Goal: Task Accomplishment & Management: Use online tool/utility

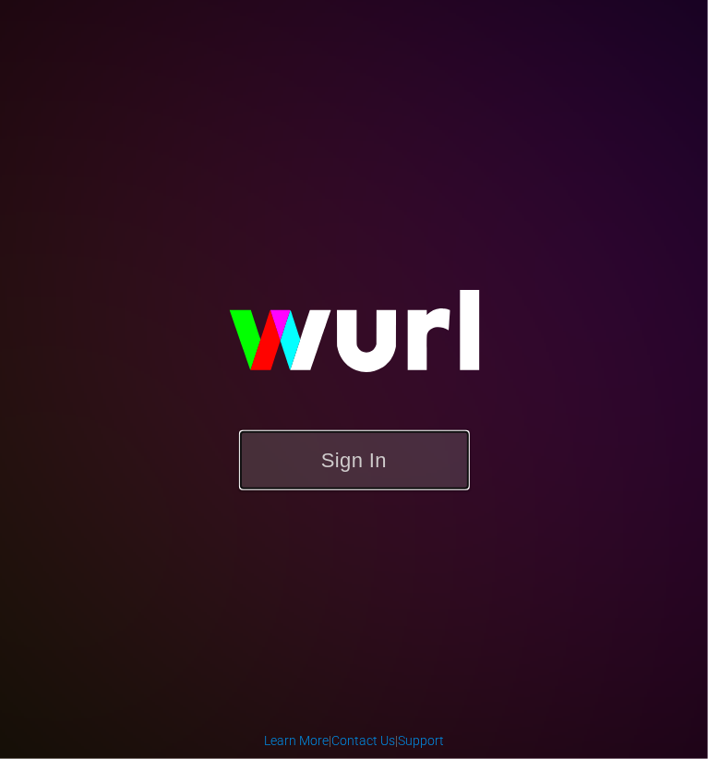
click at [372, 484] on button "Sign In" at bounding box center [354, 460] width 231 height 60
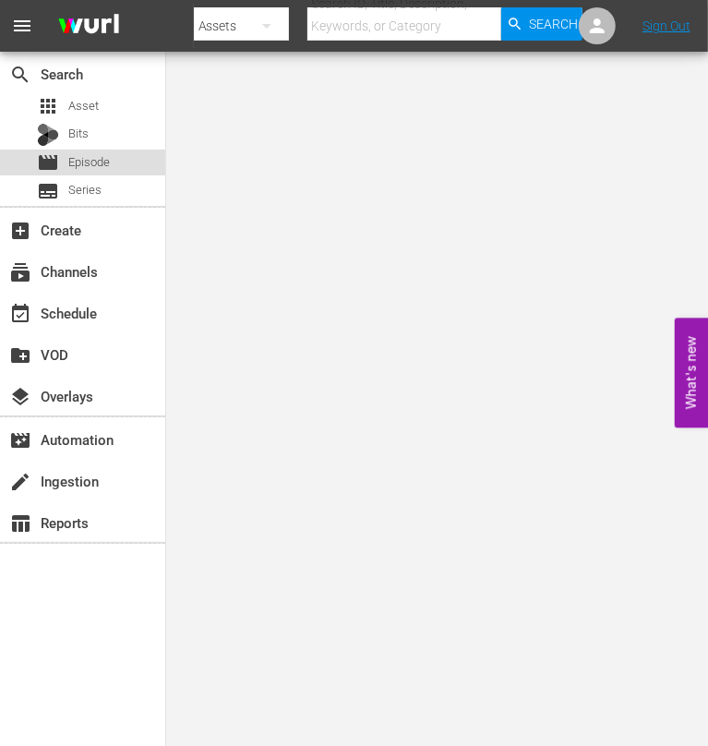
click at [97, 164] on span "Episode" at bounding box center [89, 162] width 42 height 18
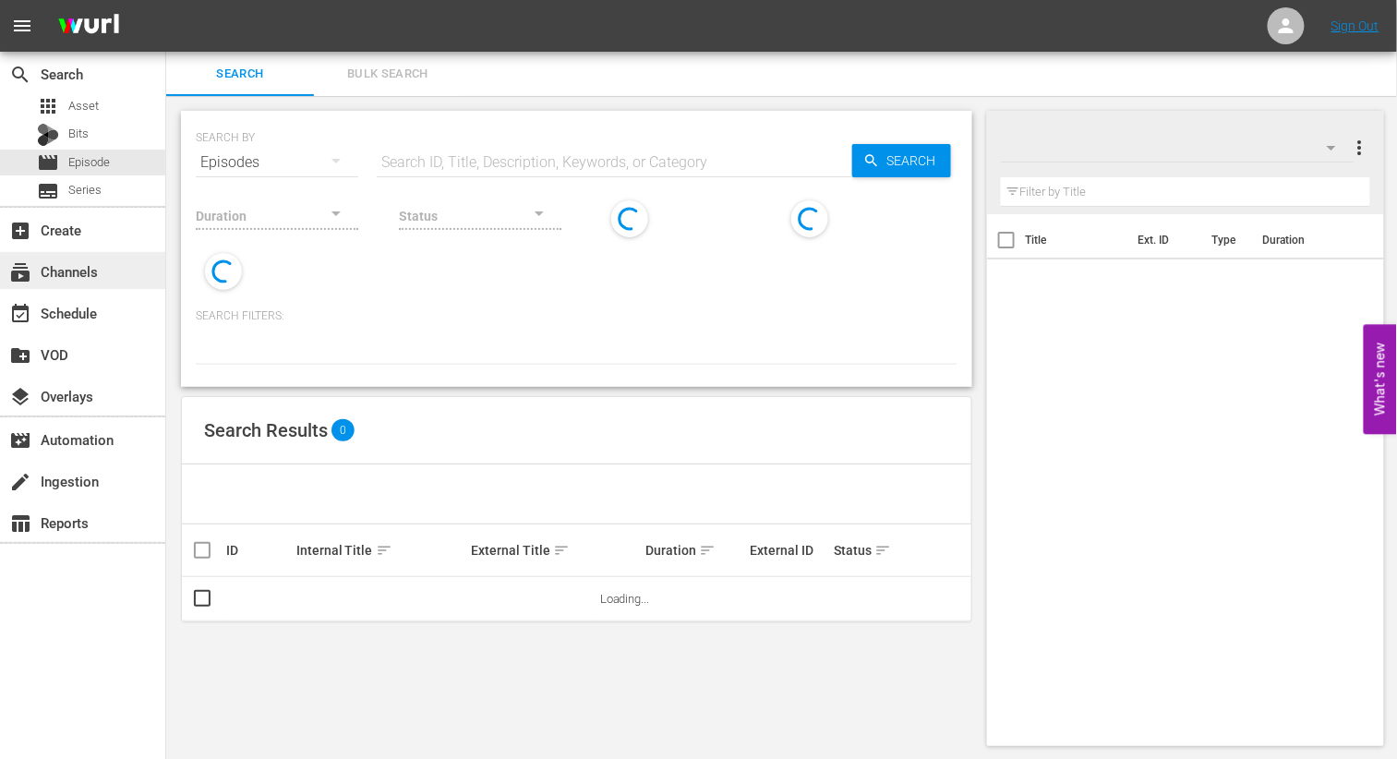
click at [85, 263] on div "subscriptions Channels" at bounding box center [51, 268] width 103 height 17
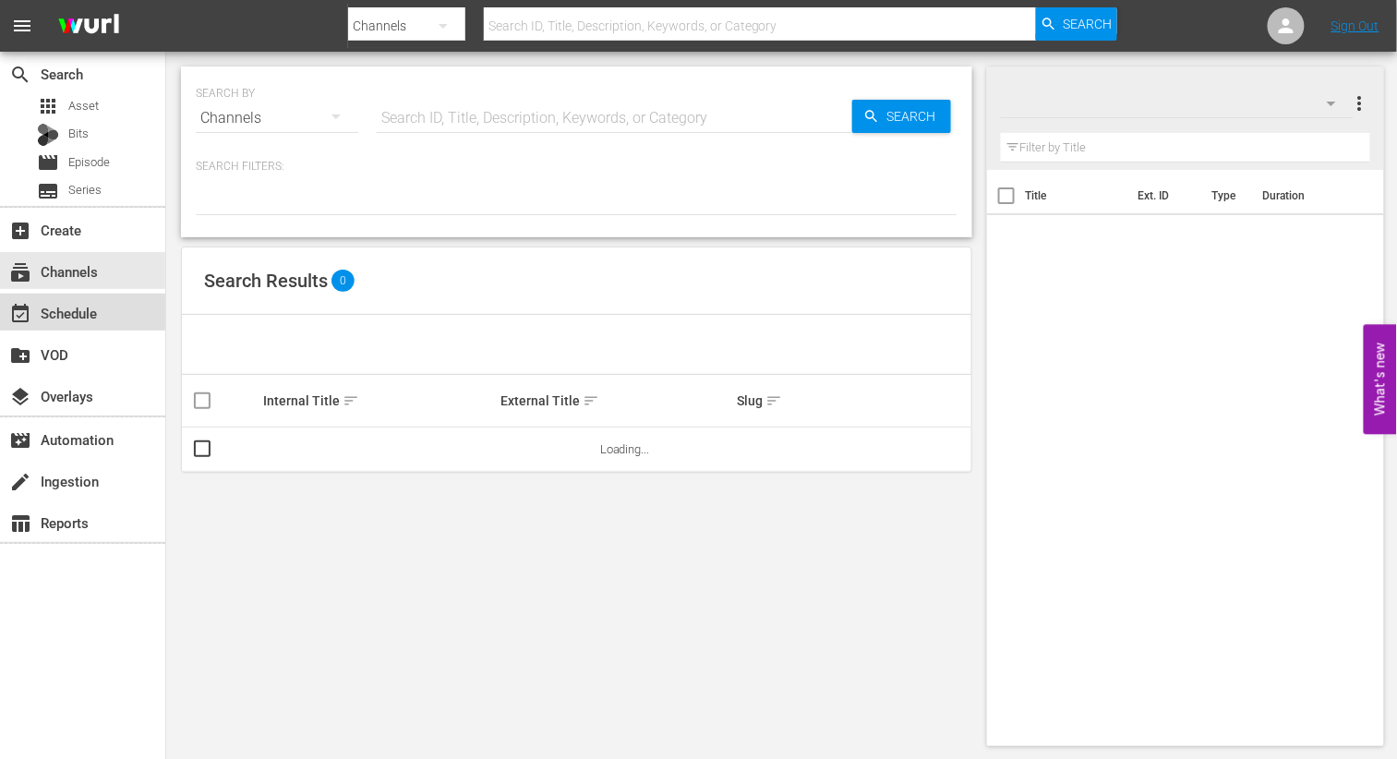
click at [80, 299] on div "event_available Schedule" at bounding box center [82, 312] width 165 height 37
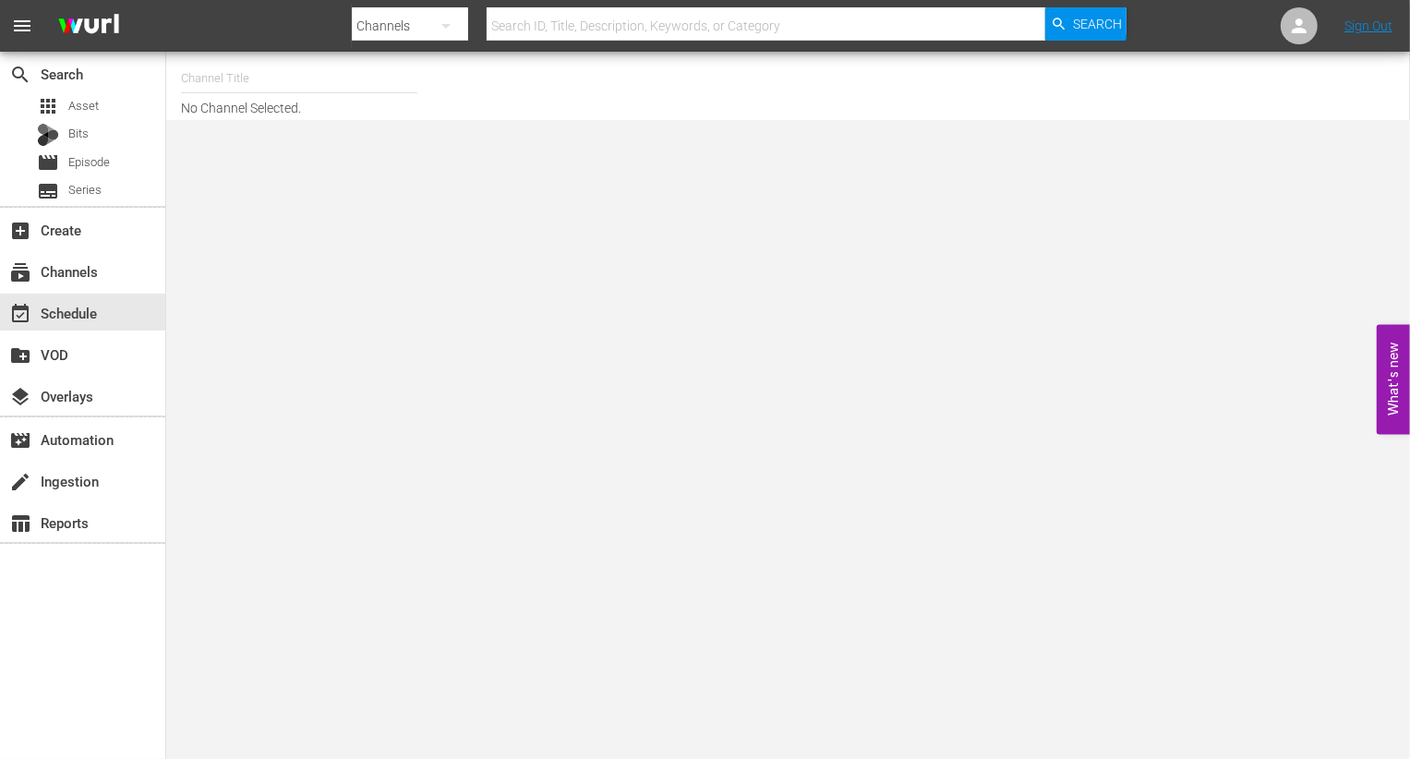
click at [282, 109] on div "Channel Title No Channel Selected." at bounding box center [512, 85] width 662 height 59
click at [281, 92] on hr at bounding box center [299, 92] width 236 height 1
click at [272, 64] on input "text" at bounding box center [299, 78] width 236 height 44
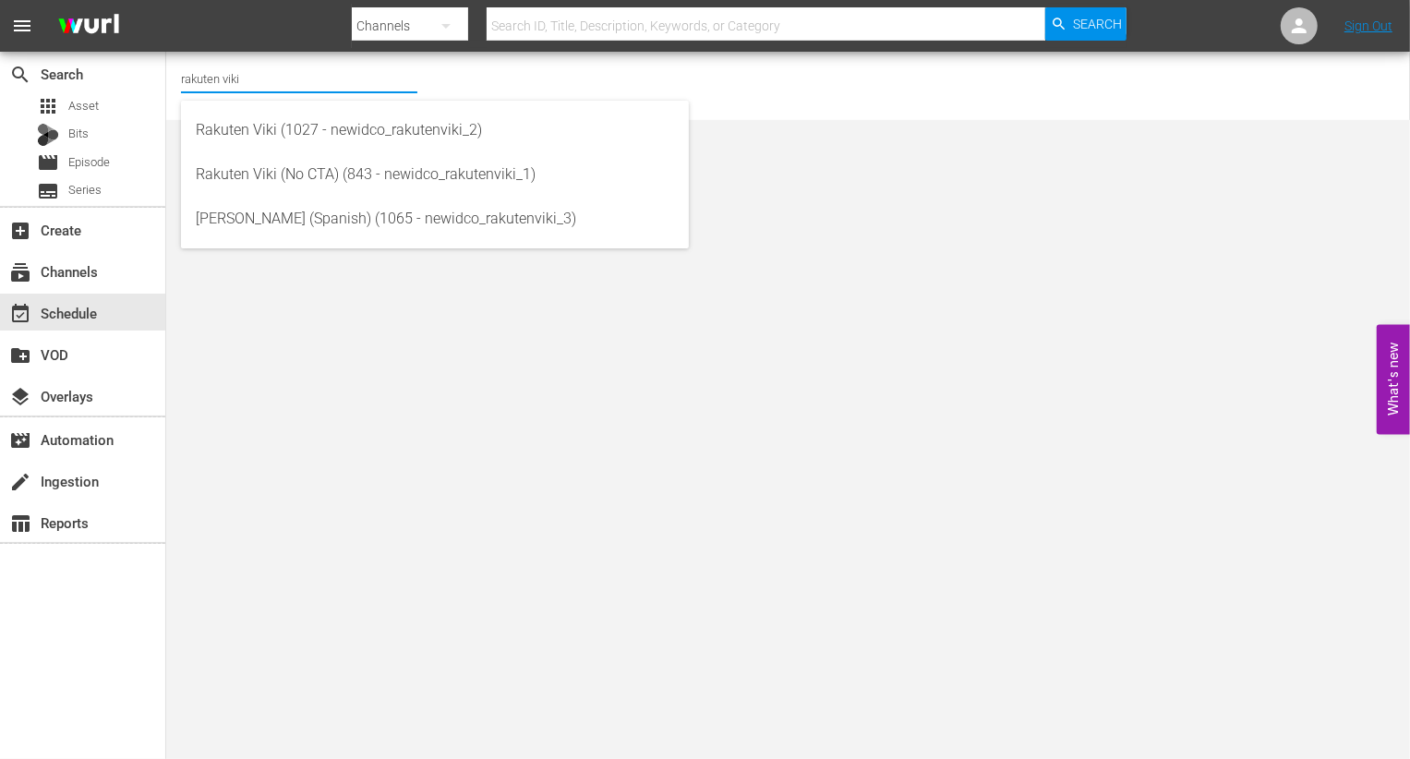
click at [282, 87] on input "rakuten viki" at bounding box center [299, 78] width 236 height 44
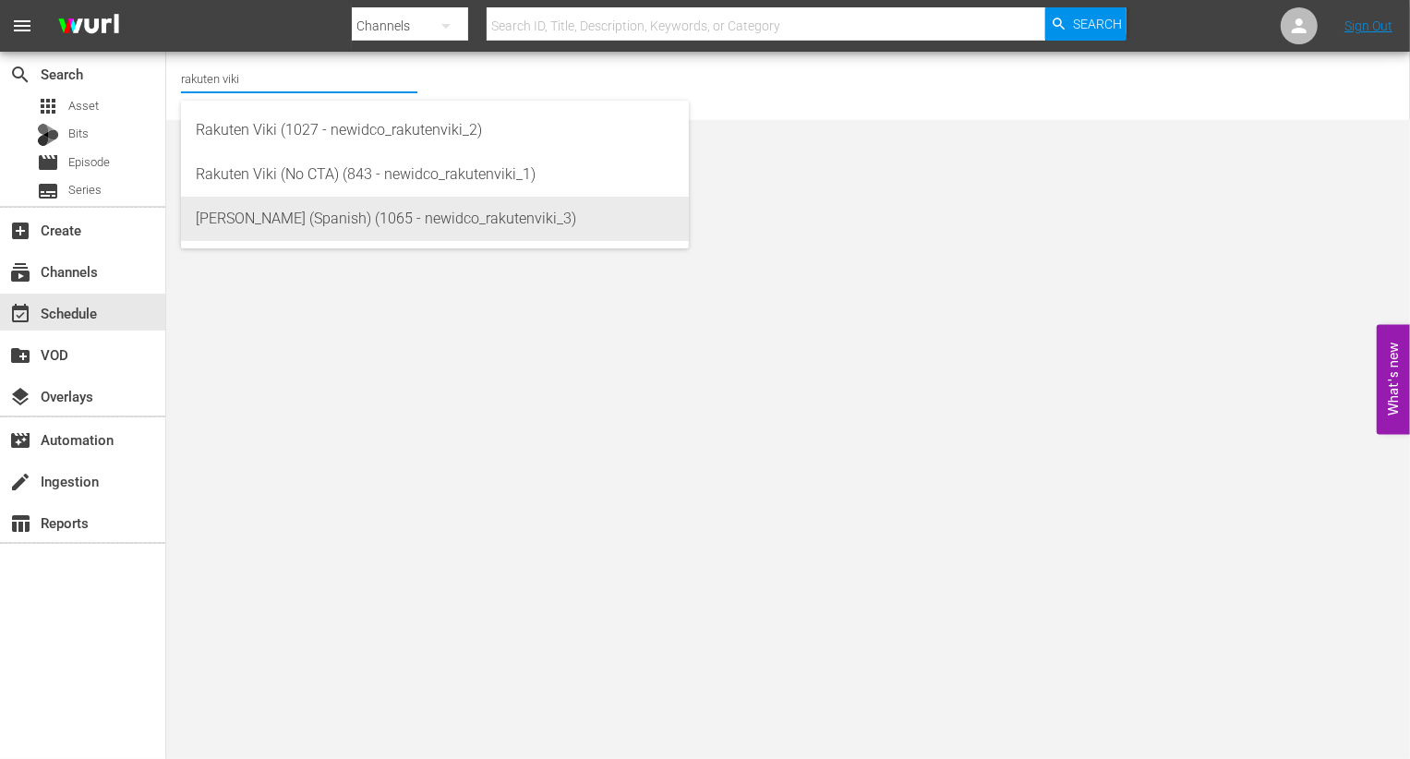
click at [334, 202] on div "[PERSON_NAME] (Spanish) (1065 - newidco_rakutenviki_3)" at bounding box center [435, 219] width 478 height 44
type input "[PERSON_NAME] (Spanish) (1065 - newidco_rakutenviki_3)"
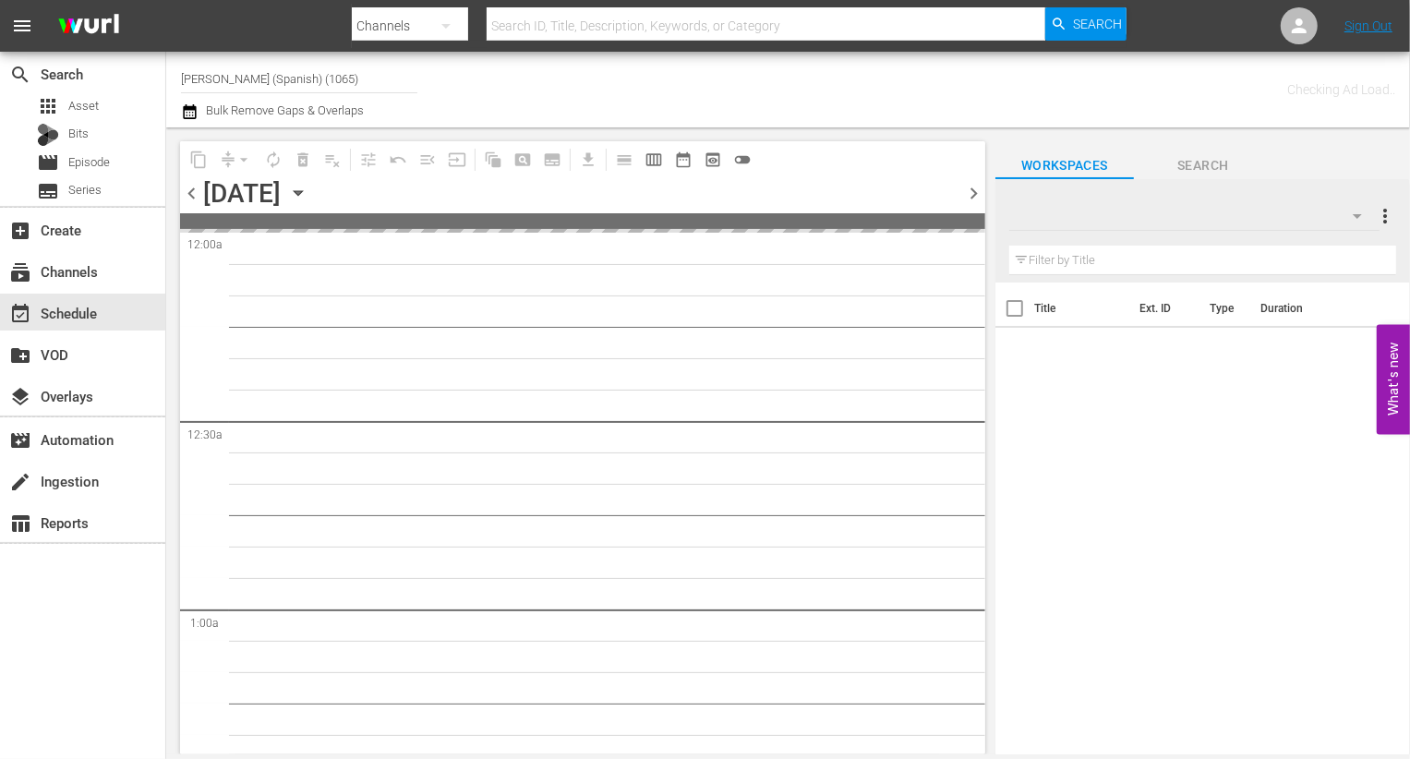
click at [707, 193] on span "chevron_right" at bounding box center [973, 193] width 23 height 23
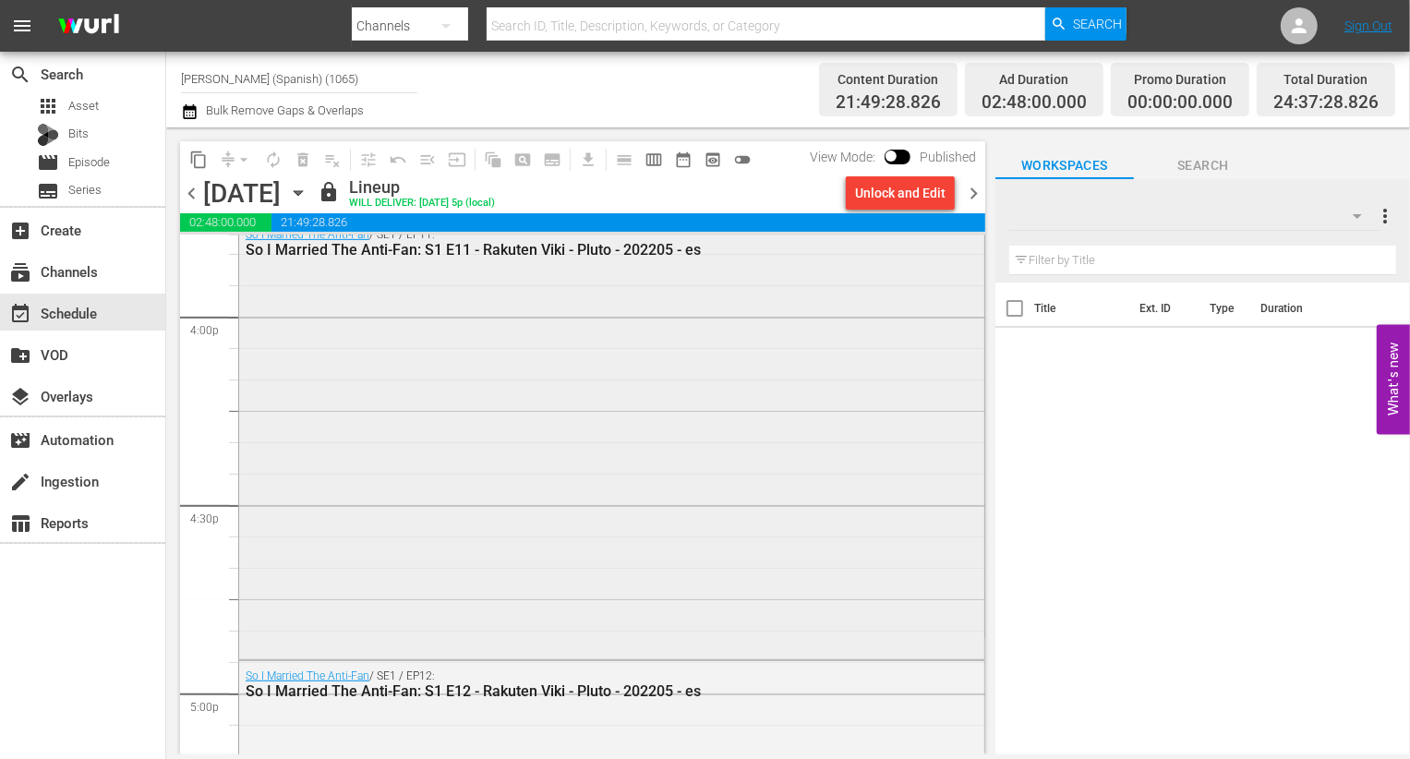
scroll to position [6040, 0]
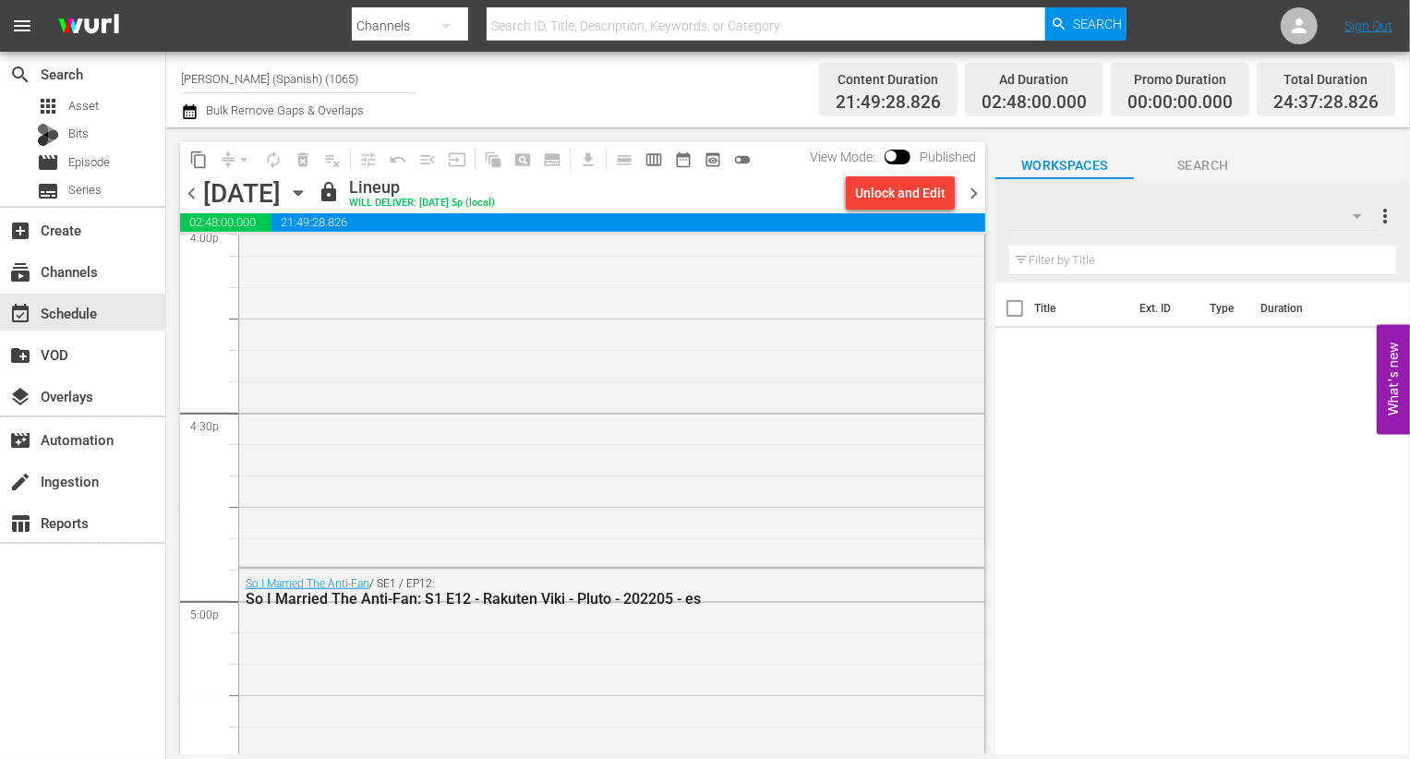
click at [707, 191] on span "chevron_right" at bounding box center [973, 193] width 23 height 23
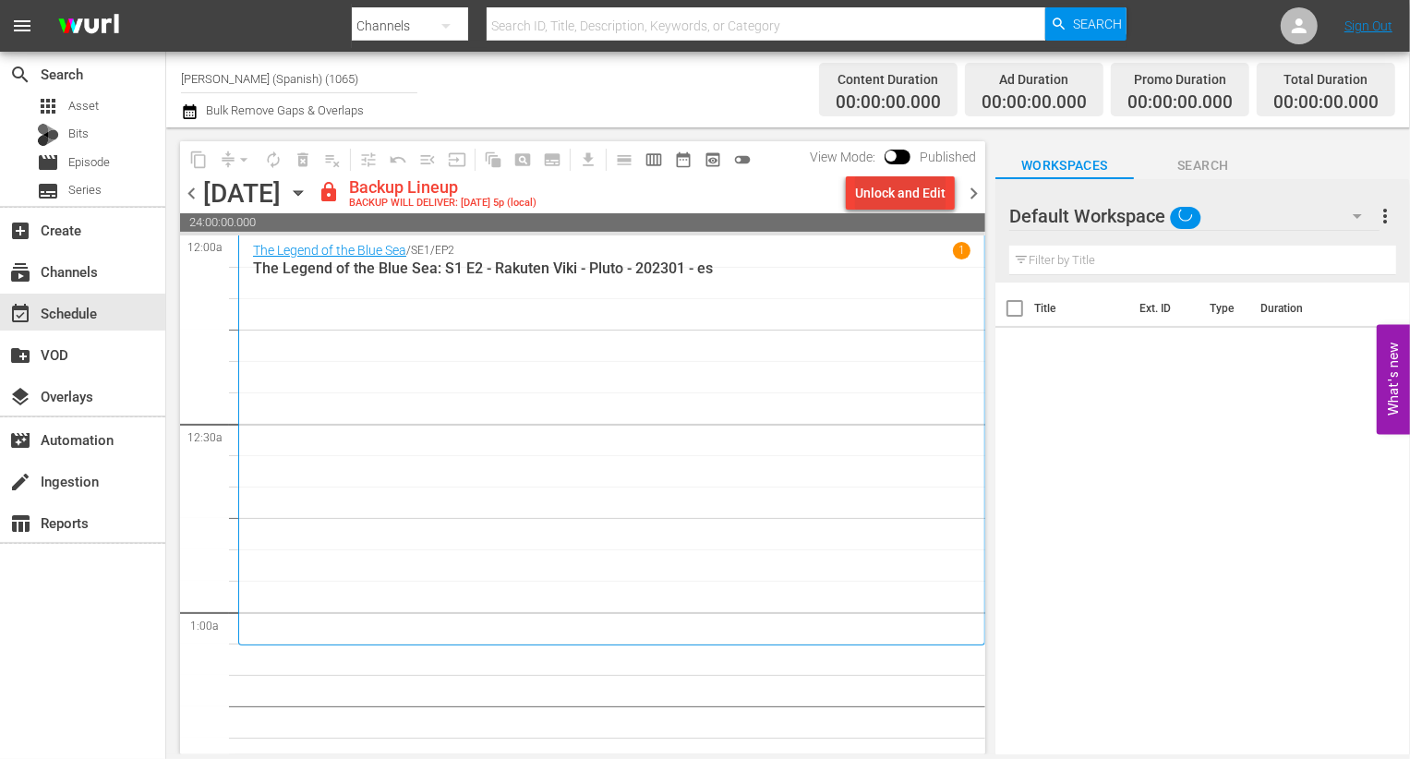
click at [707, 188] on div "Unlock and Edit" at bounding box center [900, 192] width 91 height 33
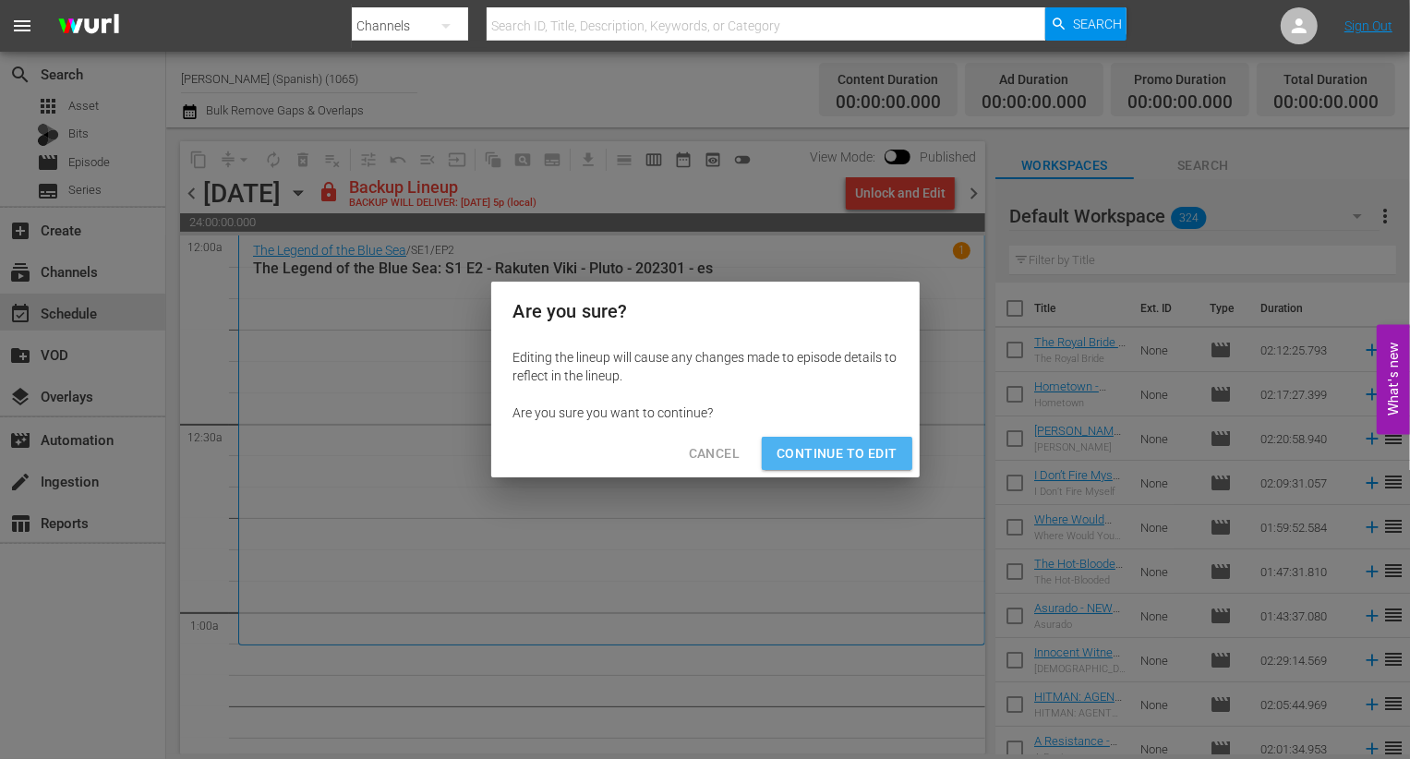
click at [707, 450] on span "Continue to Edit" at bounding box center [837, 453] width 120 height 23
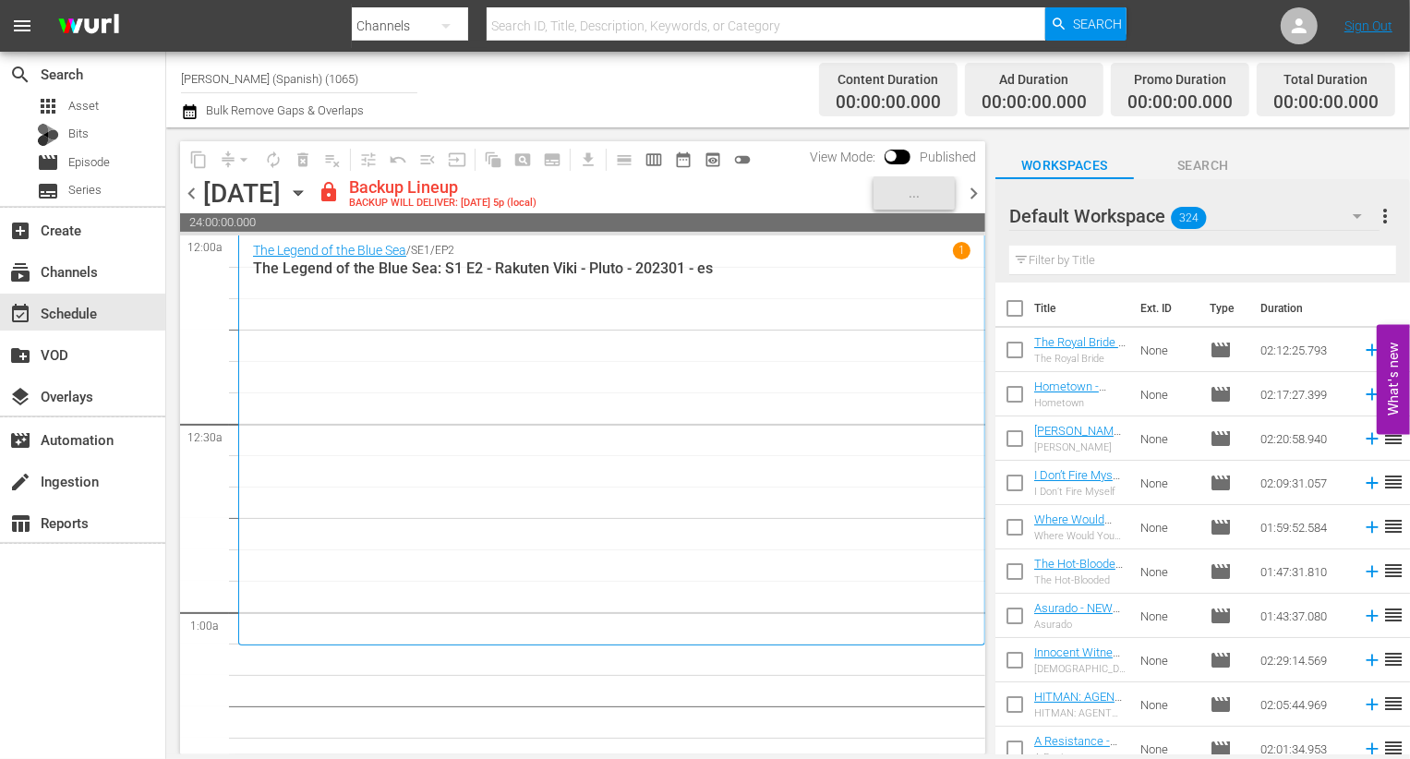
click at [707, 211] on div "Default Workspace 324" at bounding box center [1194, 216] width 370 height 52
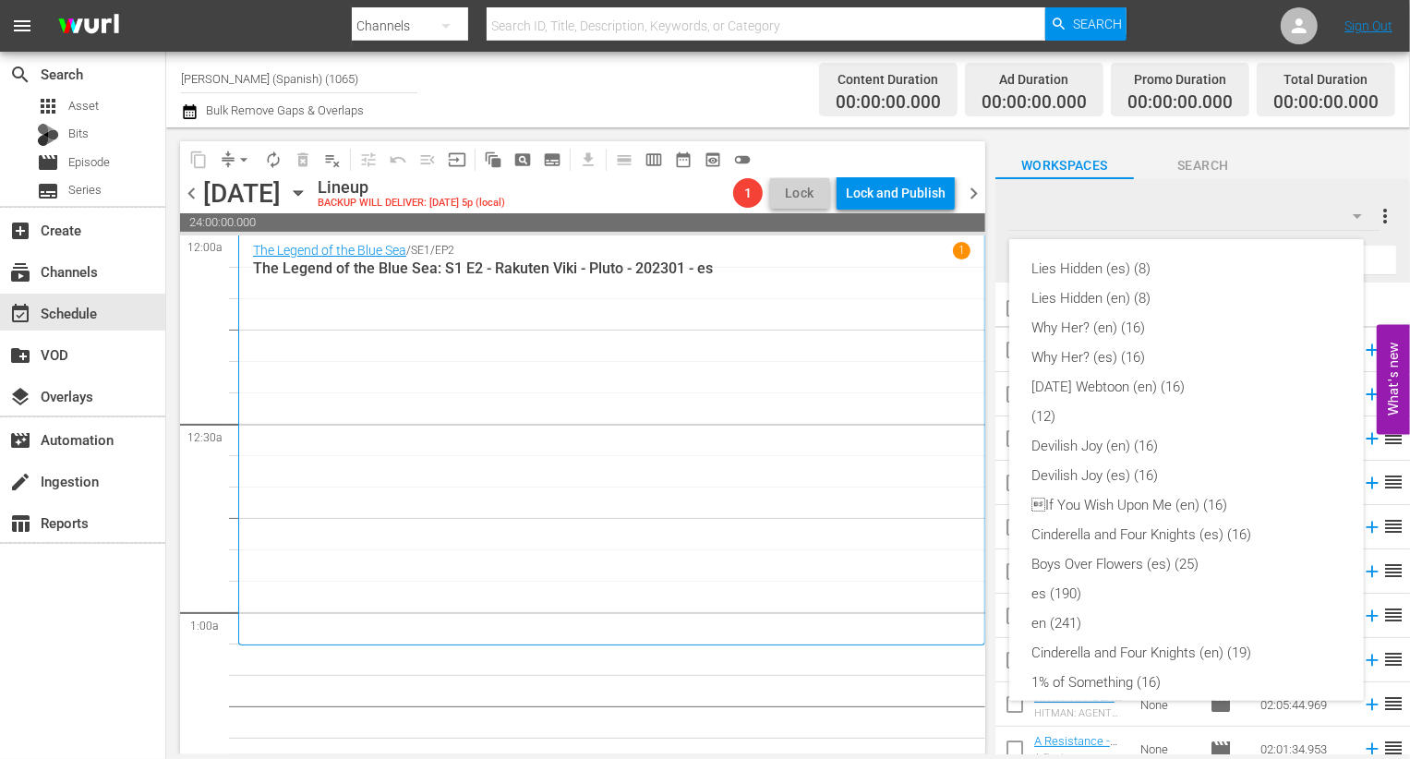
click at [707, 230] on div "Lies Hidden (es) (8) Lies Hidden (en) (8) Why Her? (en) (16) Why Her? (es) (16)…" at bounding box center [705, 379] width 1410 height 759
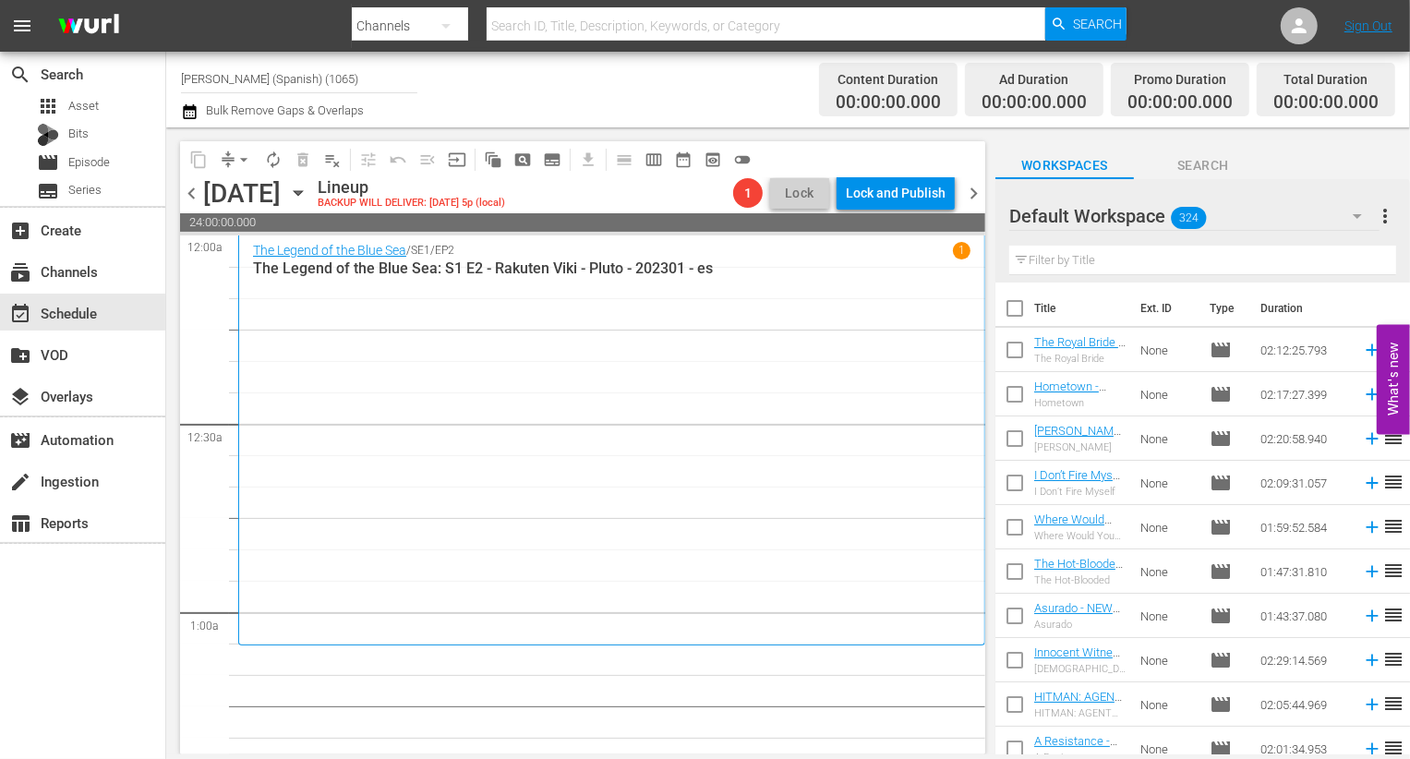
click at [707, 261] on input "text" at bounding box center [1202, 261] width 387 height 30
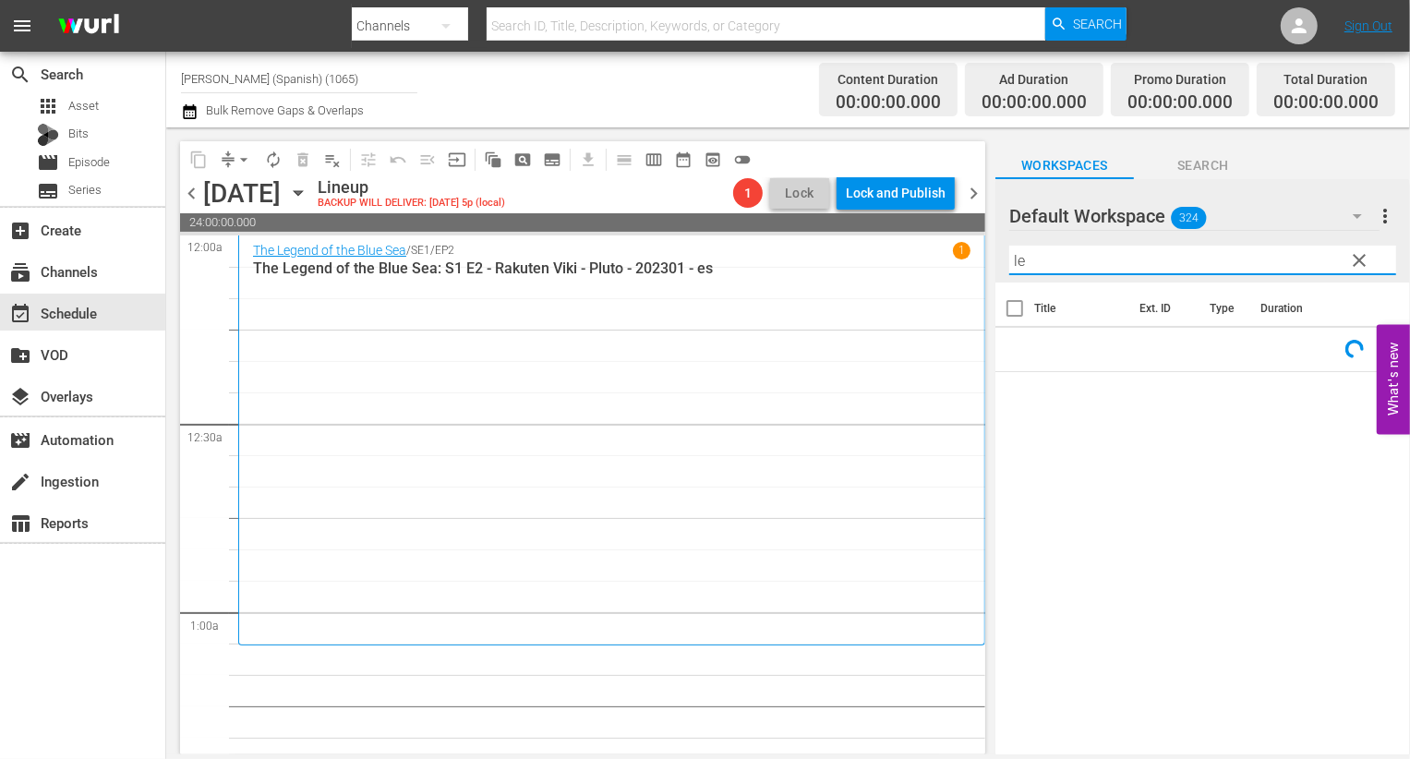
type input "l"
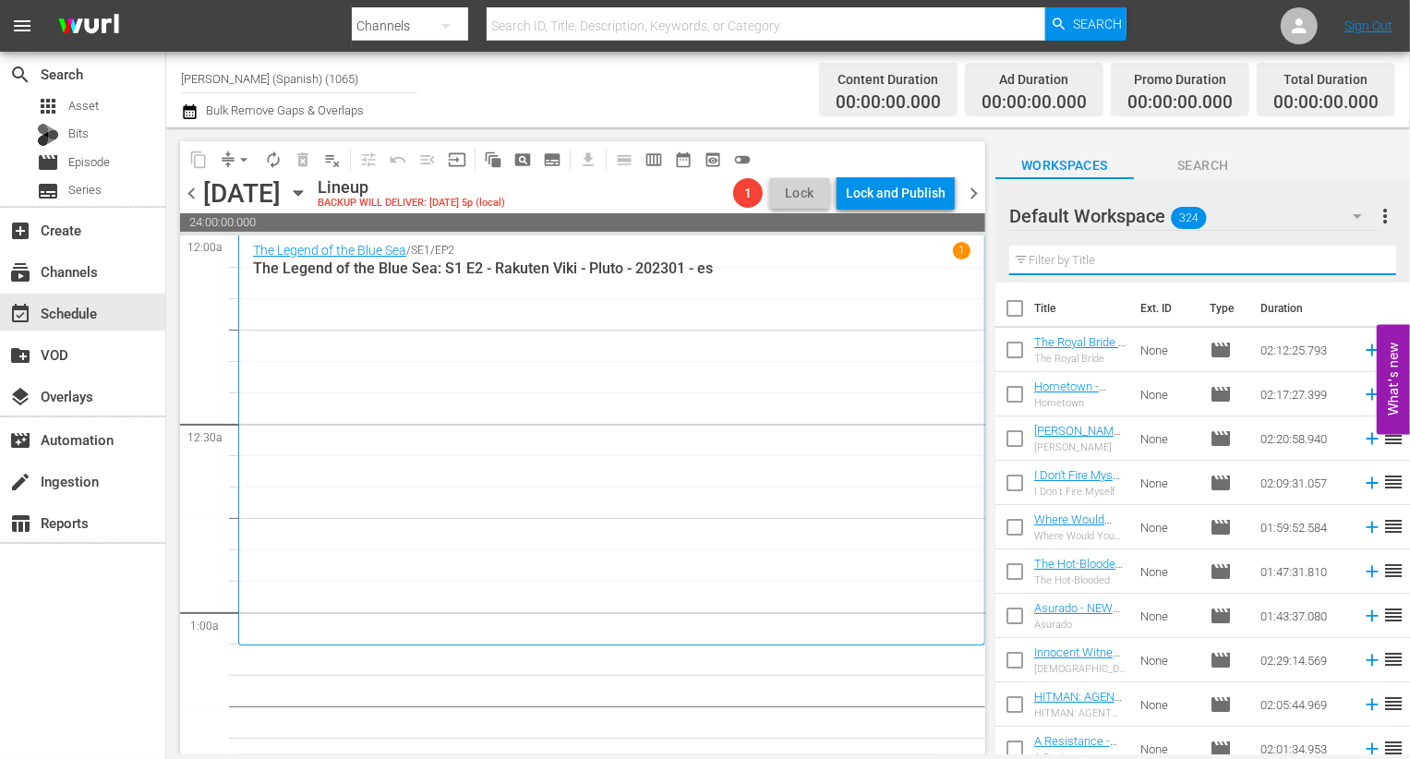
click at [707, 240] on div "Filter by Title" at bounding box center [1202, 260] width 387 height 44
click at [707, 234] on div "Default Workspace 324" at bounding box center [1194, 216] width 370 height 52
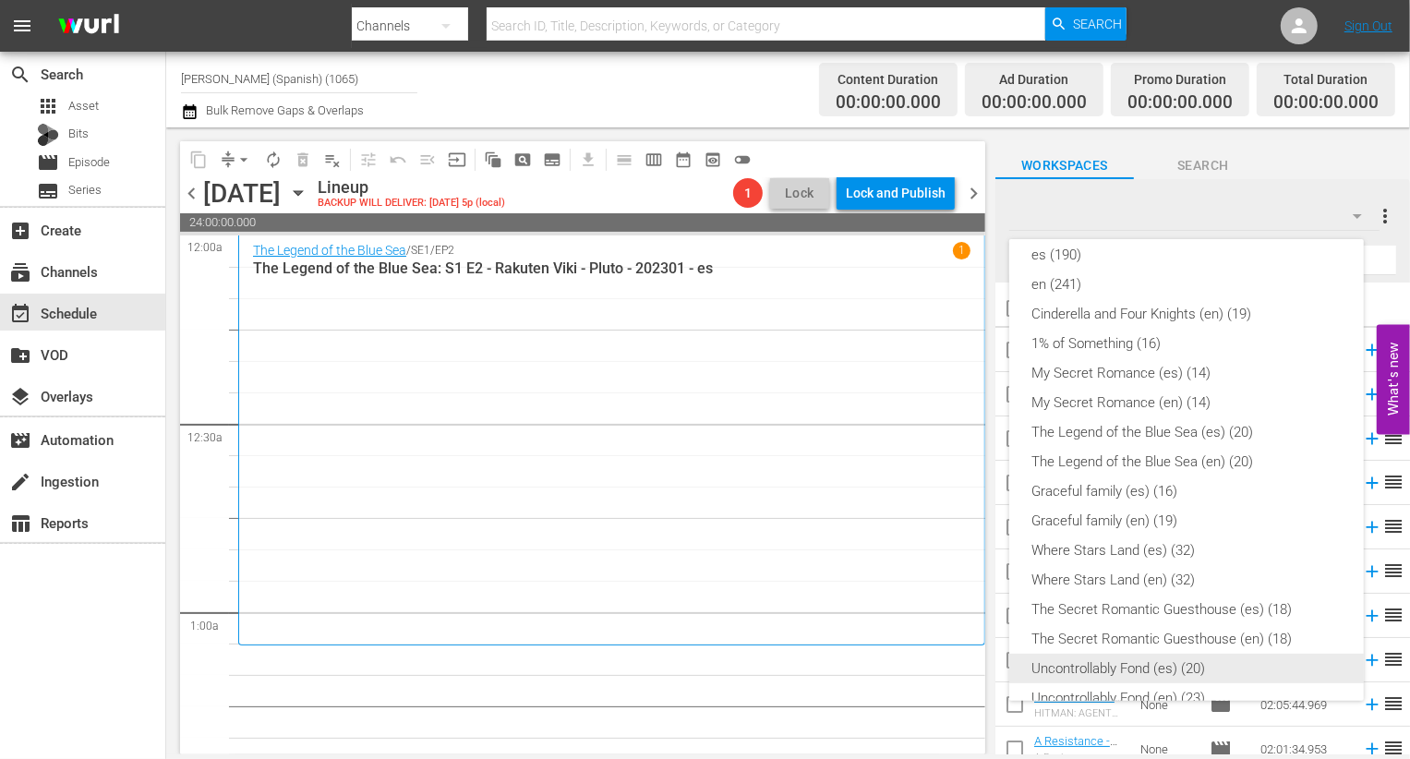
scroll to position [315, 0]
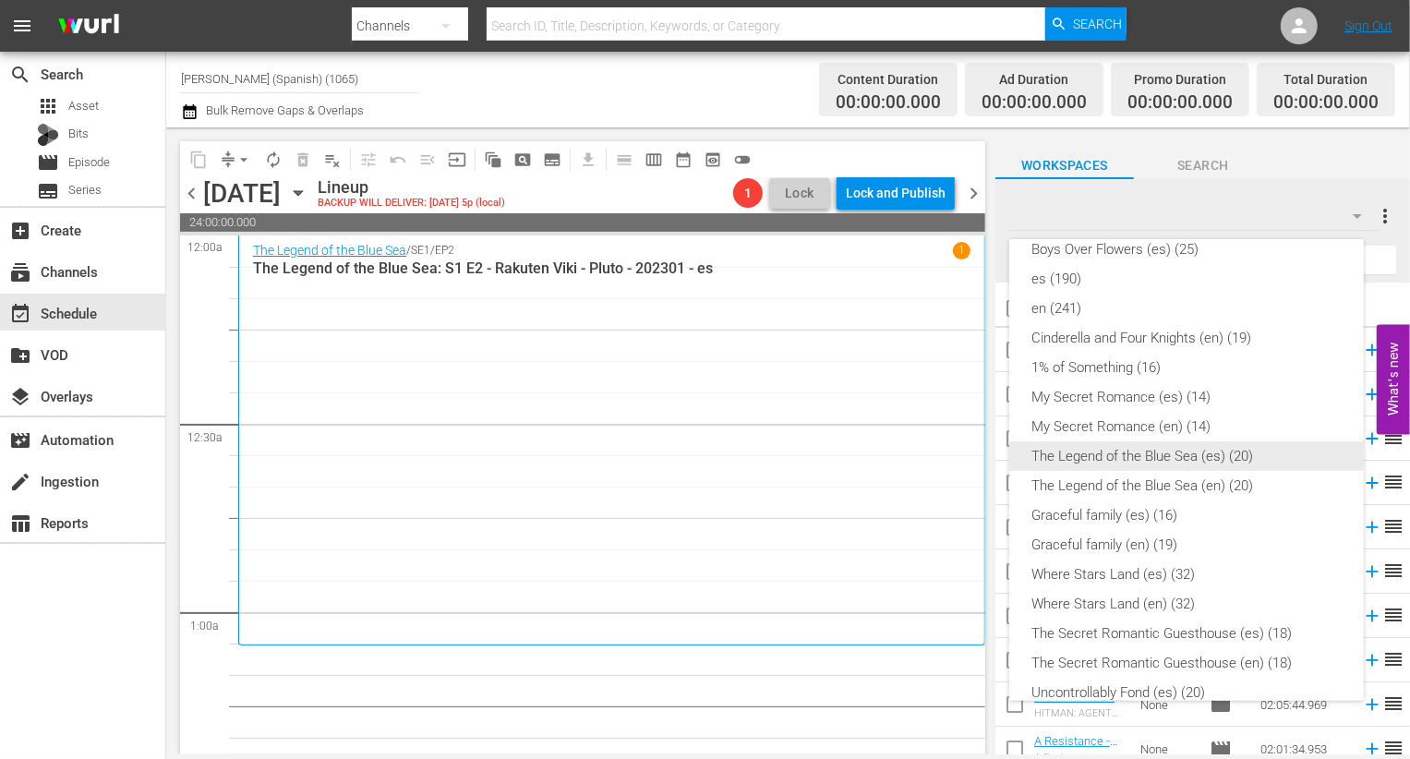
click at [707, 464] on div "The Legend of the Blue Sea (es) (20)" at bounding box center [1187, 456] width 310 height 30
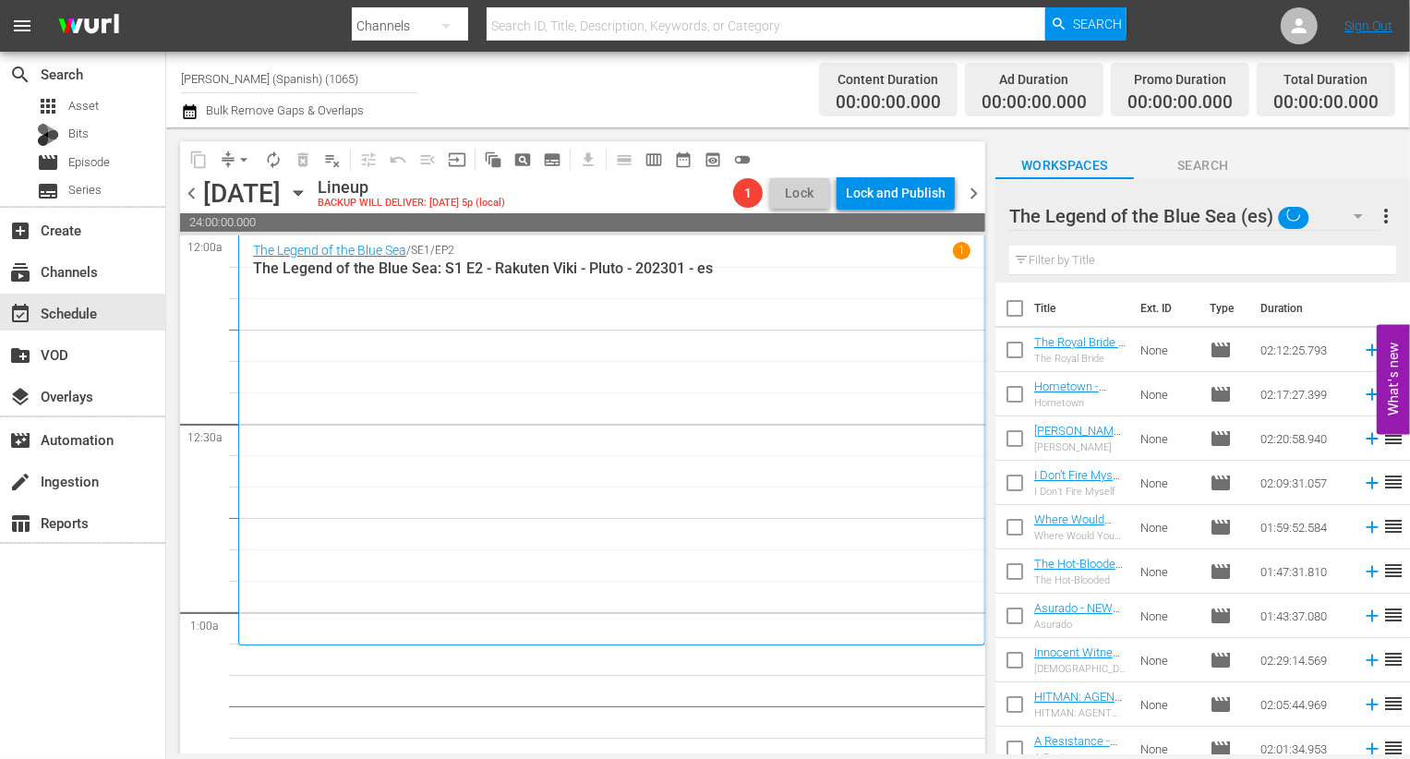
scroll to position [454, 0]
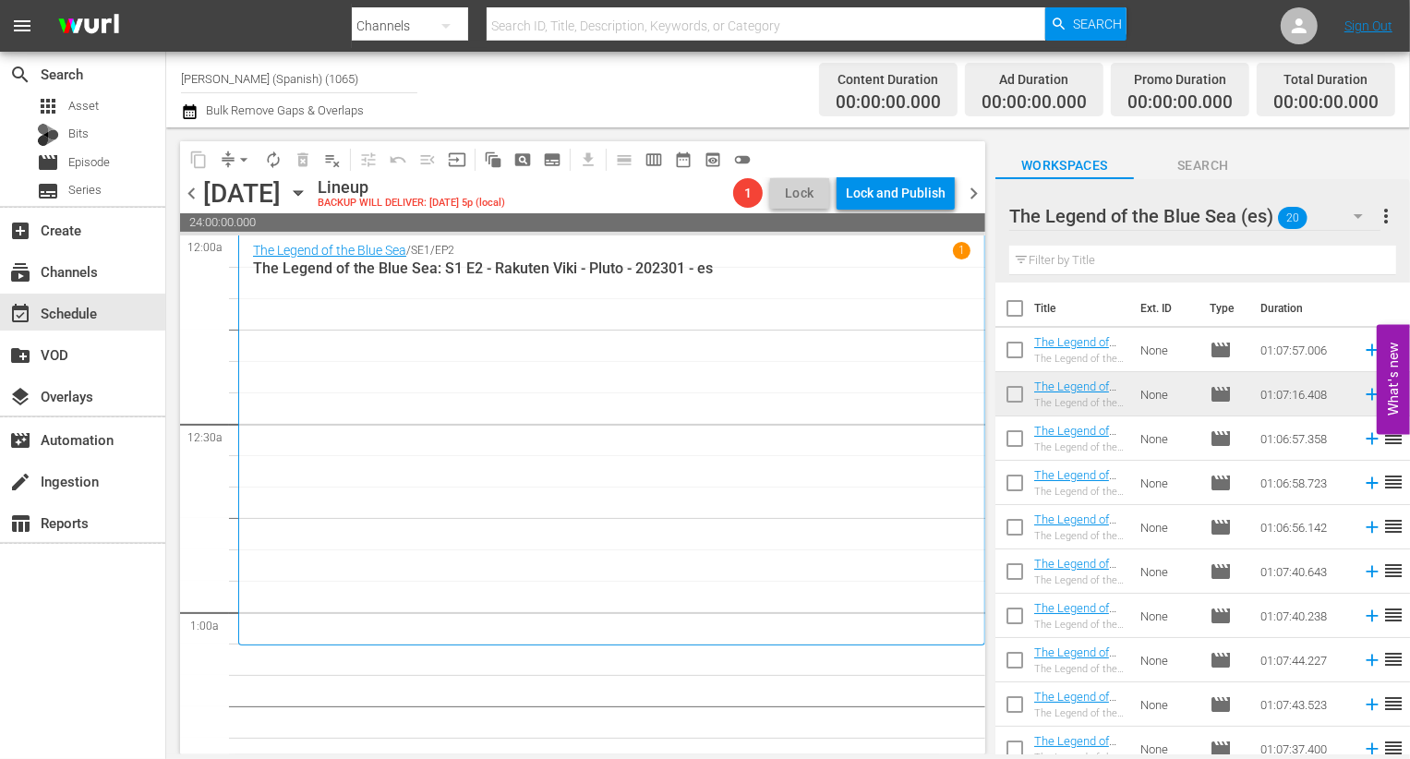
click at [707, 312] on input "checkbox" at bounding box center [1015, 312] width 39 height 39
checkbox input "true"
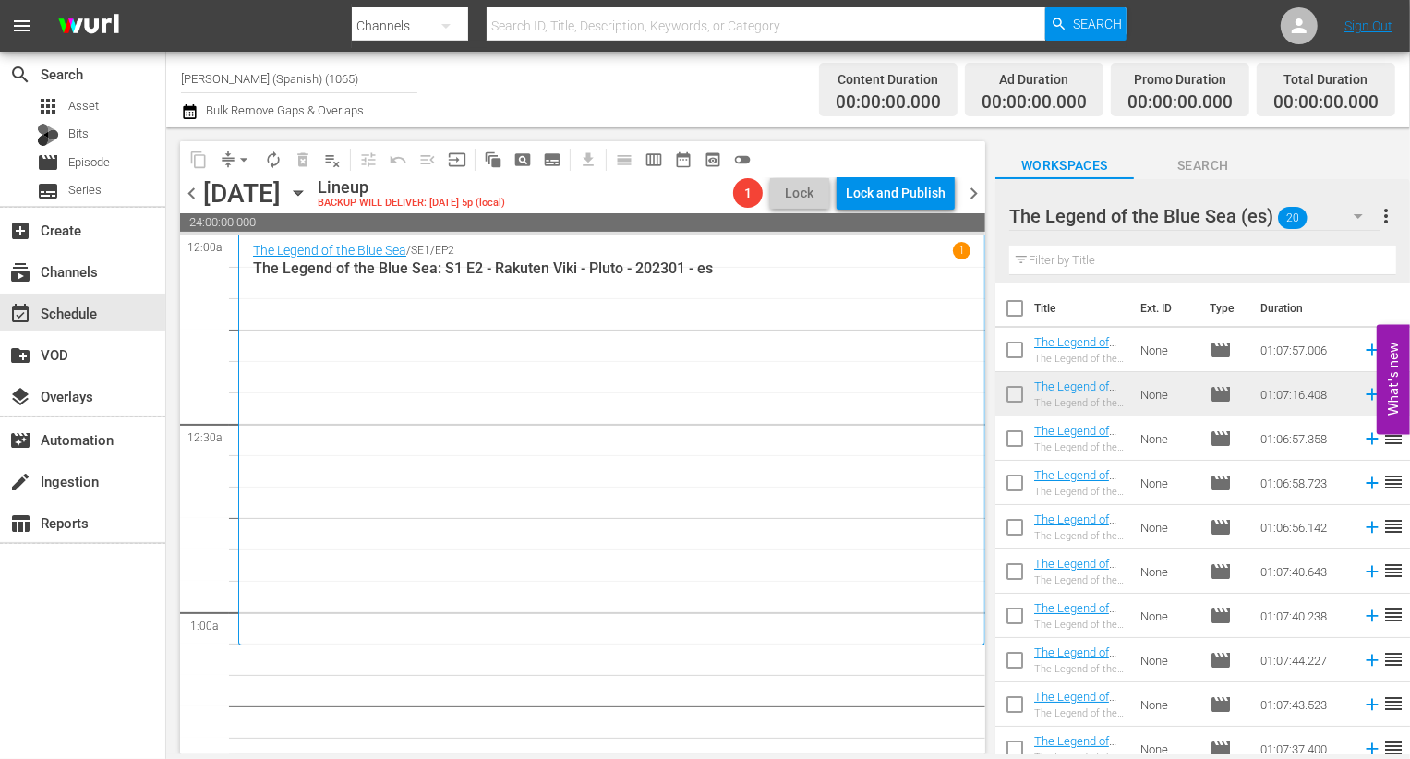
checkbox input "true"
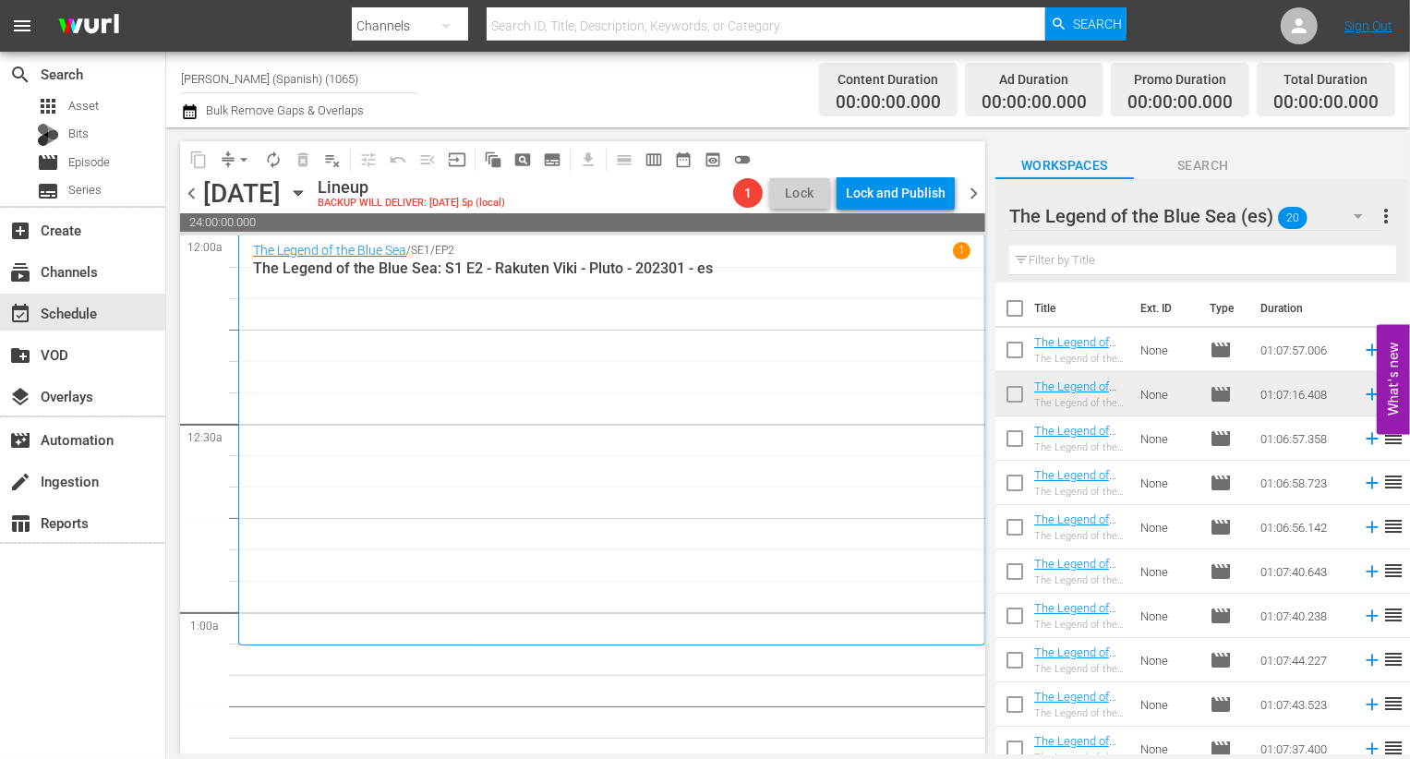
checkbox input "true"
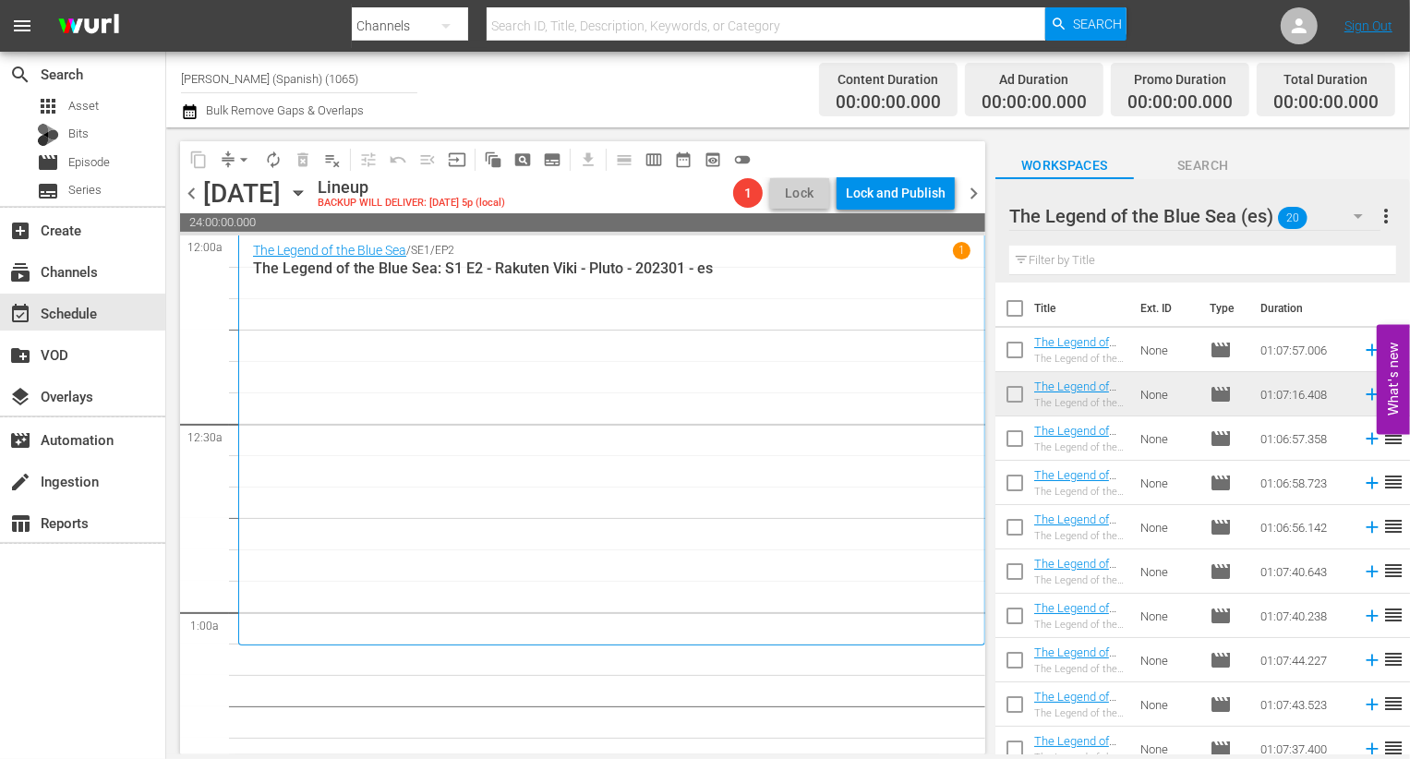
checkbox input "true"
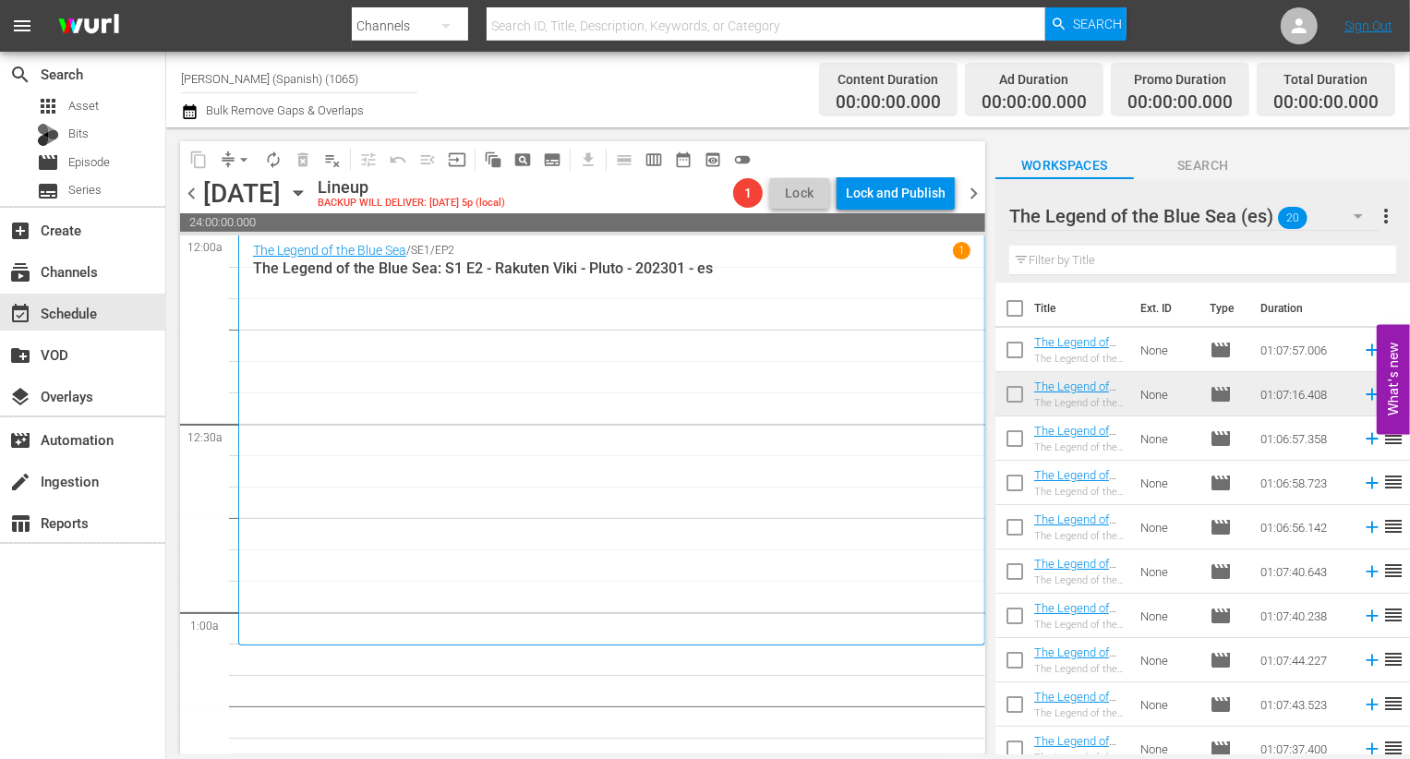
checkbox input "true"
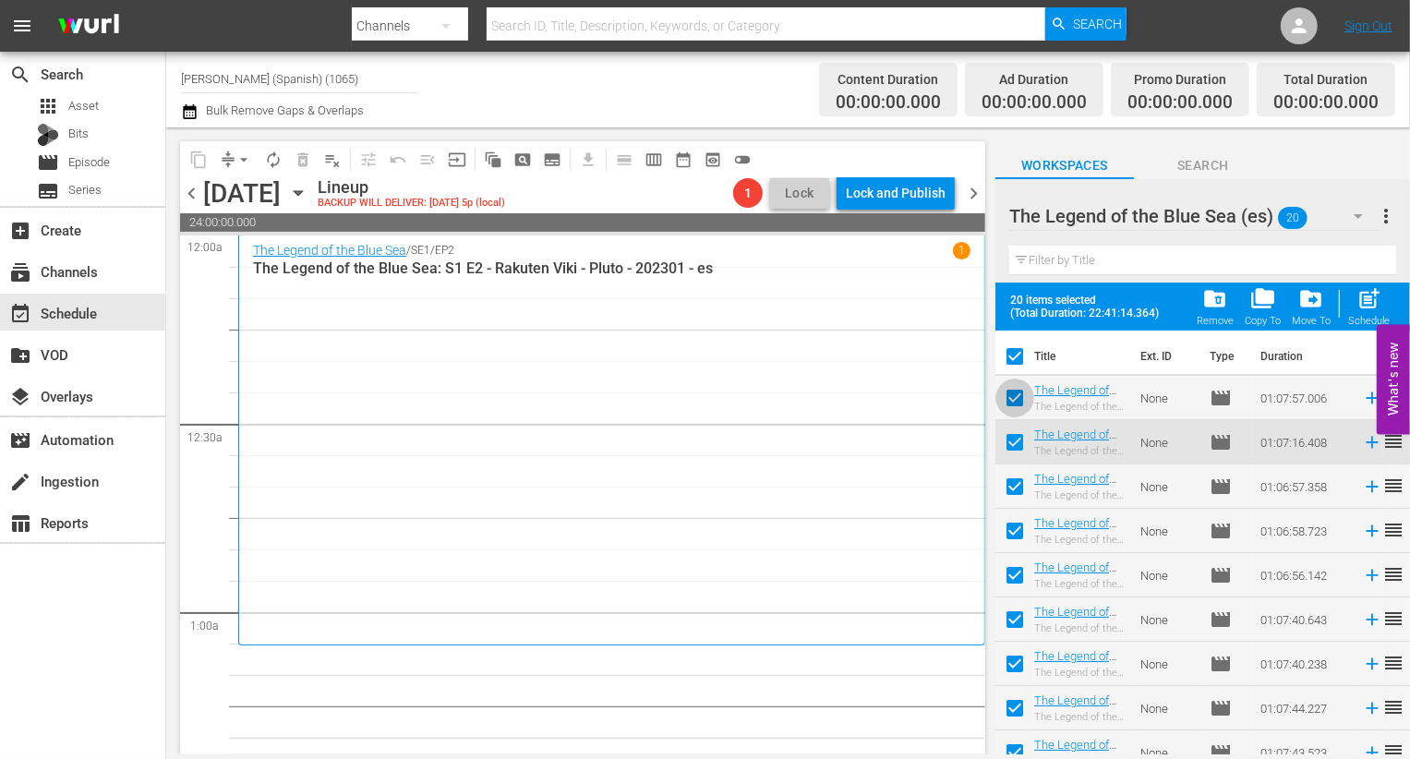
click at [707, 390] on input "checkbox" at bounding box center [1015, 401] width 39 height 39
checkbox input "false"
click at [707, 453] on input "checkbox" at bounding box center [1015, 446] width 39 height 39
checkbox input "false"
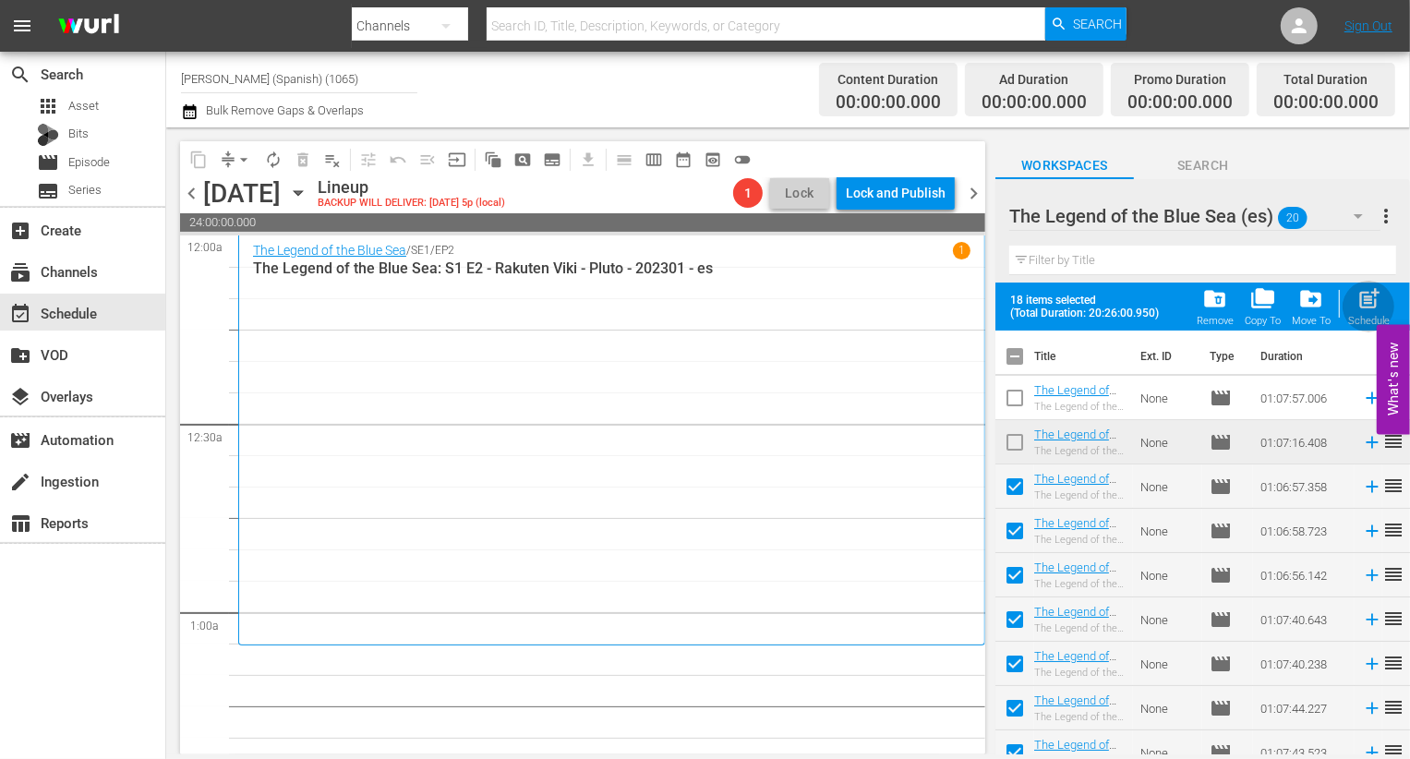
click at [707, 289] on span "post_add" at bounding box center [1369, 298] width 25 height 25
checkbox input "false"
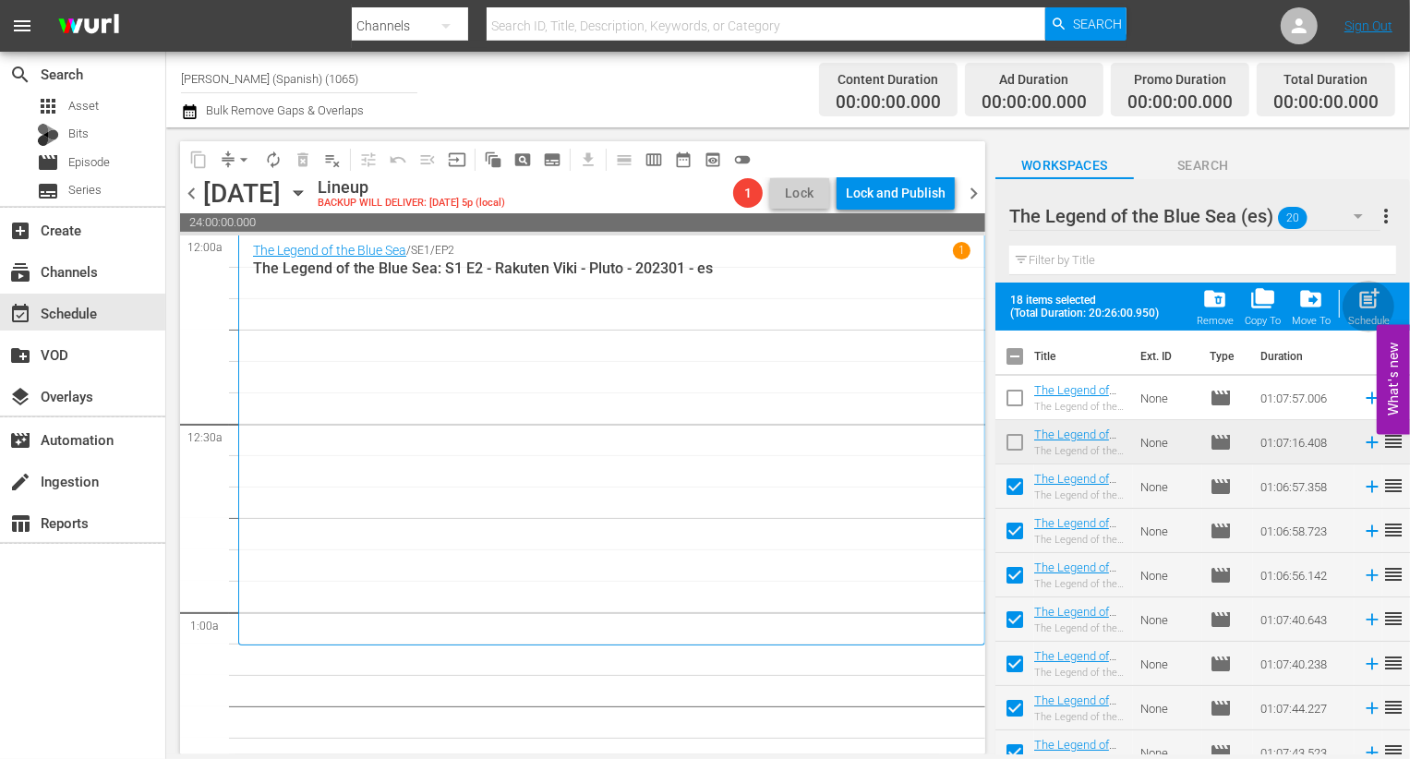
checkbox input "false"
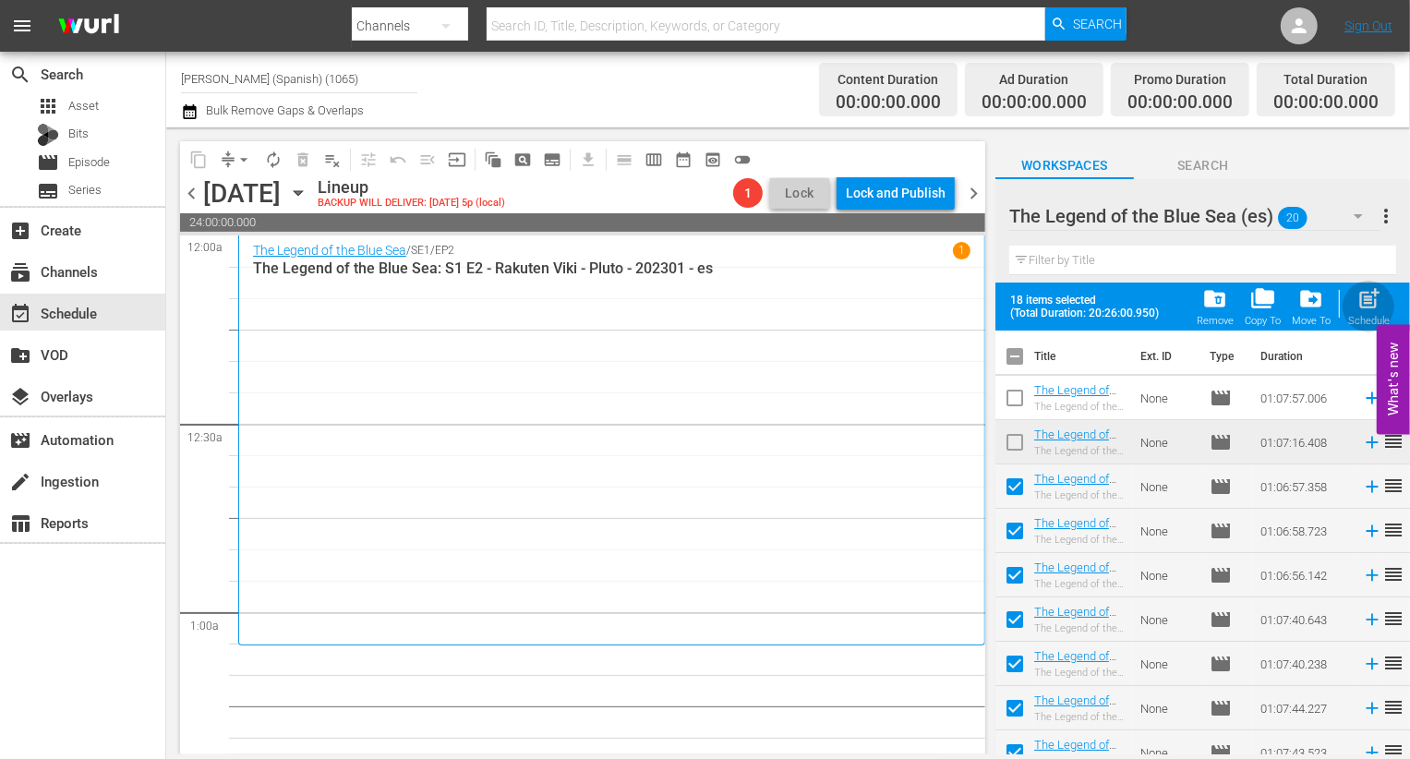
checkbox input "false"
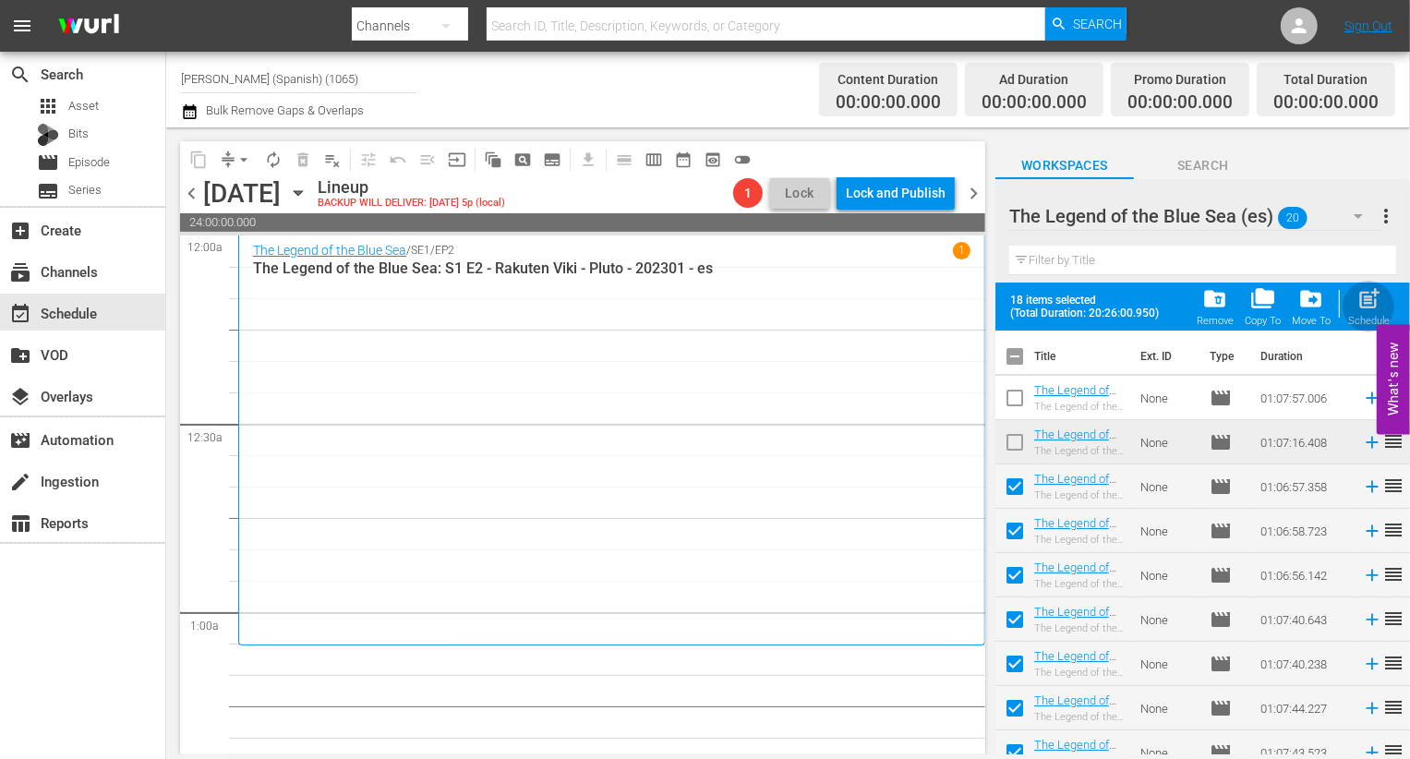
checkbox input "false"
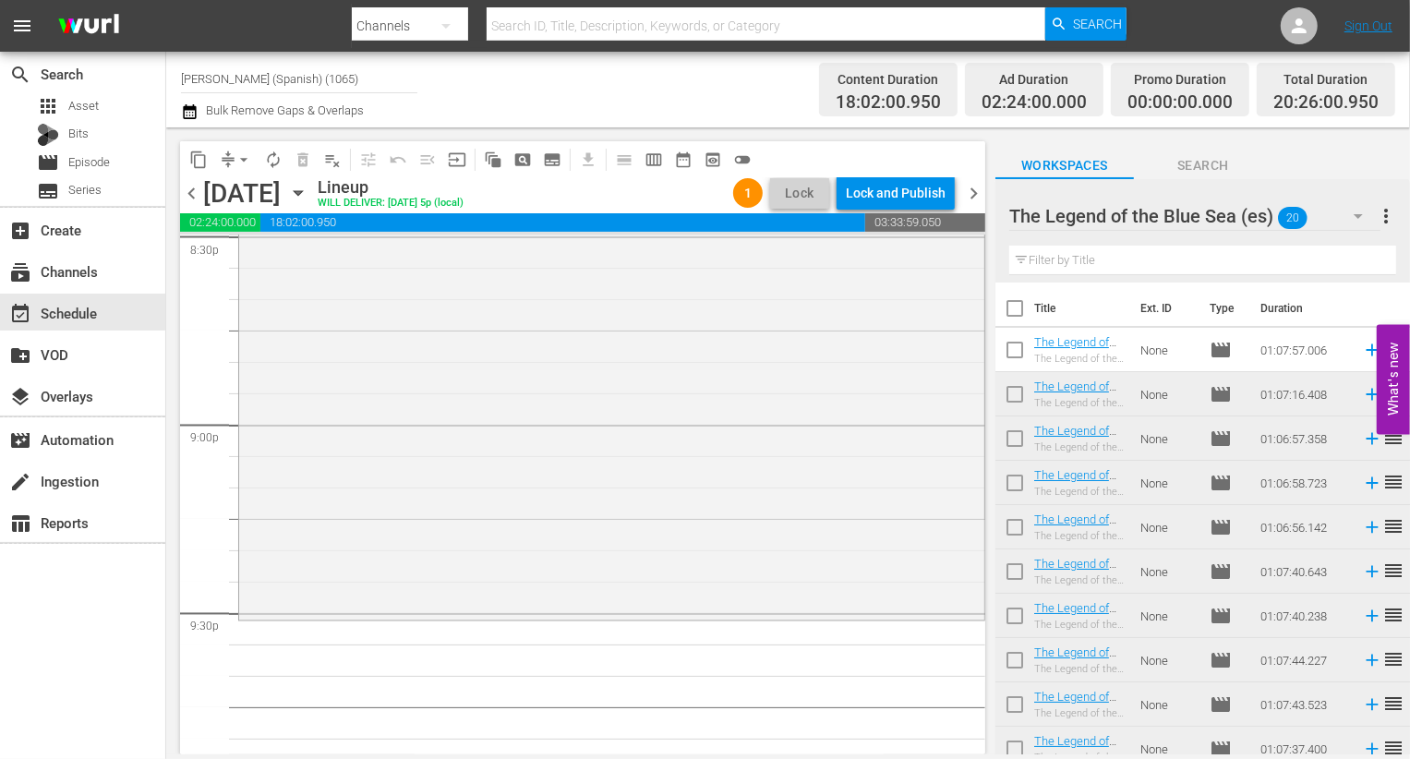
scroll to position [8523, 0]
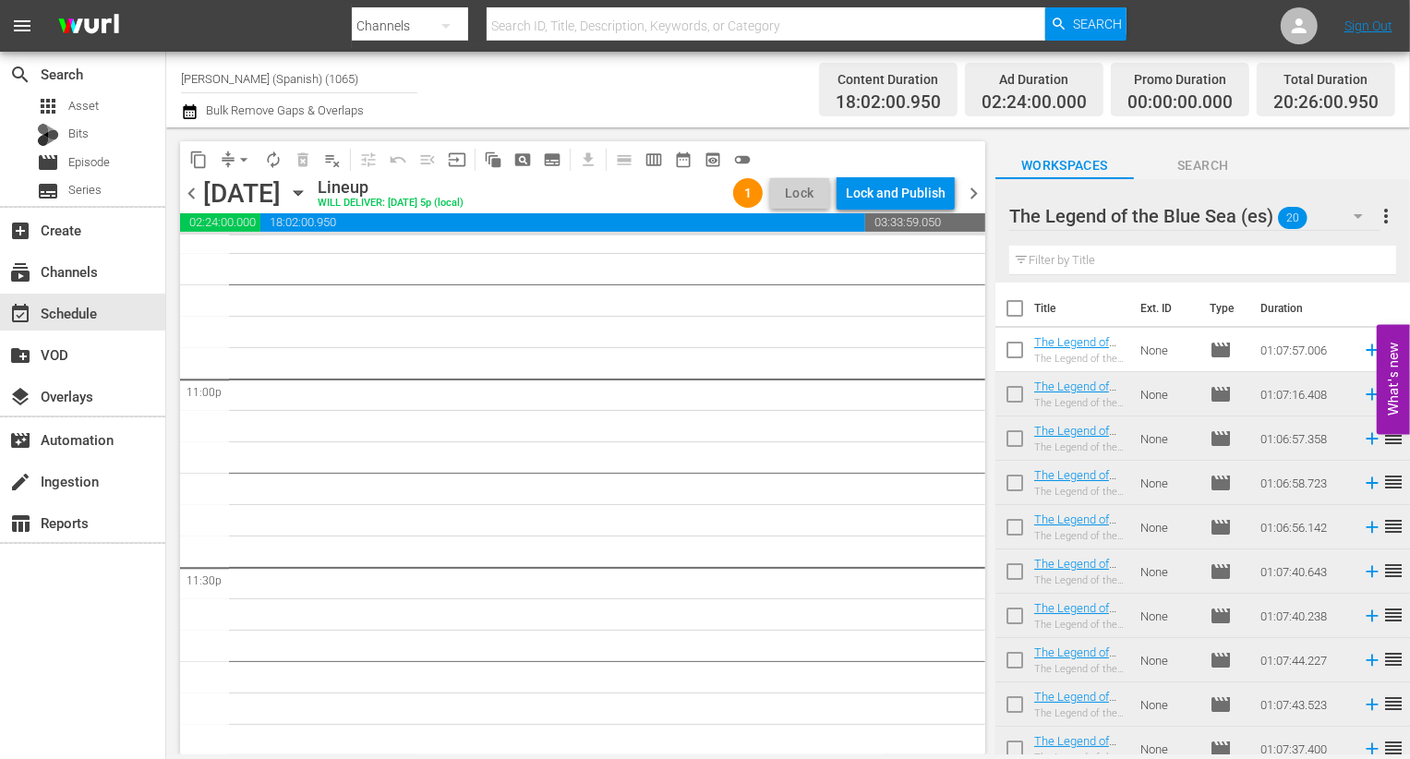
click at [707, 301] on input "checkbox" at bounding box center [1015, 312] width 39 height 39
checkbox input "true"
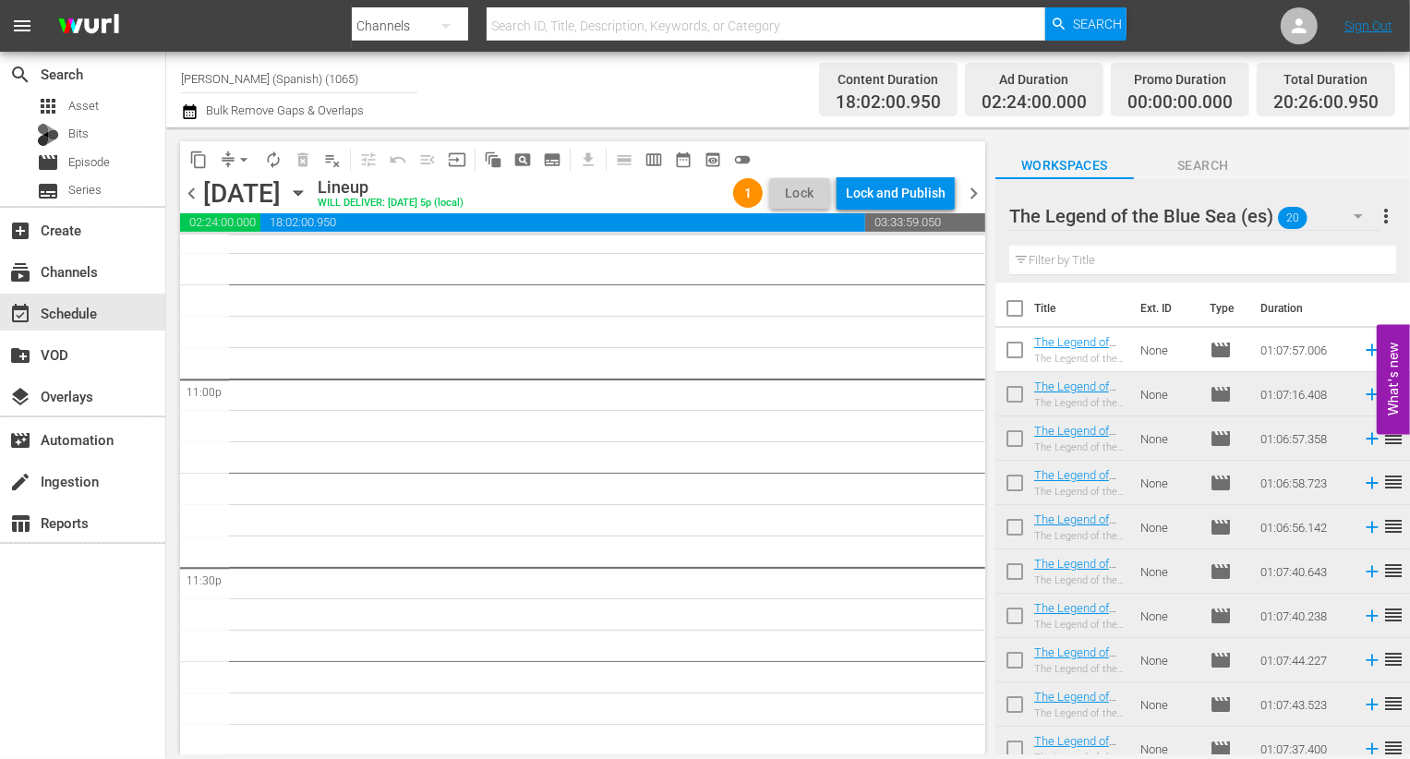
checkbox input "true"
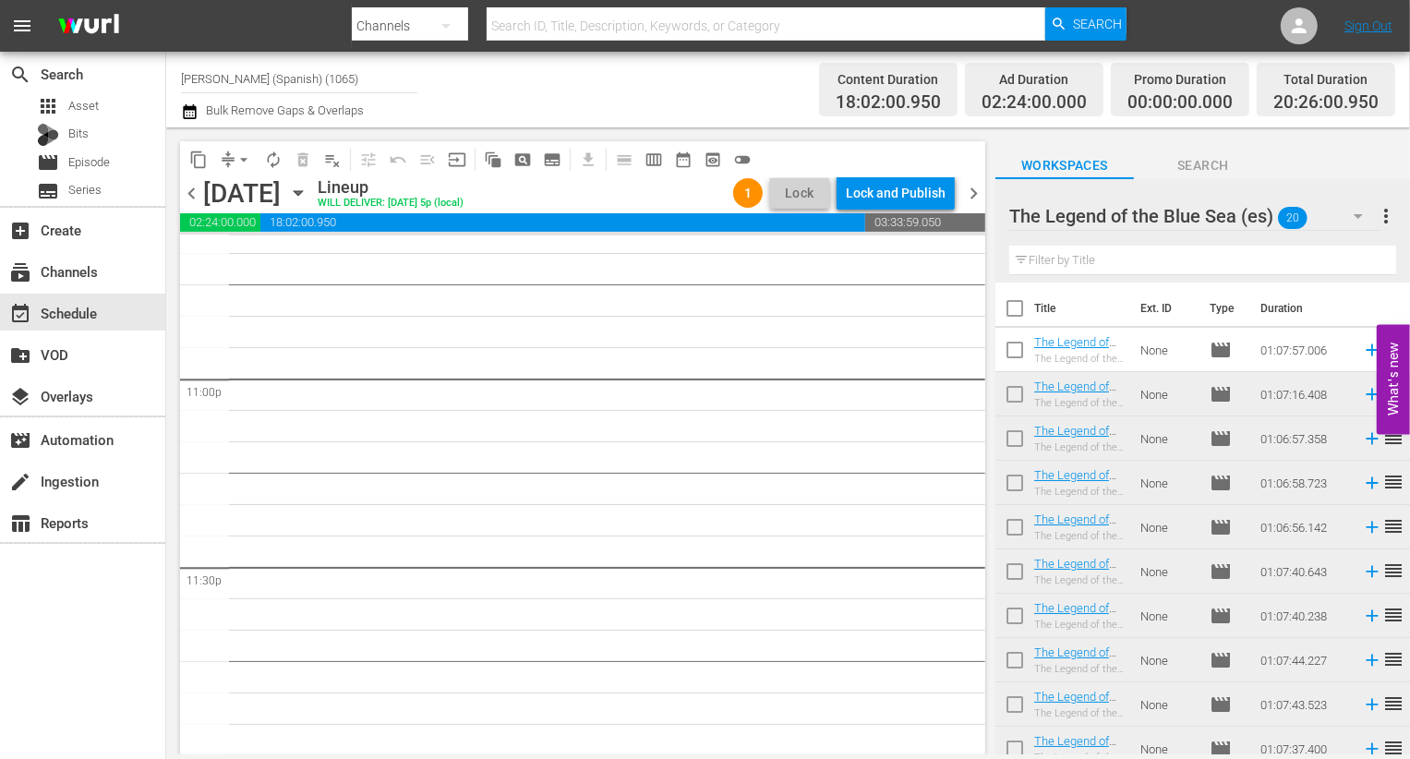
checkbox input "true"
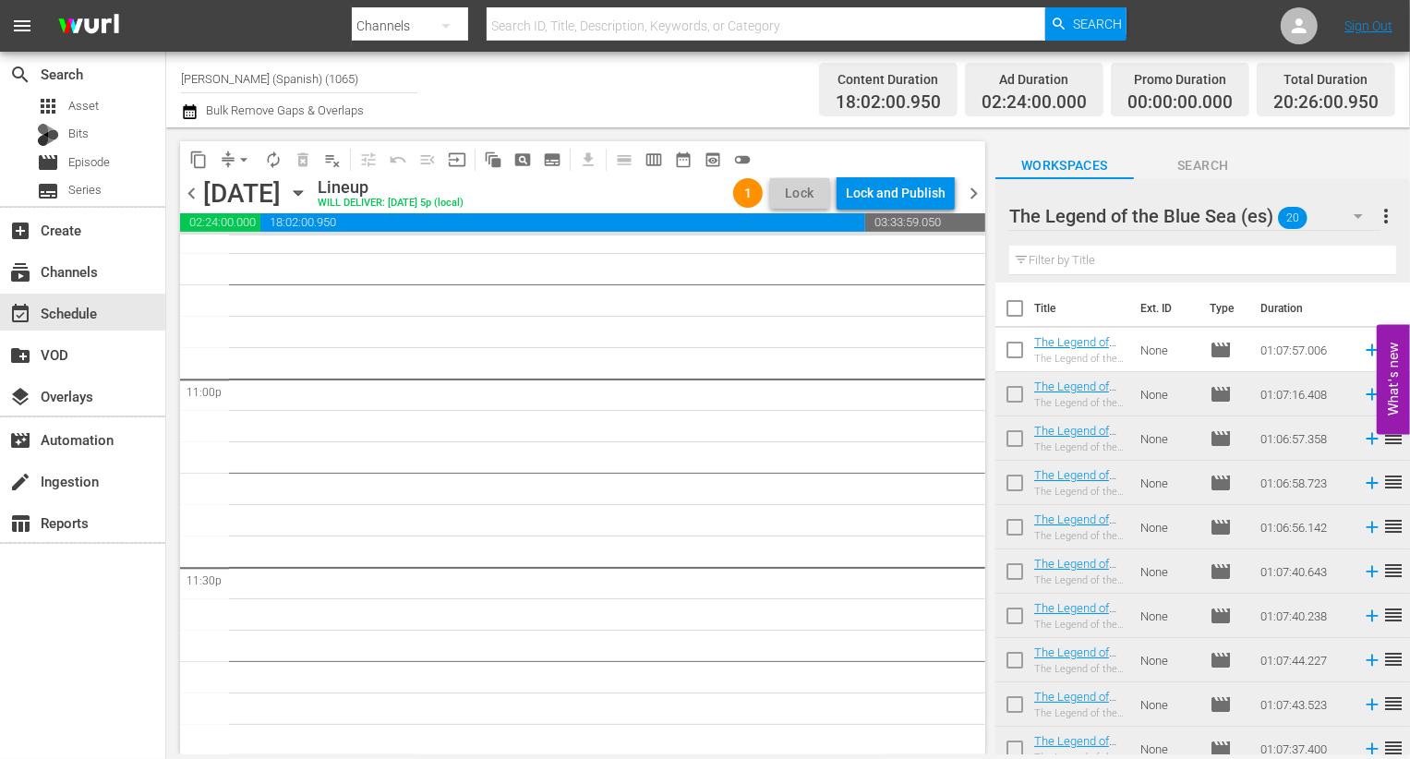
checkbox input "true"
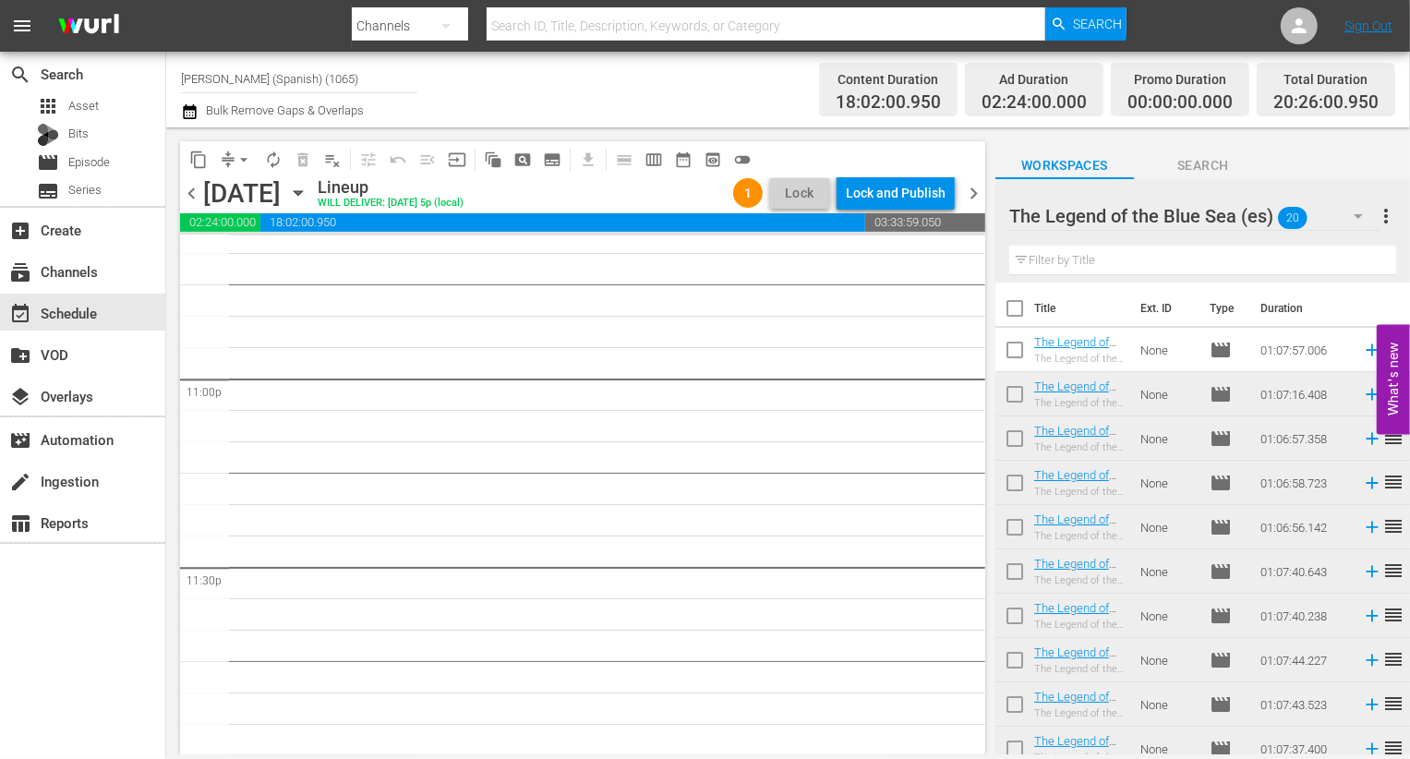
checkbox input "true"
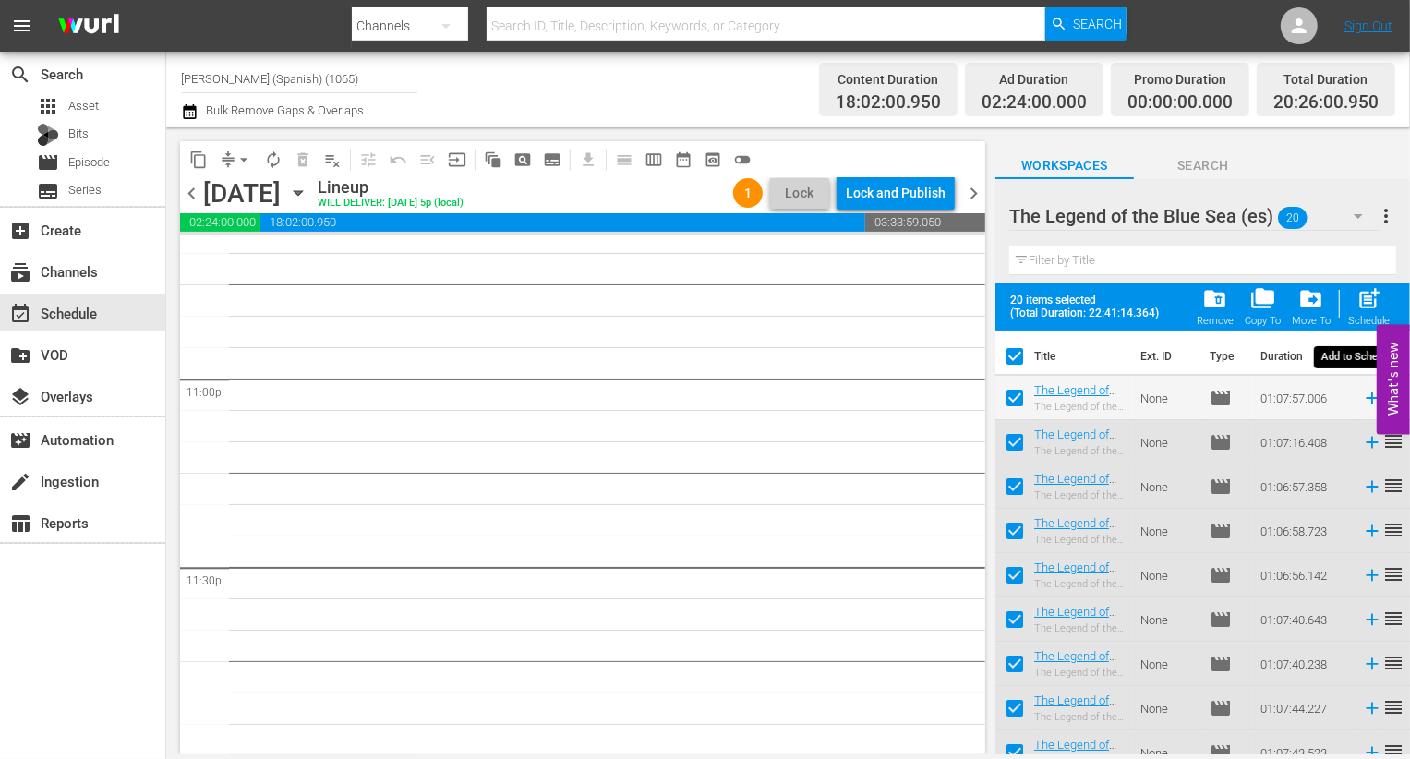
click at [707, 300] on span "post_add" at bounding box center [1369, 298] width 25 height 25
checkbox input "false"
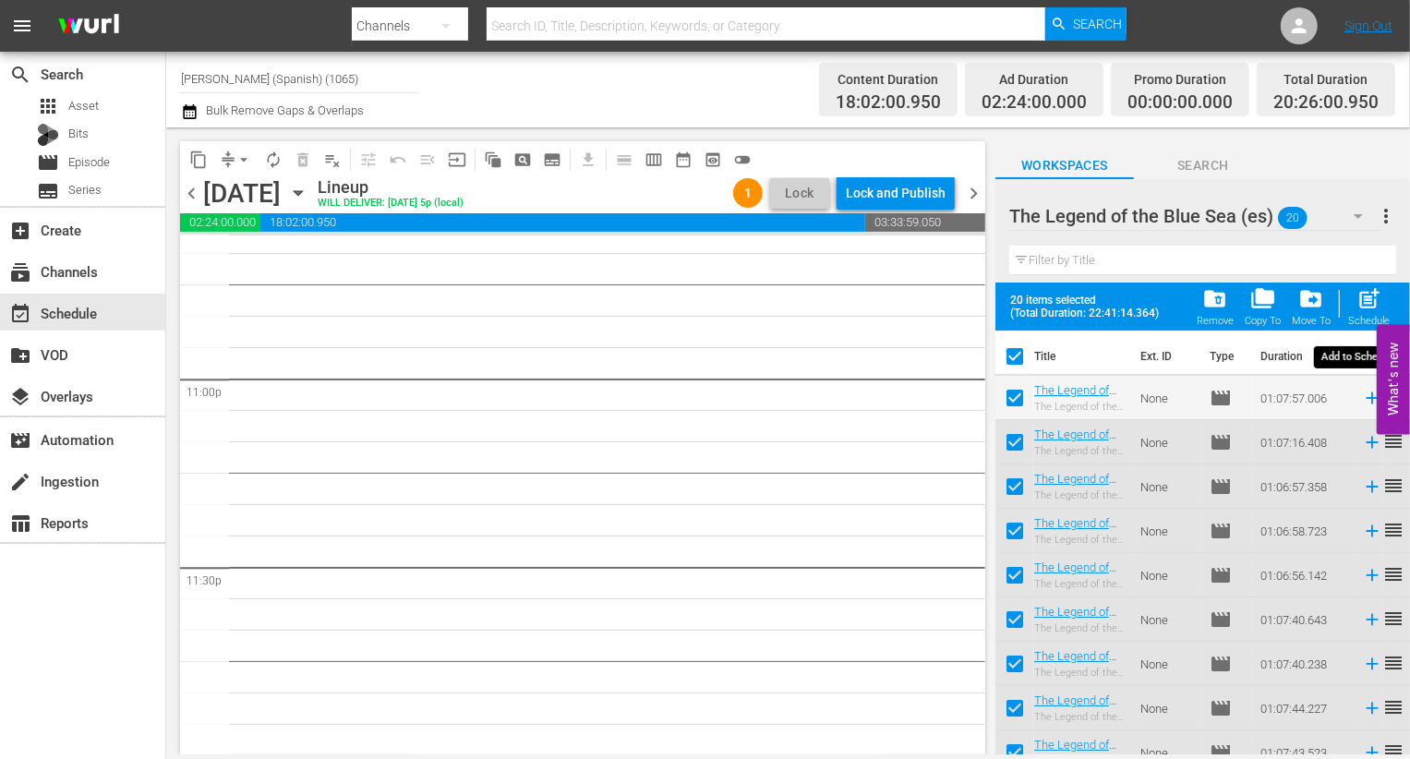
checkbox input "false"
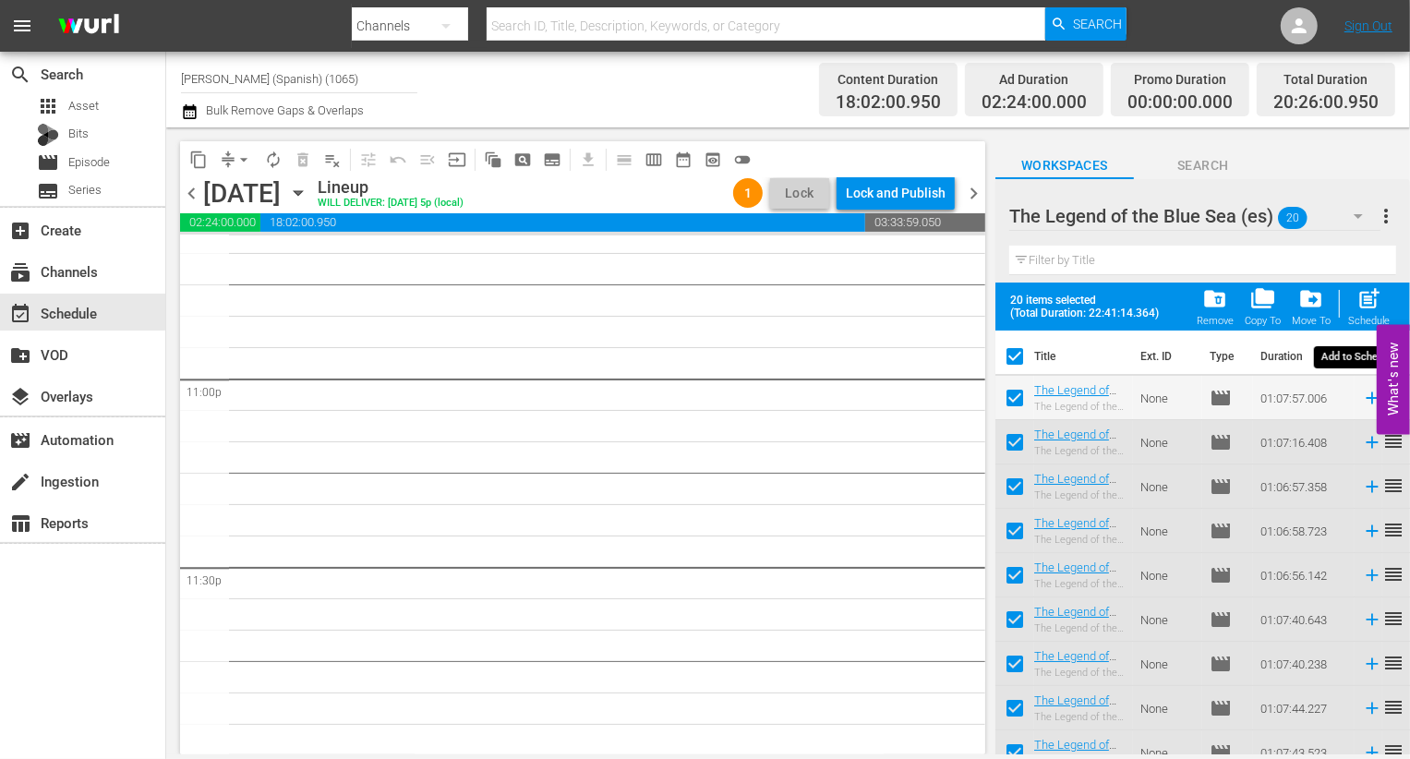
checkbox input "false"
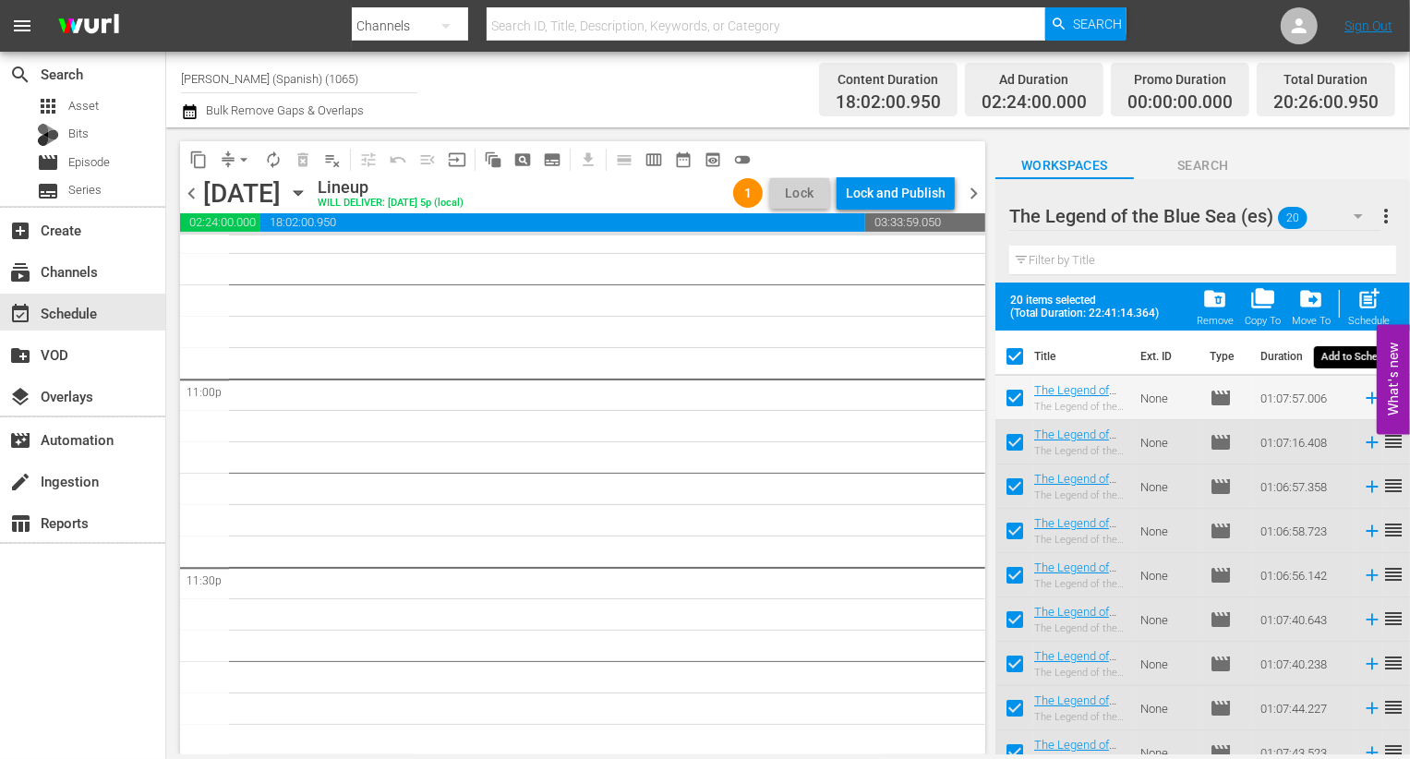
checkbox input "false"
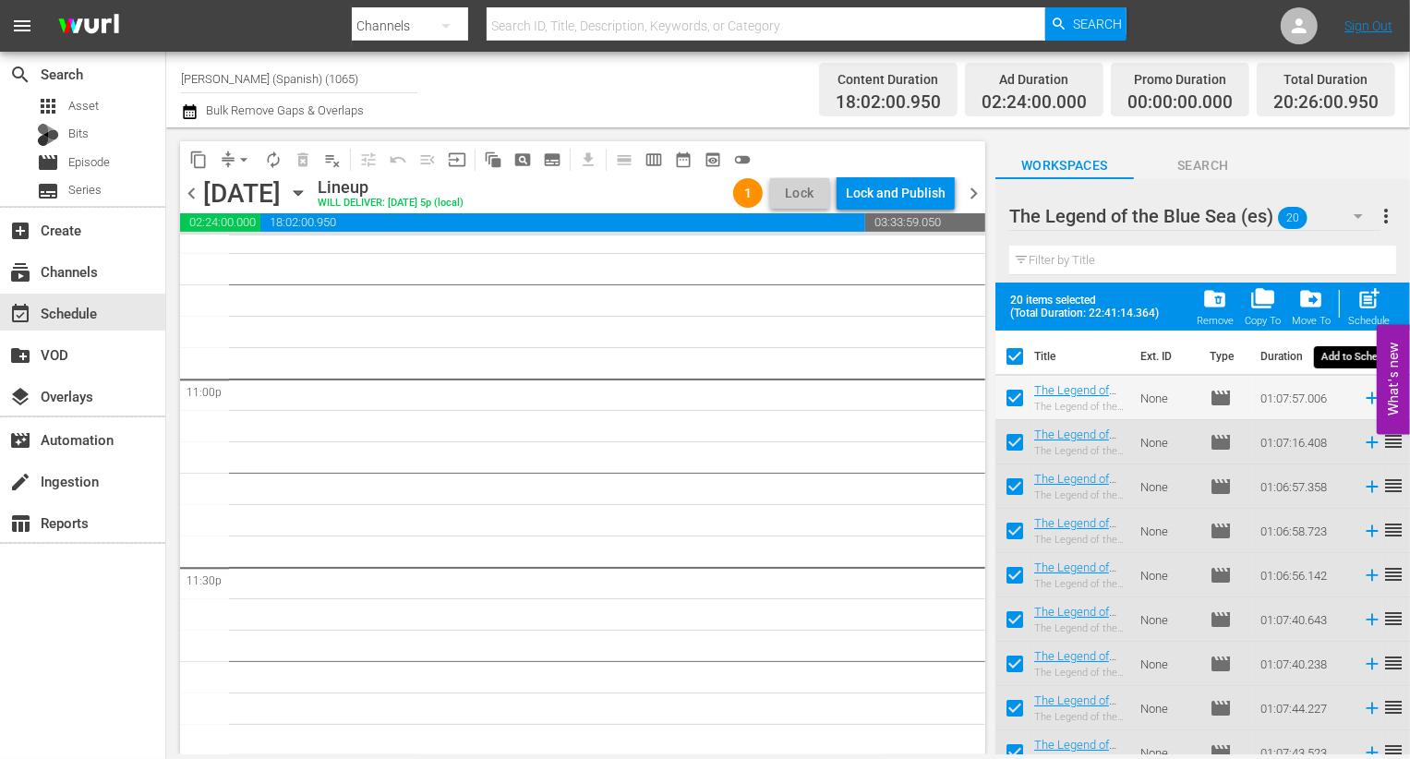
checkbox input "false"
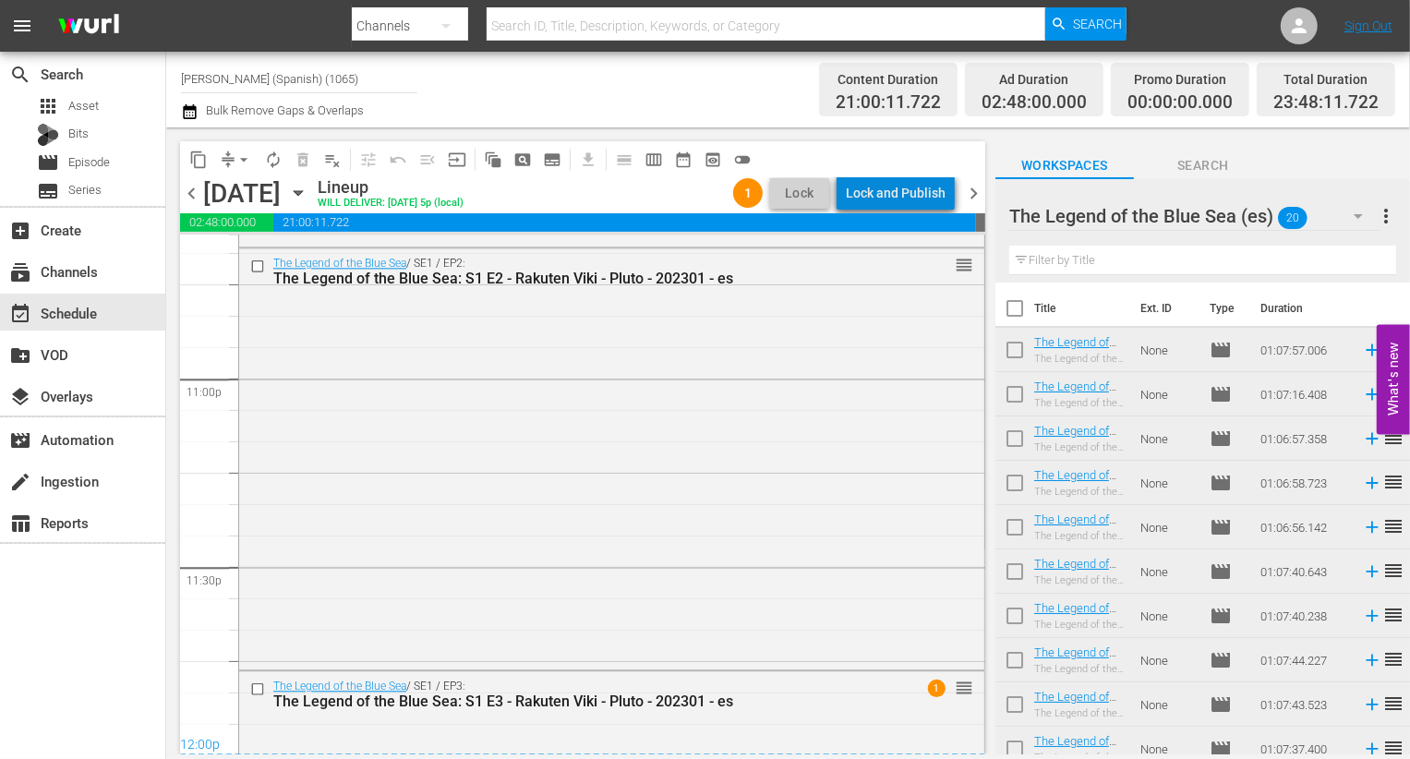
click at [707, 200] on div "Lock and Publish" at bounding box center [896, 192] width 100 height 33
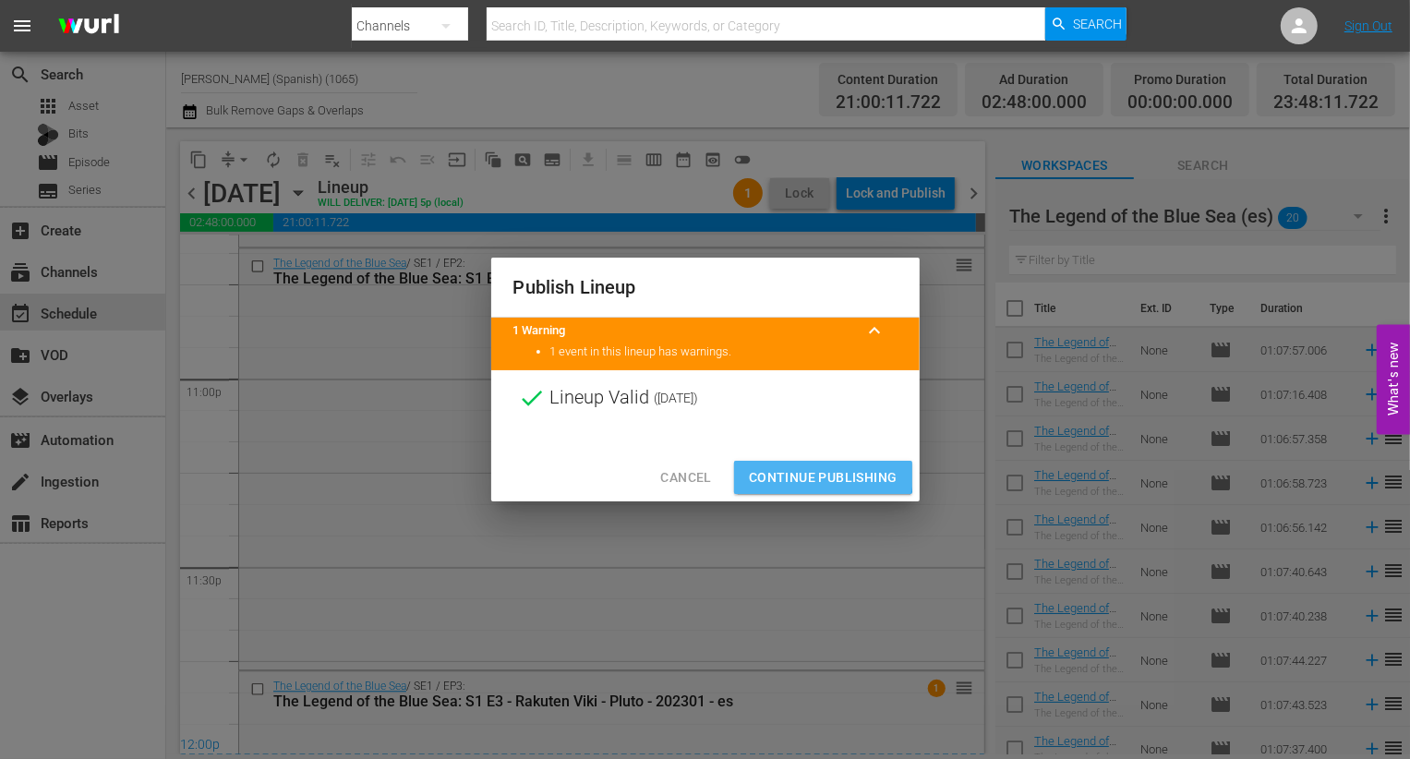
click at [707, 474] on span "Continue Publishing" at bounding box center [823, 477] width 149 height 23
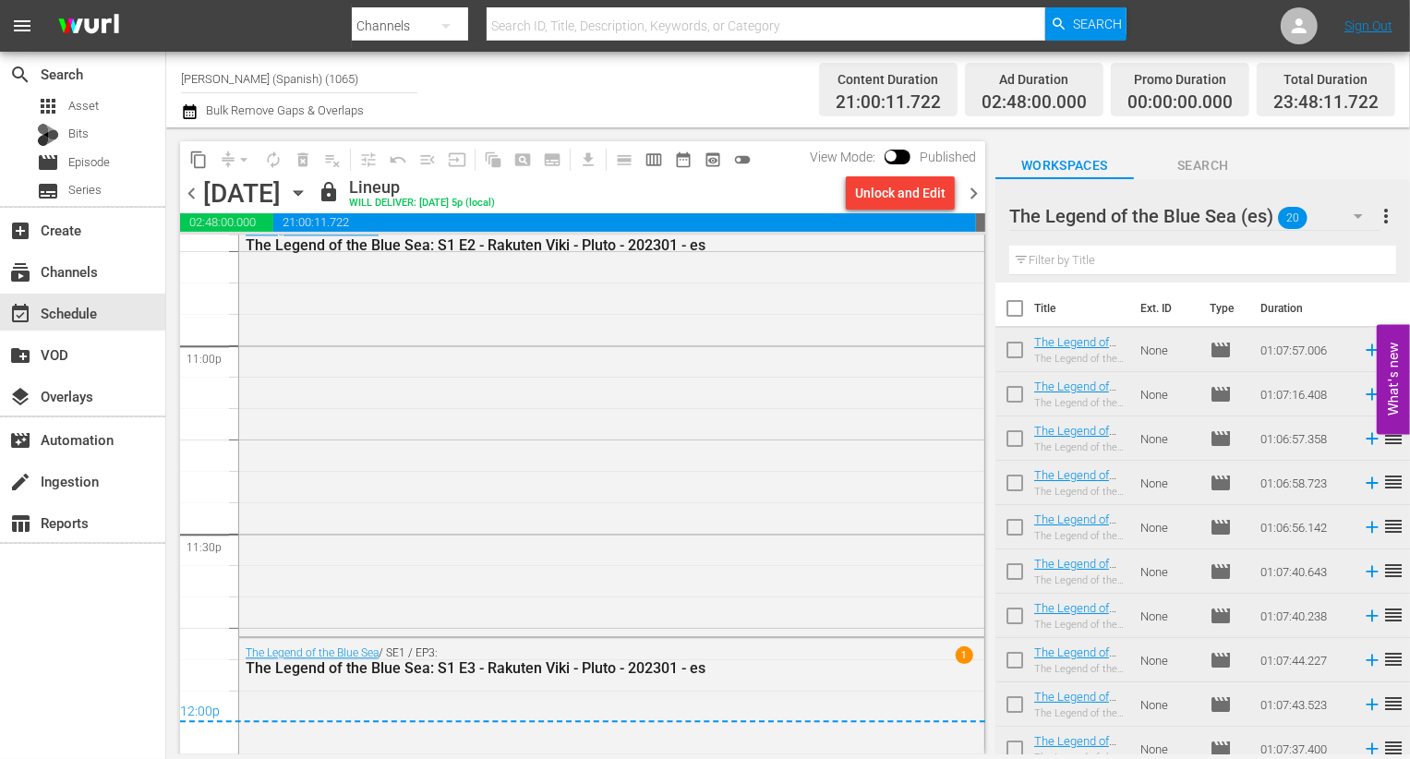
scroll to position [8860, 0]
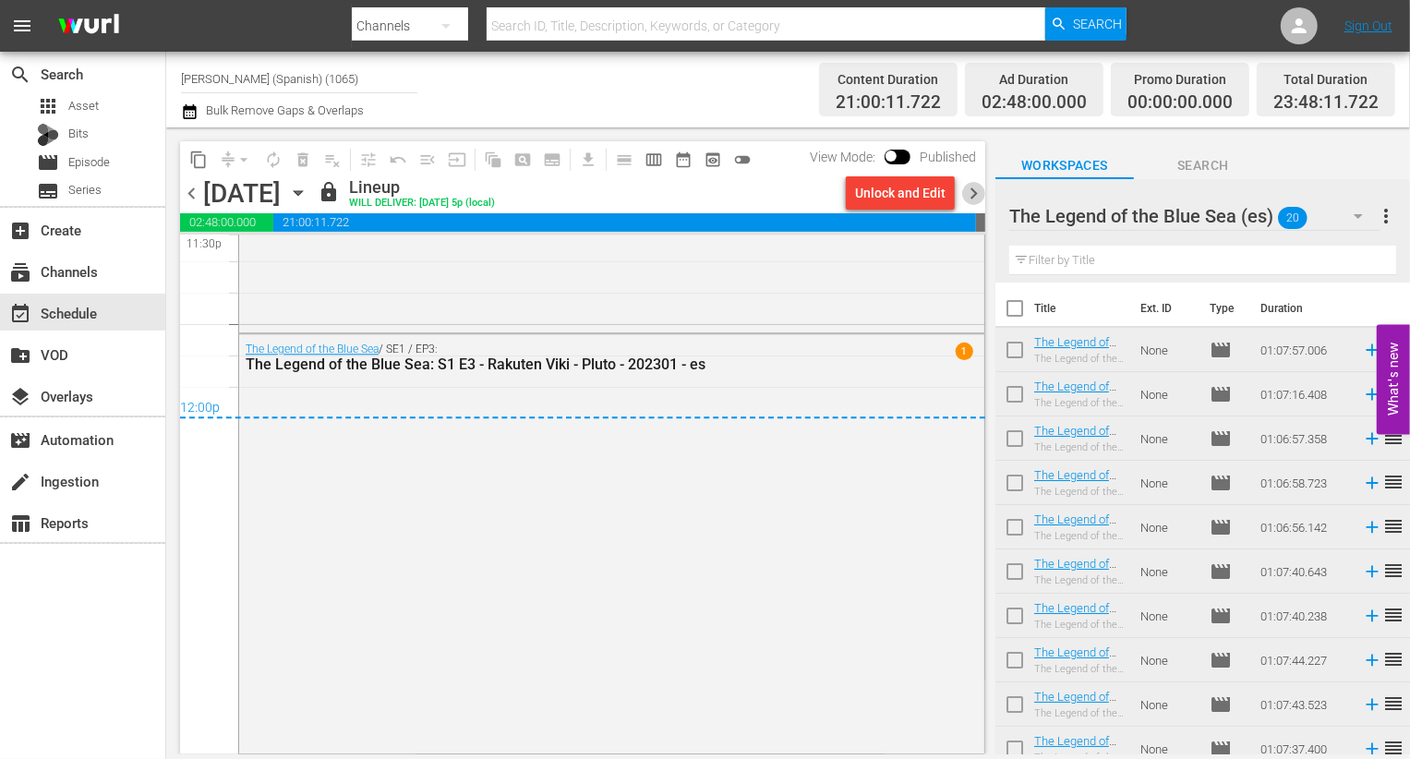
click at [707, 191] on span "chevron_right" at bounding box center [973, 193] width 23 height 23
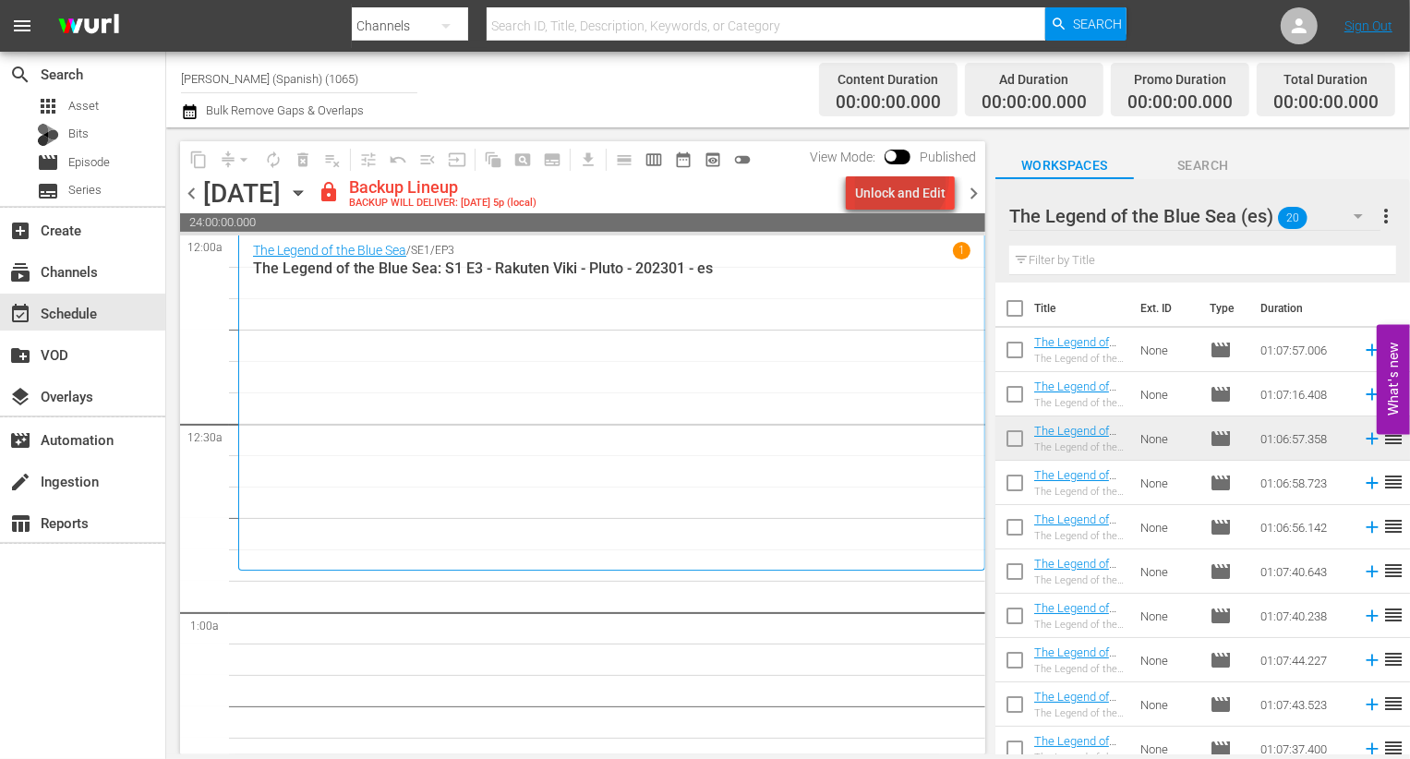
click at [707, 178] on div "Unlock and Edit" at bounding box center [900, 192] width 91 height 33
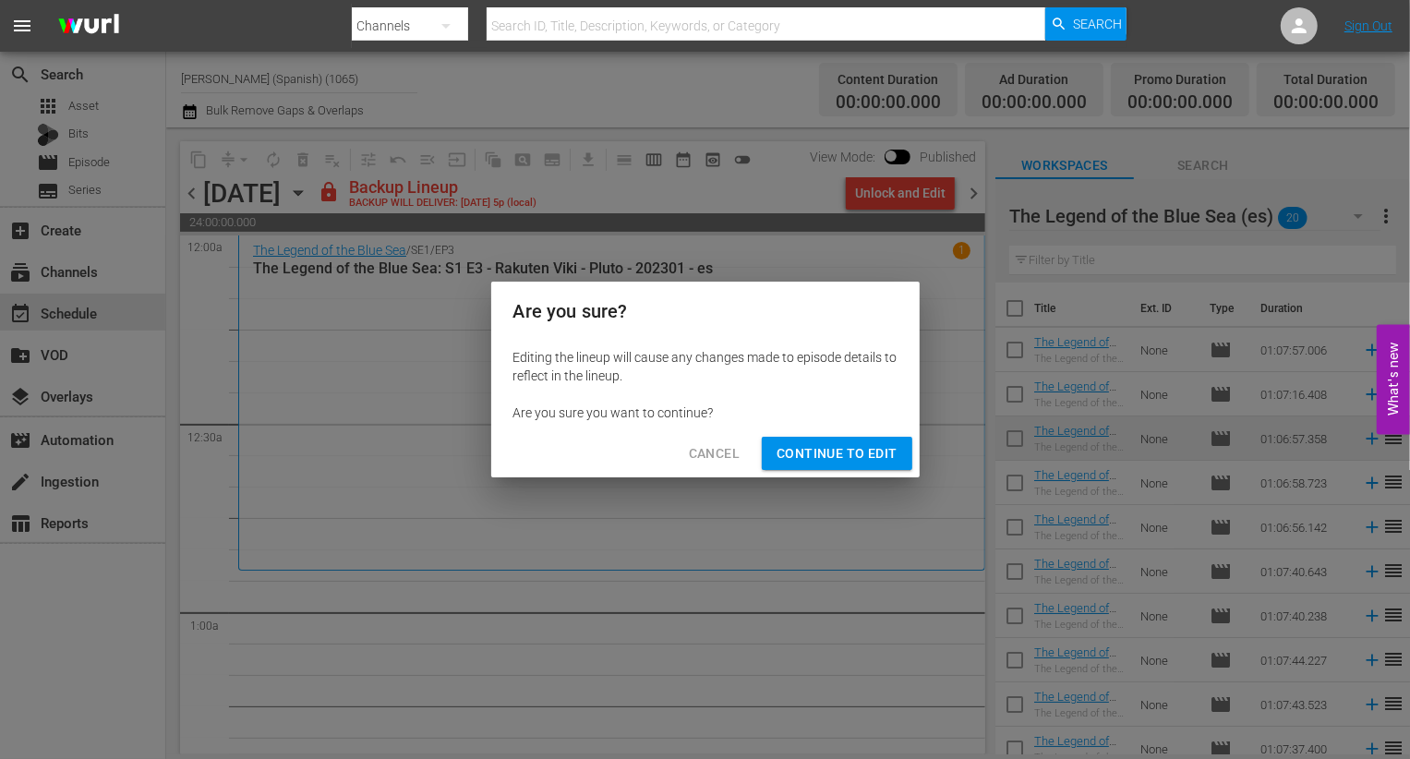
click at [707, 447] on span "Continue to Edit" at bounding box center [837, 453] width 120 height 23
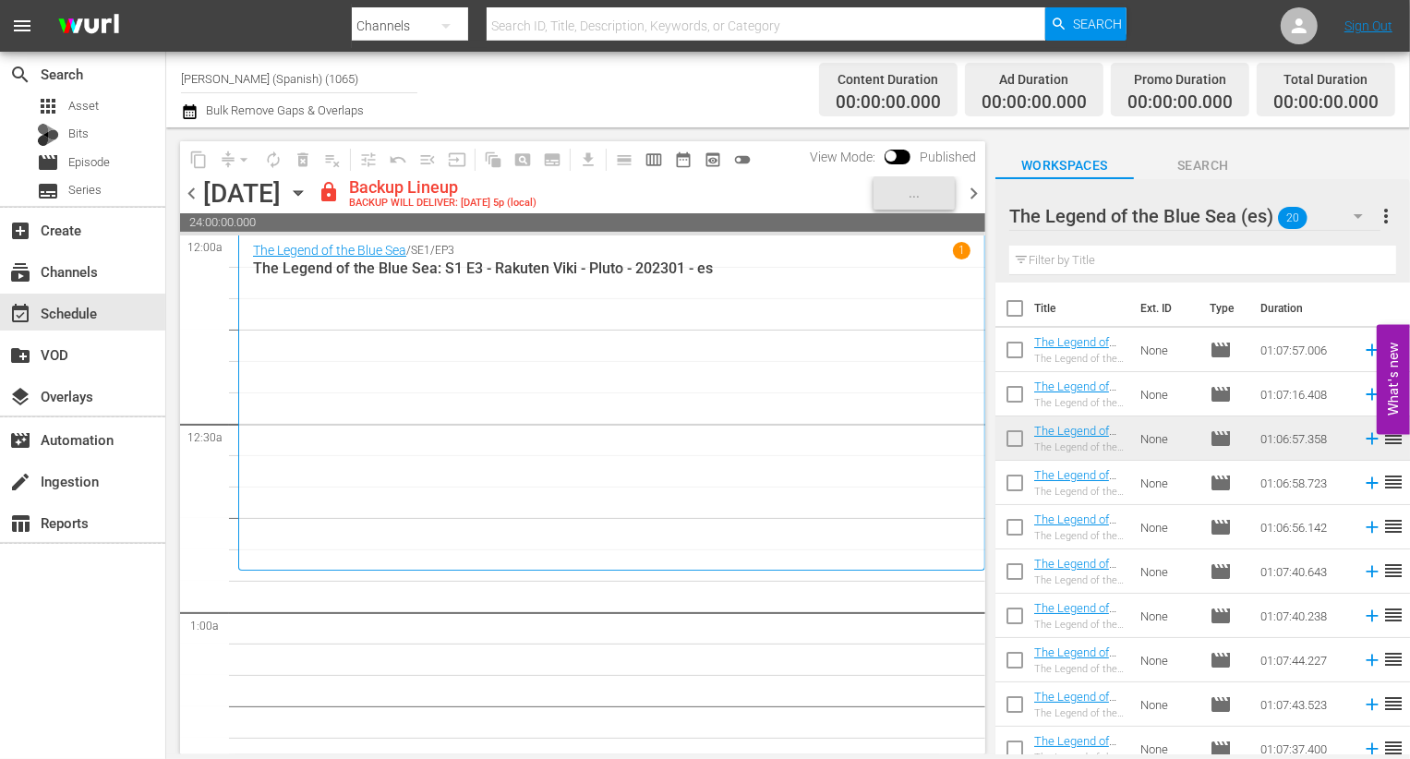
click at [707, 312] on input "checkbox" at bounding box center [1015, 312] width 39 height 39
checkbox input "true"
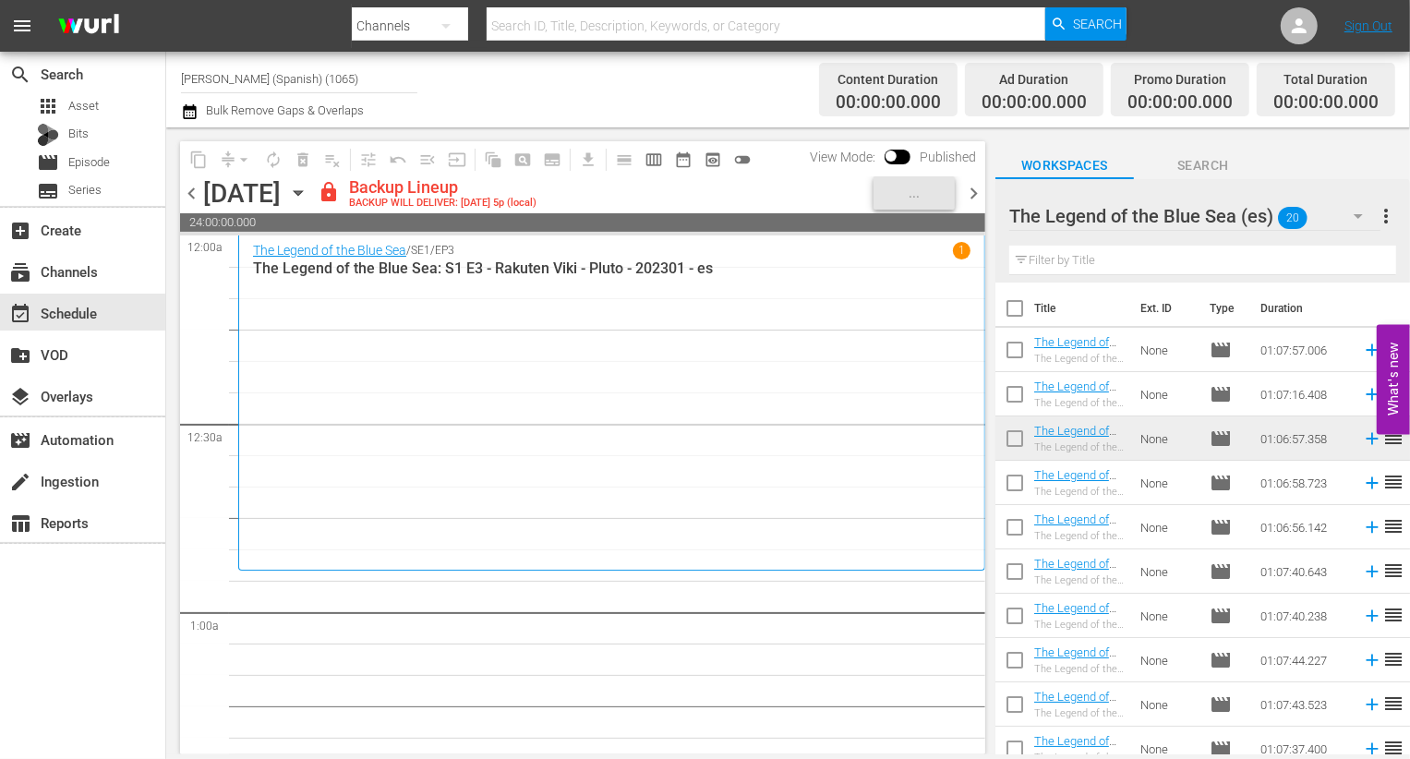
checkbox input "true"
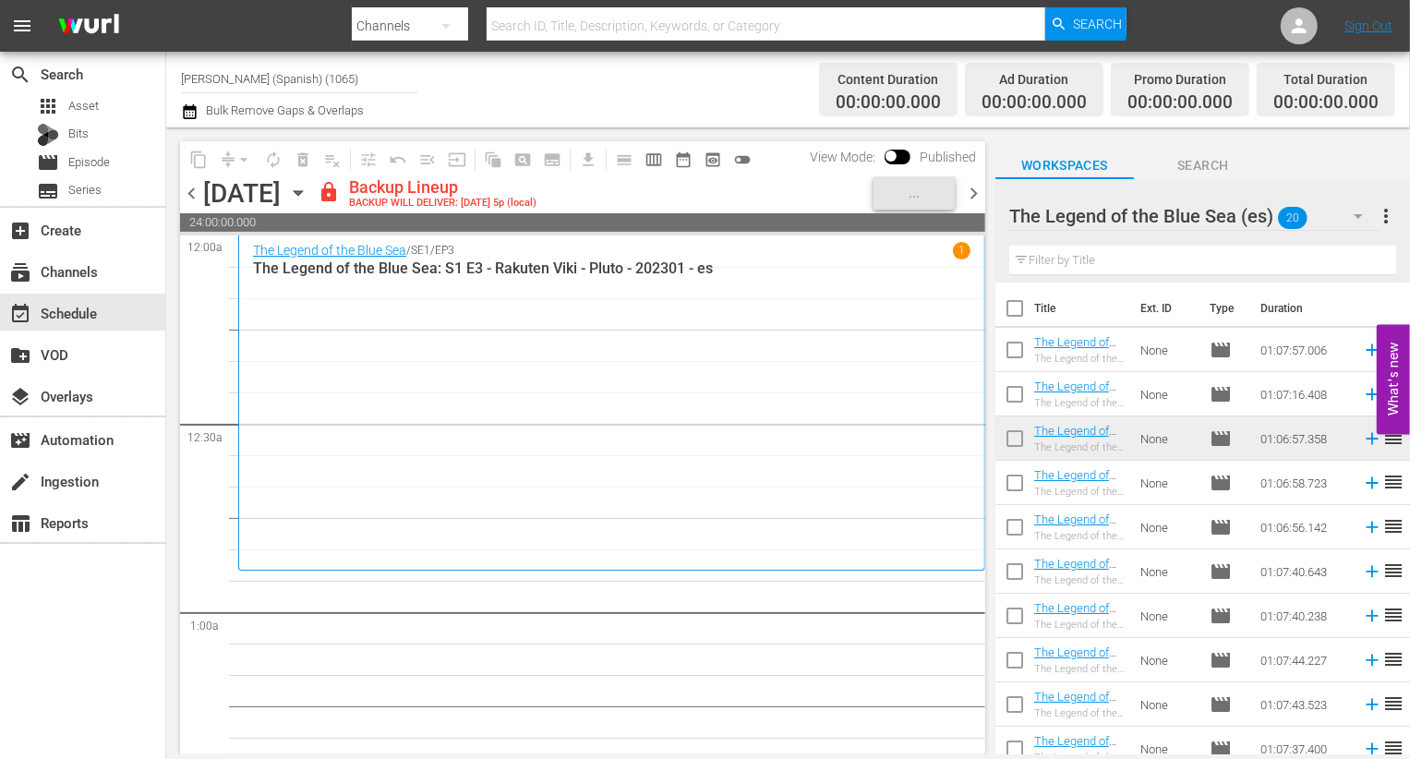
checkbox input "true"
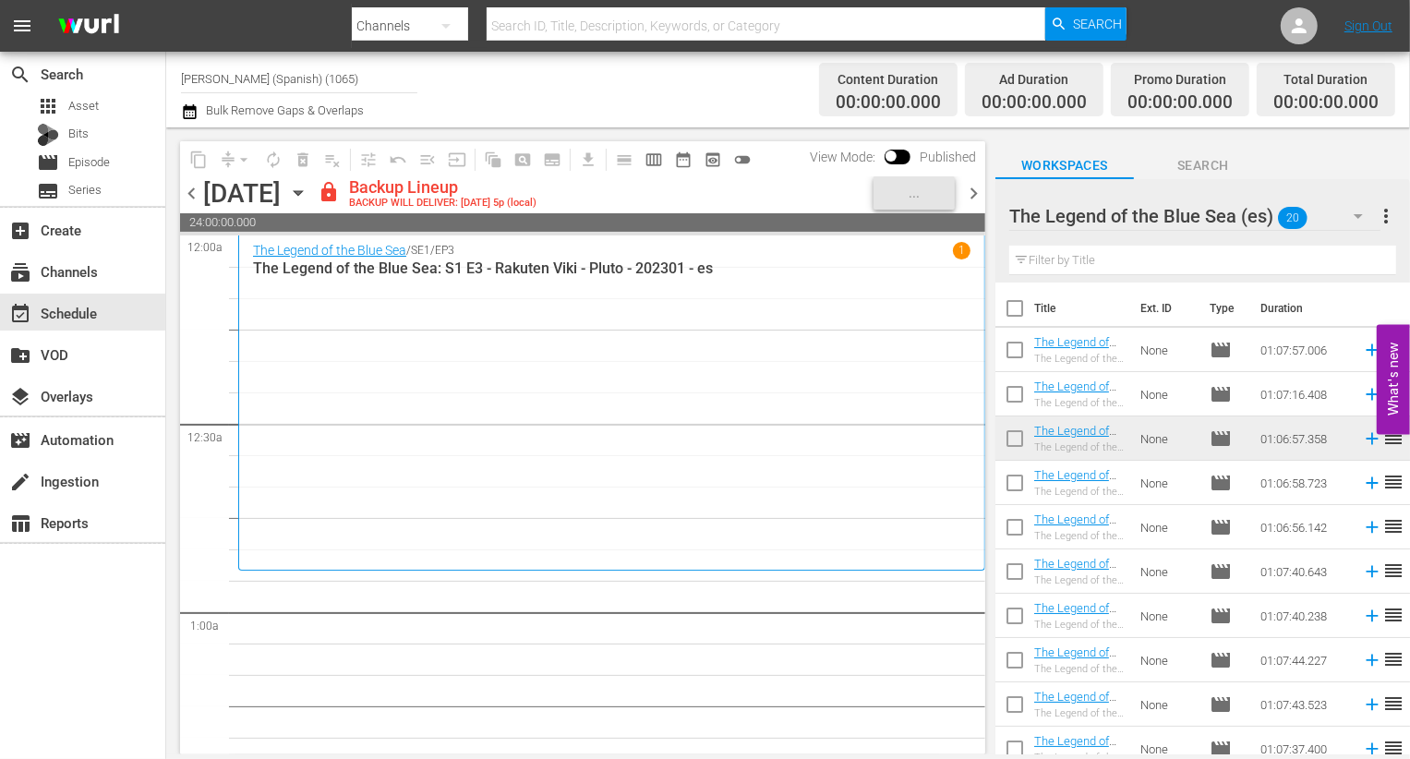
checkbox input "true"
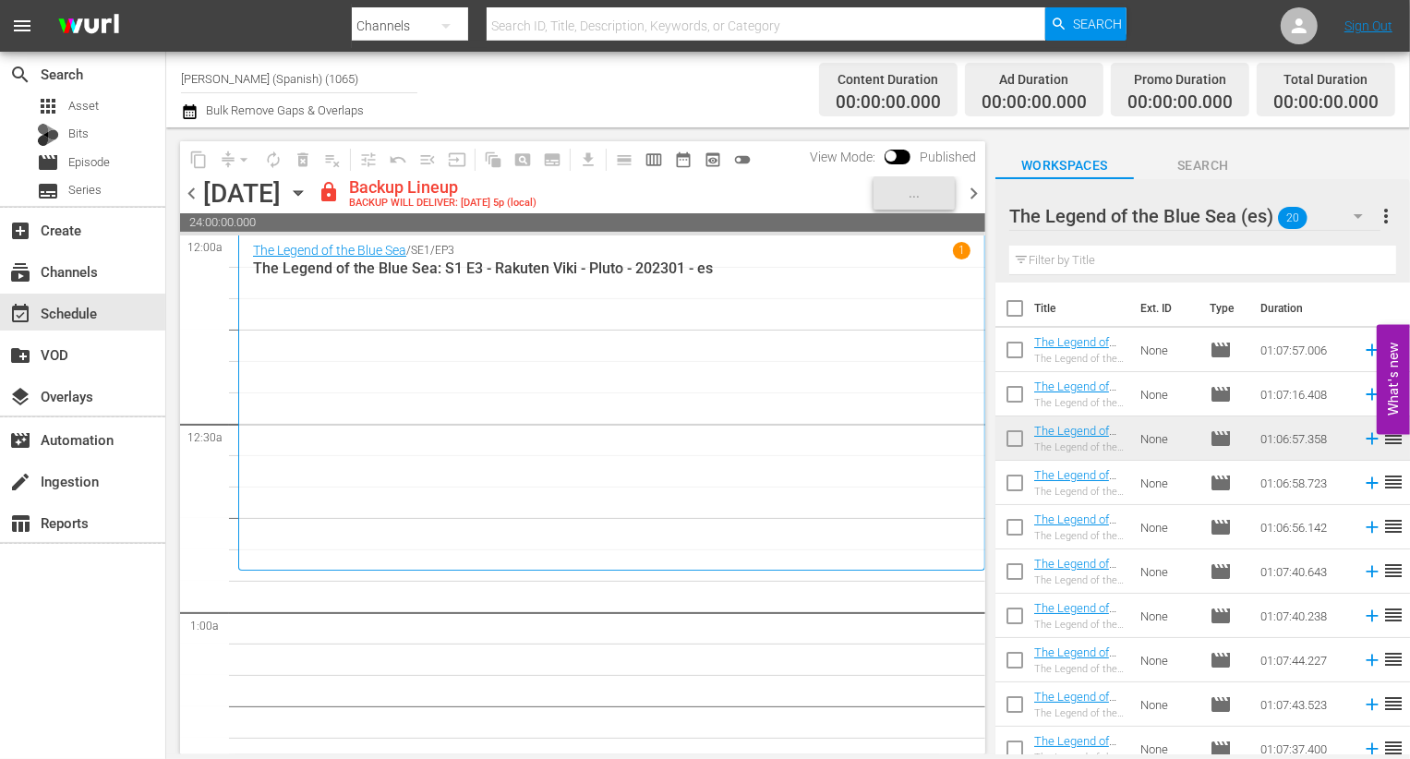
checkbox input "true"
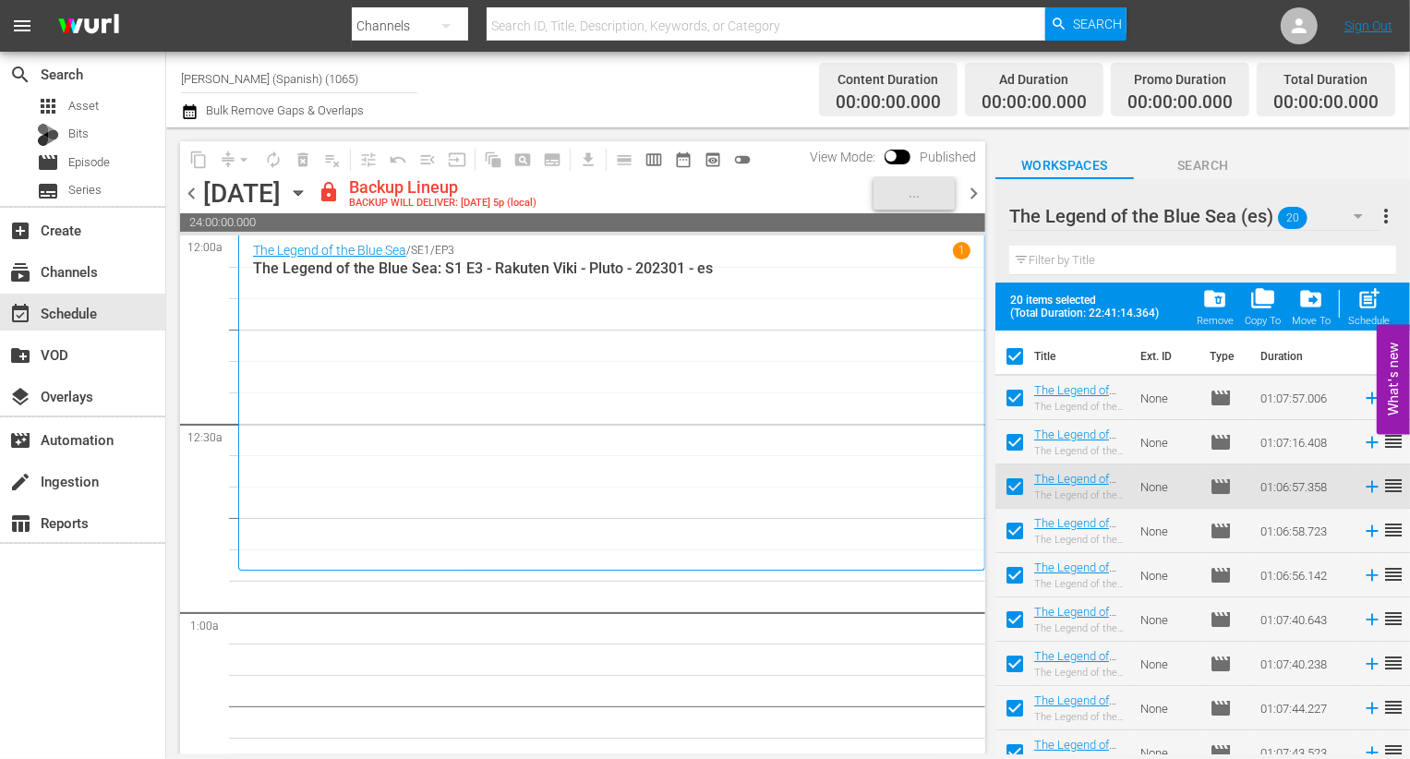
click at [707, 409] on input "checkbox" at bounding box center [1015, 401] width 39 height 39
checkbox input "false"
click at [707, 442] on input "checkbox" at bounding box center [1015, 446] width 39 height 39
checkbox input "false"
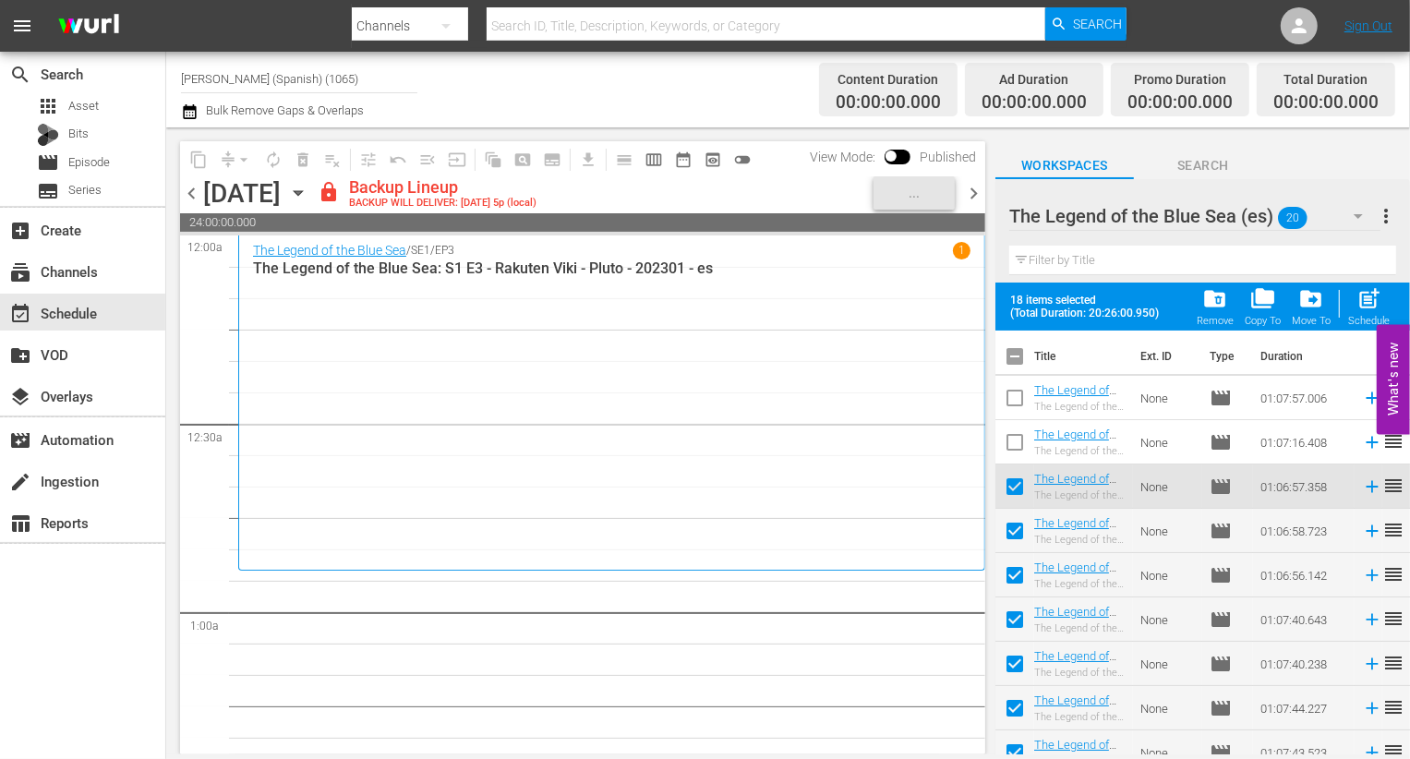
click at [707, 481] on input "checkbox" at bounding box center [1015, 490] width 39 height 39
checkbox input "false"
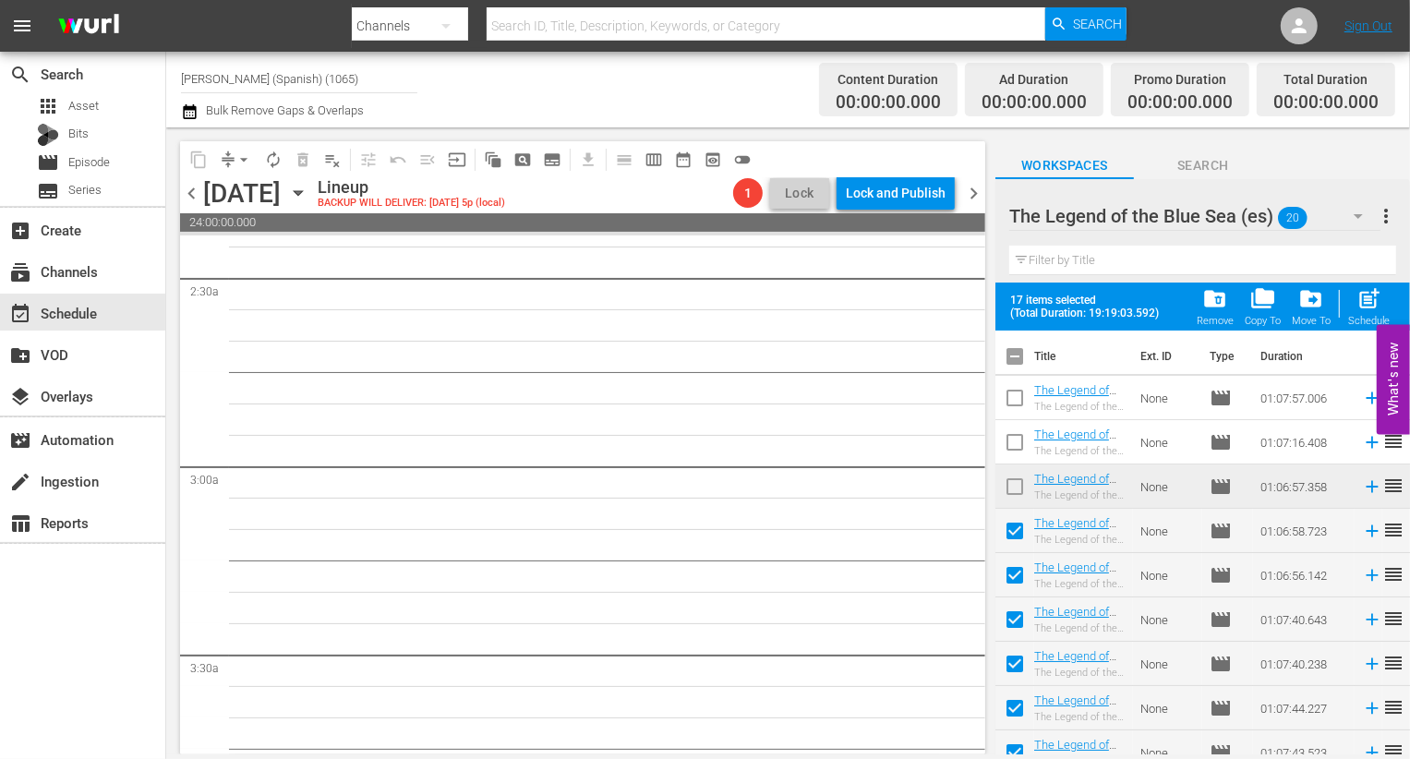
scroll to position [955, 0]
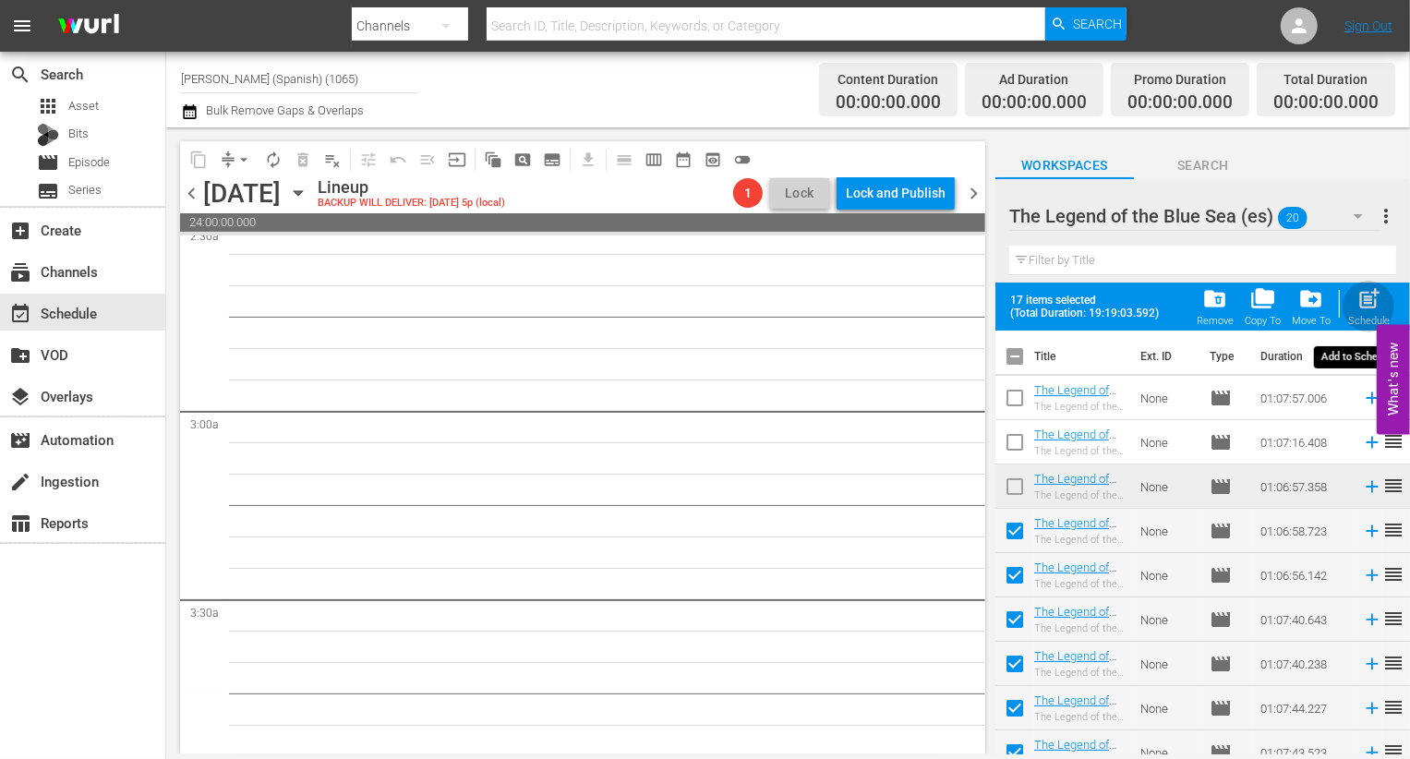
click at [707, 308] on span "post_add" at bounding box center [1369, 298] width 25 height 25
checkbox input "false"
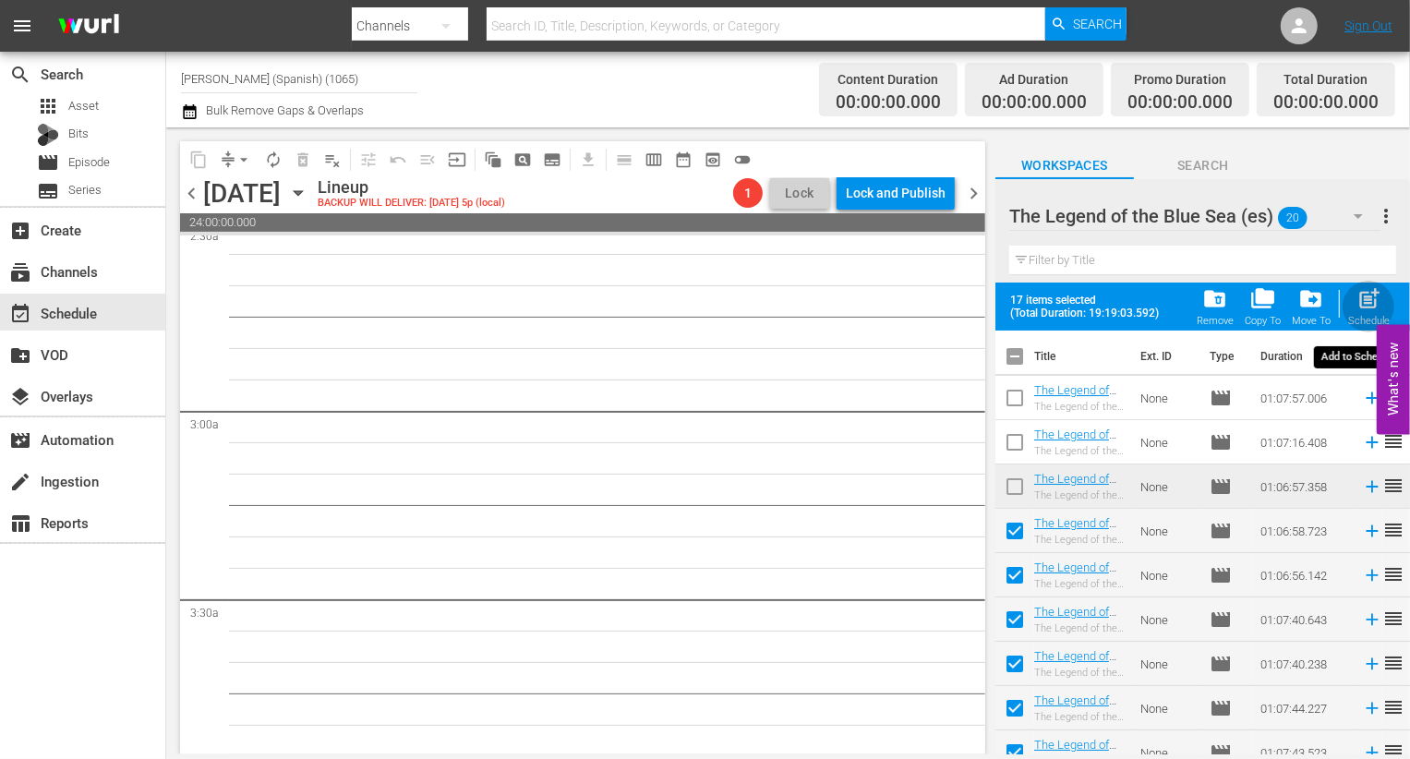
checkbox input "false"
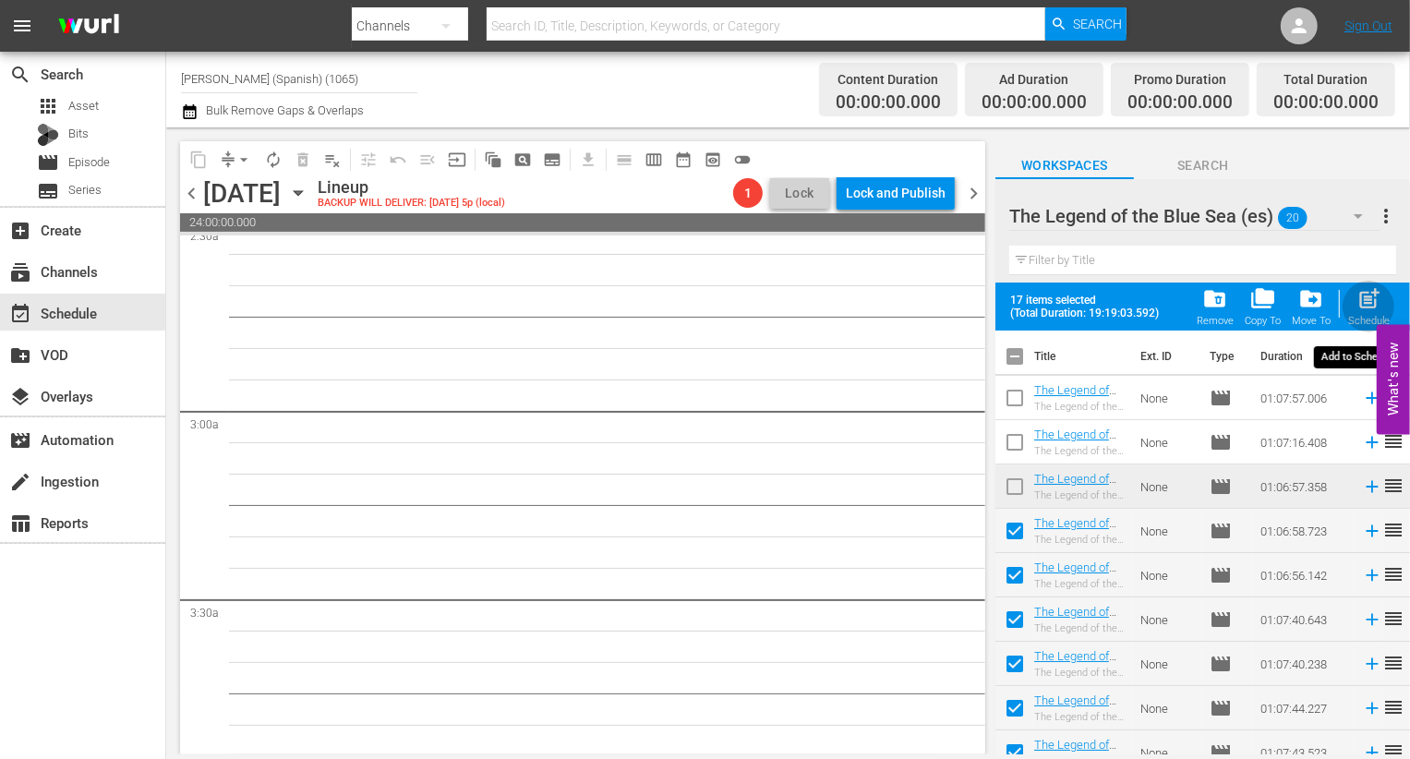
checkbox input "false"
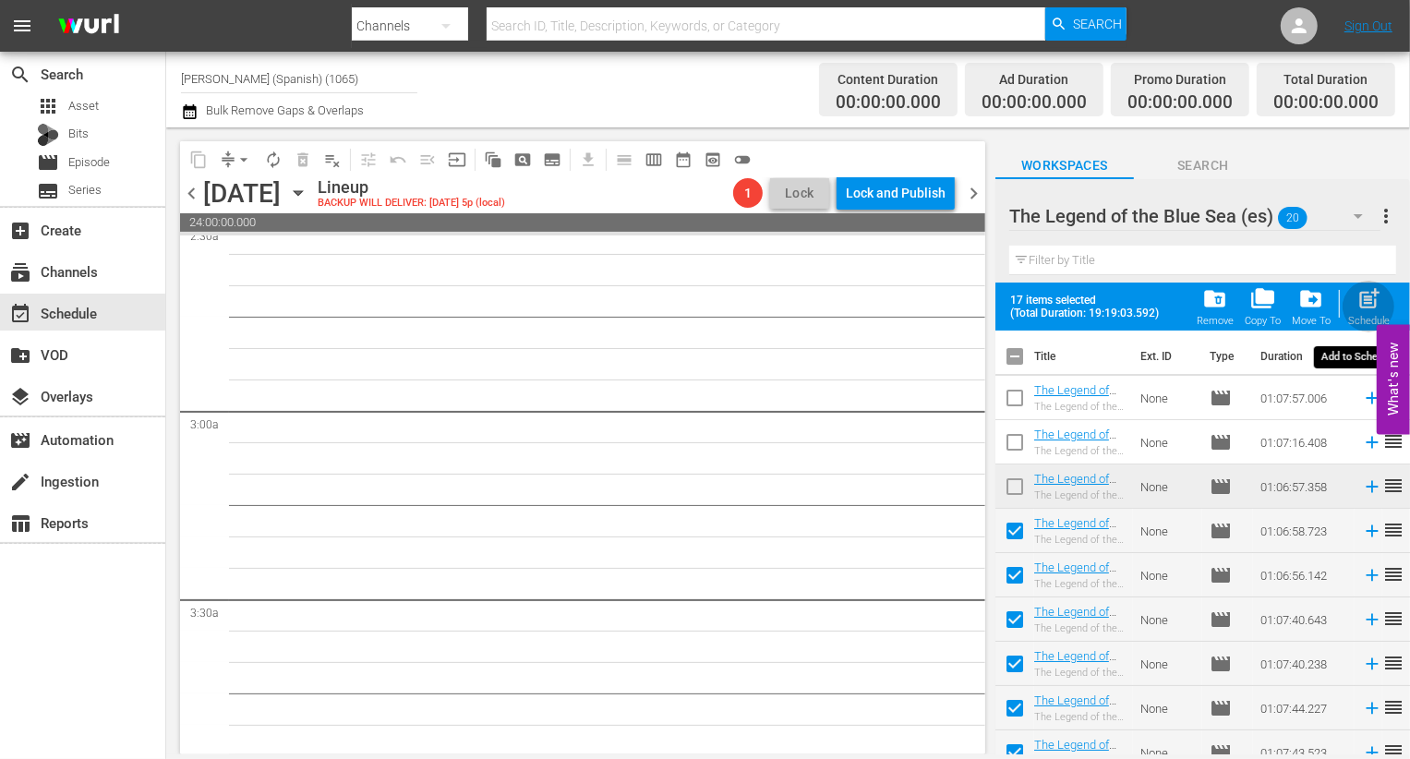
checkbox input "false"
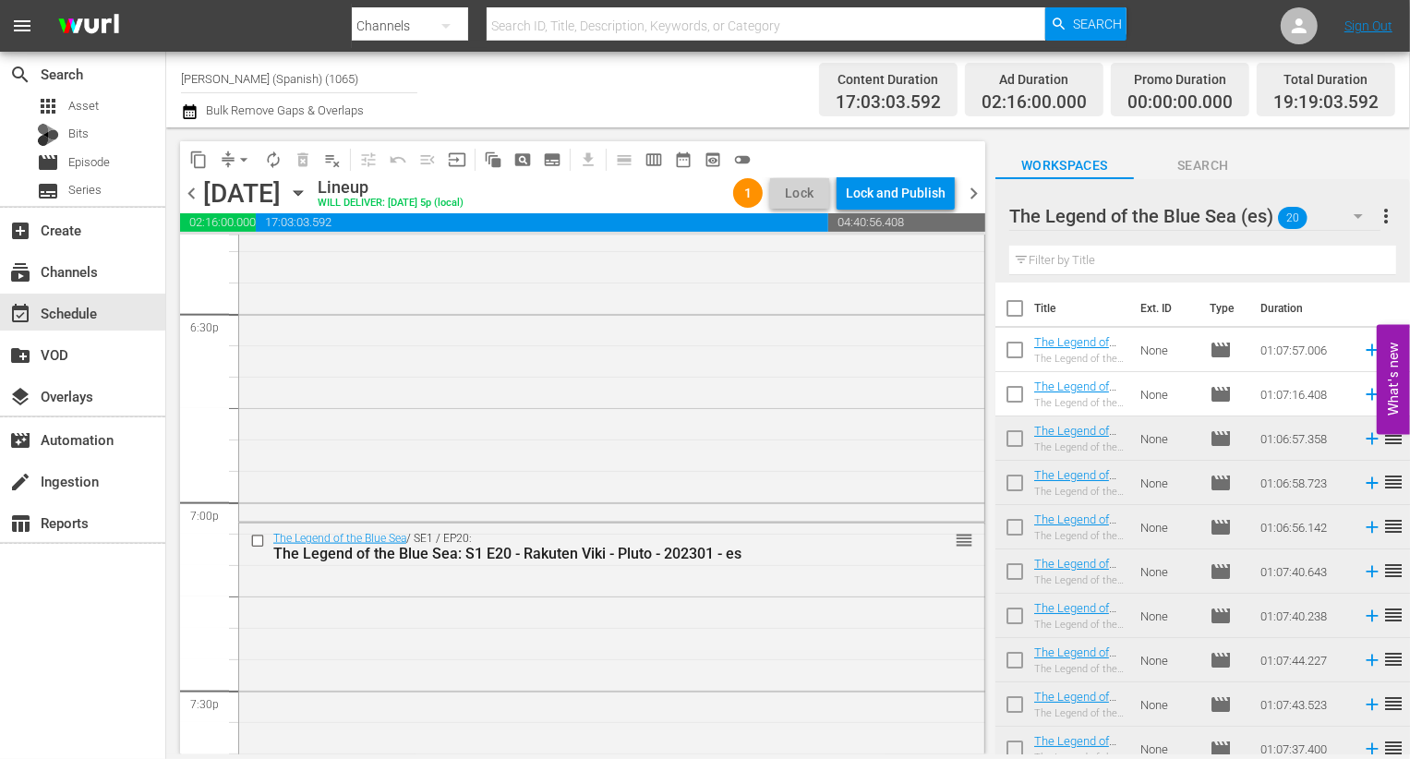
scroll to position [6900, 0]
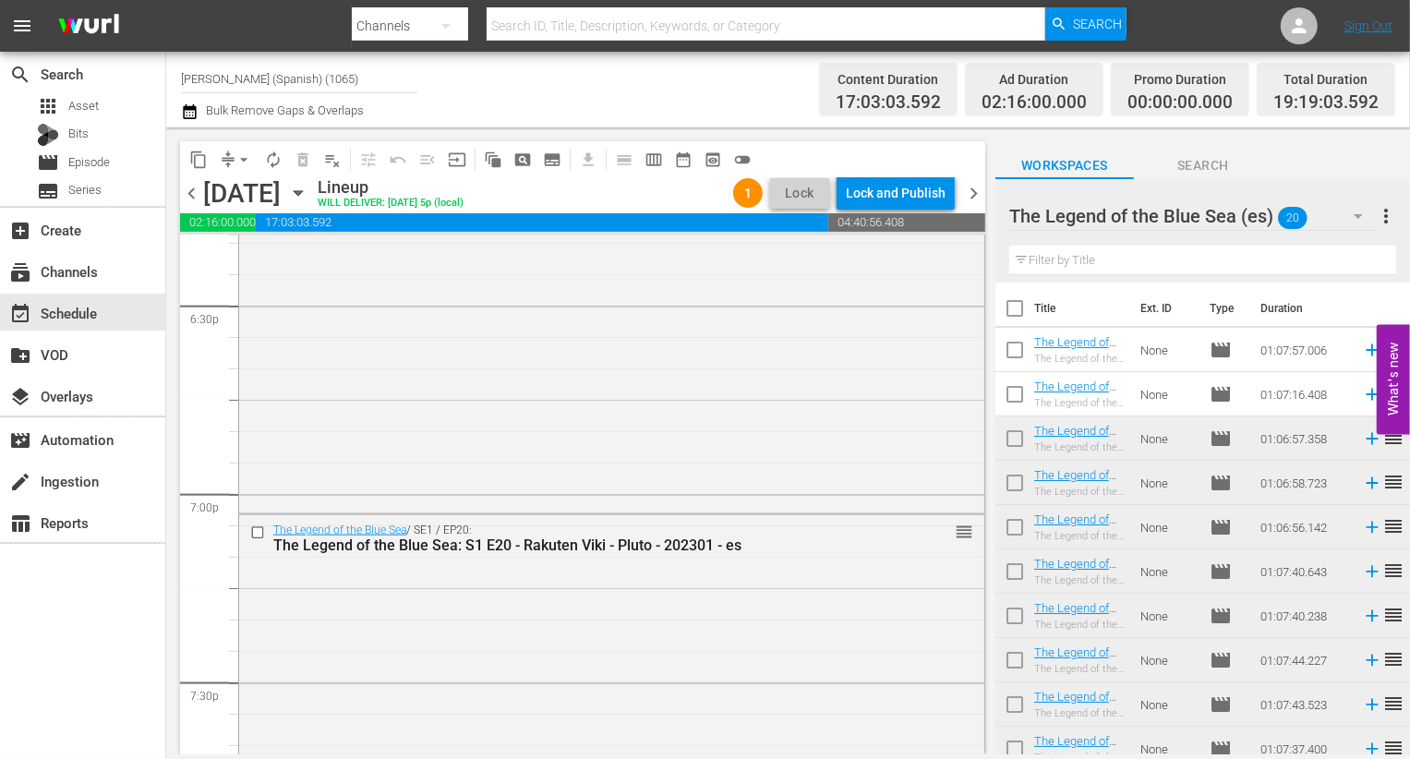
click at [707, 300] on input "checkbox" at bounding box center [1015, 312] width 39 height 39
checkbox input "true"
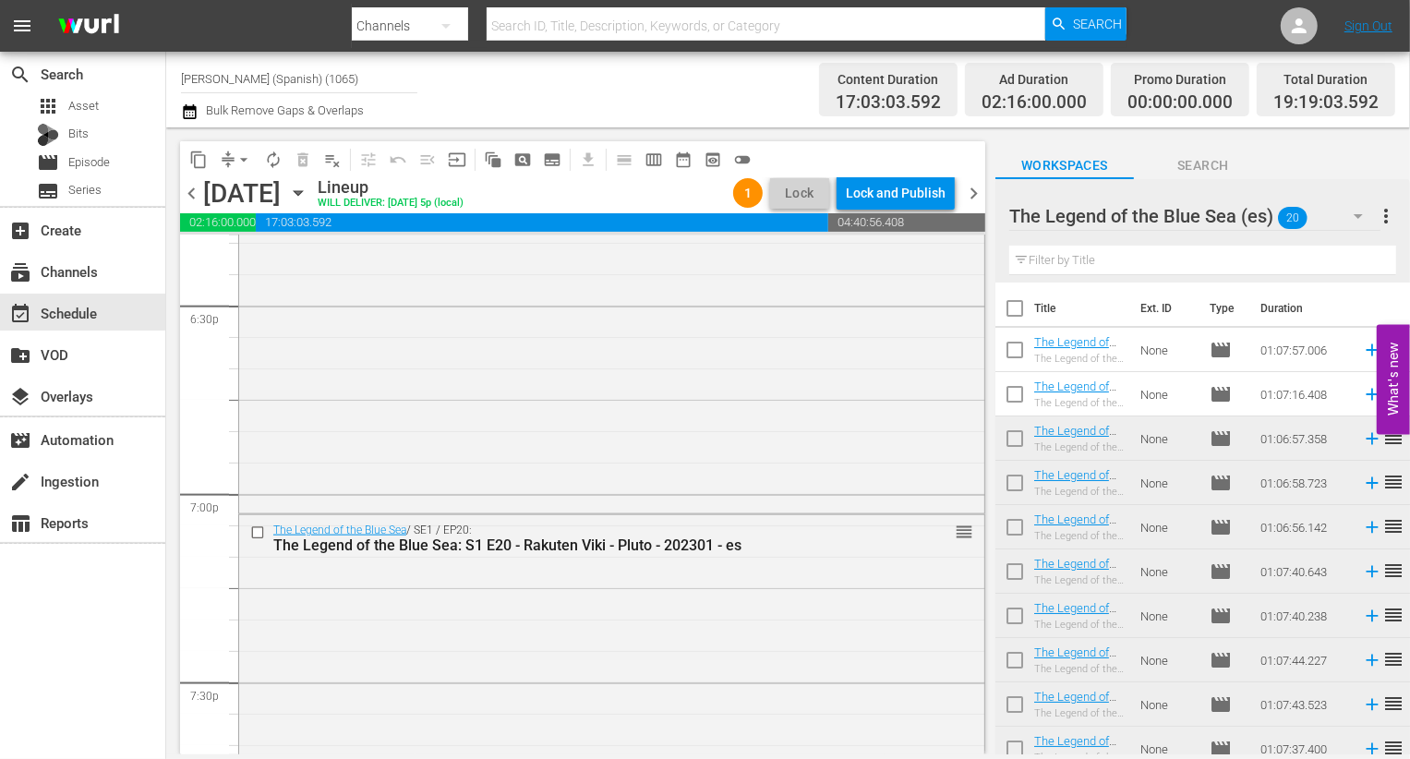
checkbox input "true"
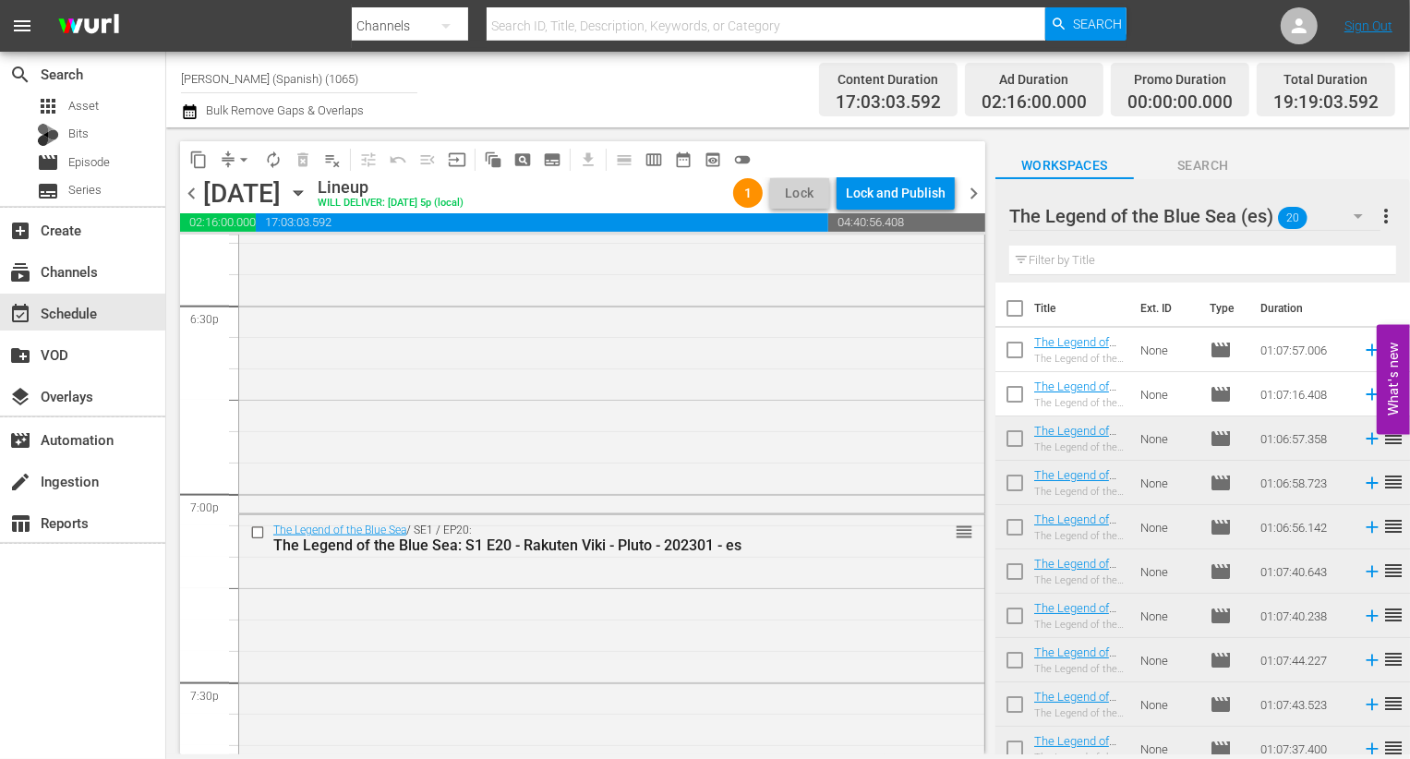
checkbox input "true"
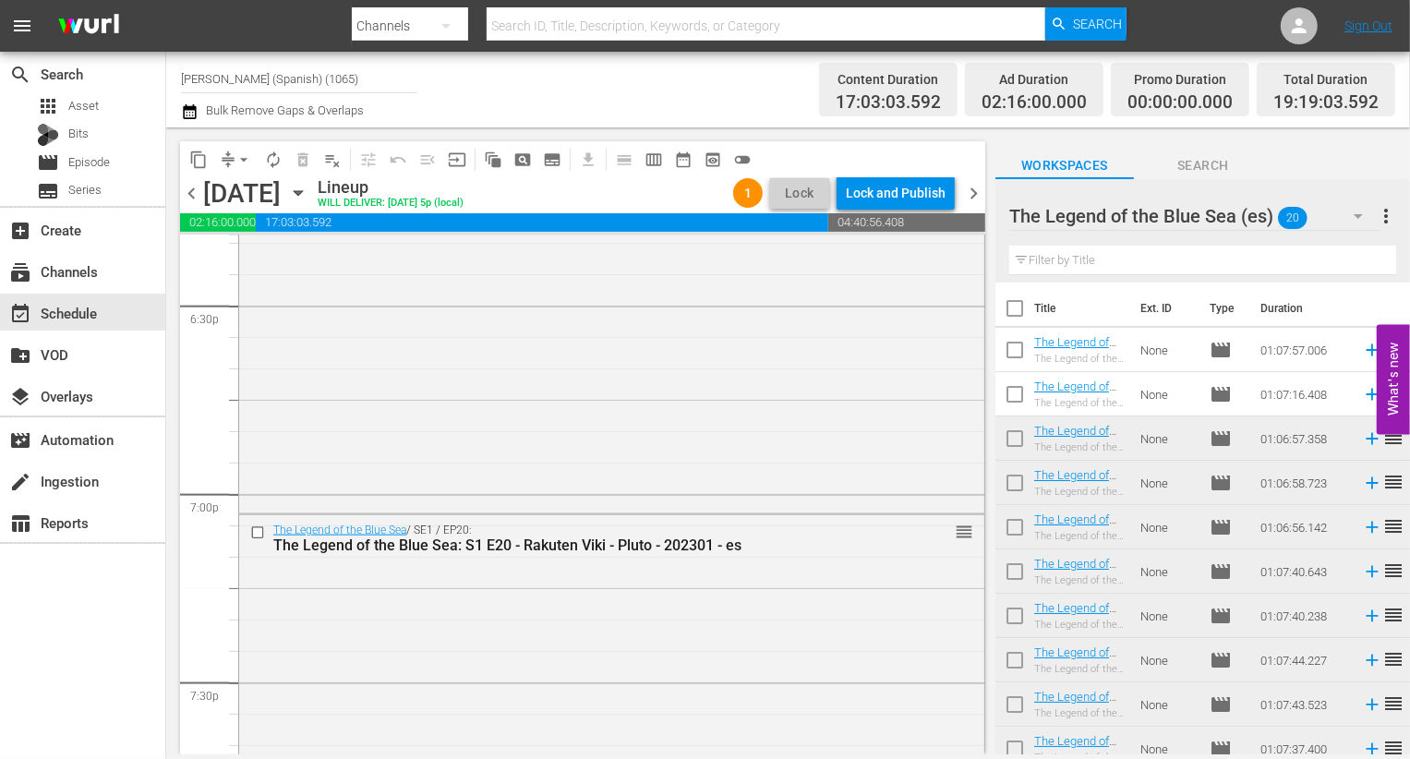
checkbox input "true"
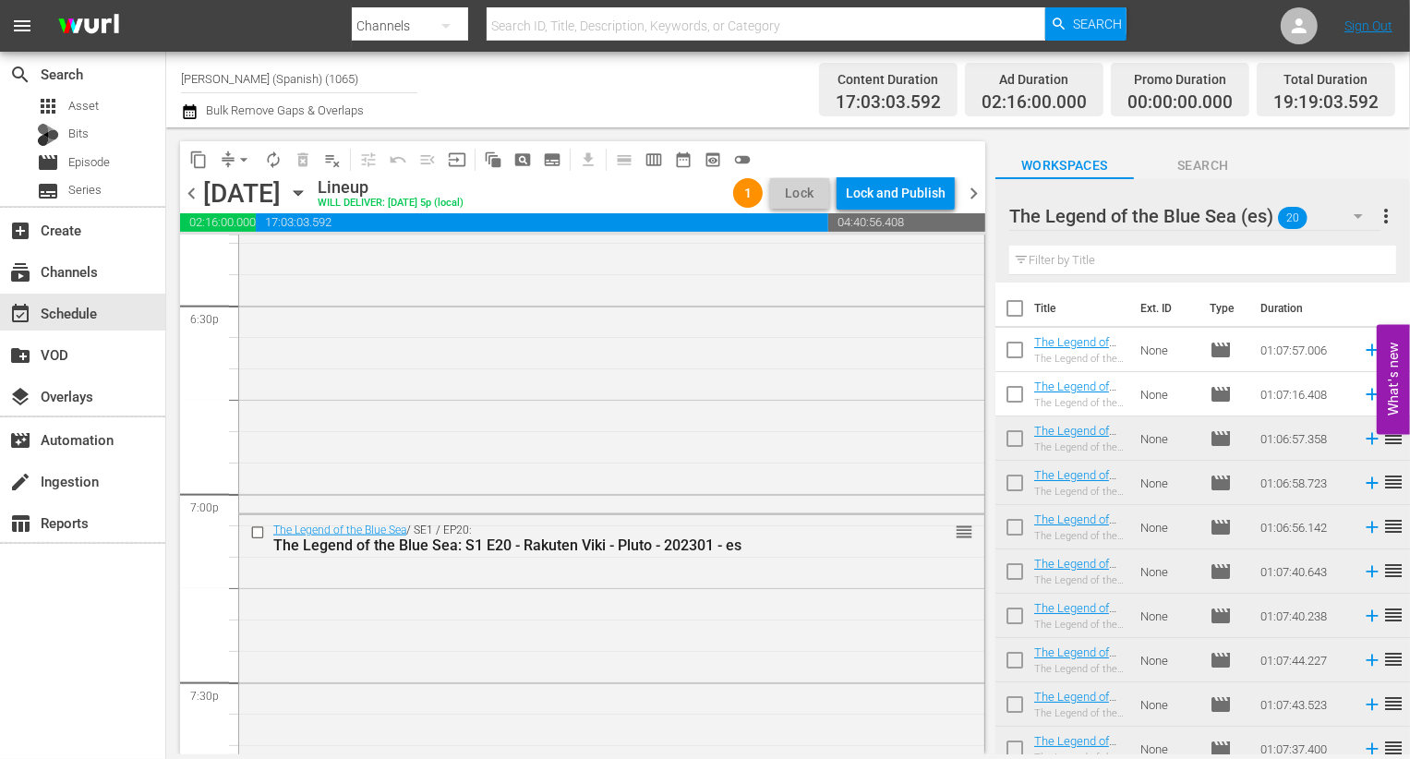
checkbox input "true"
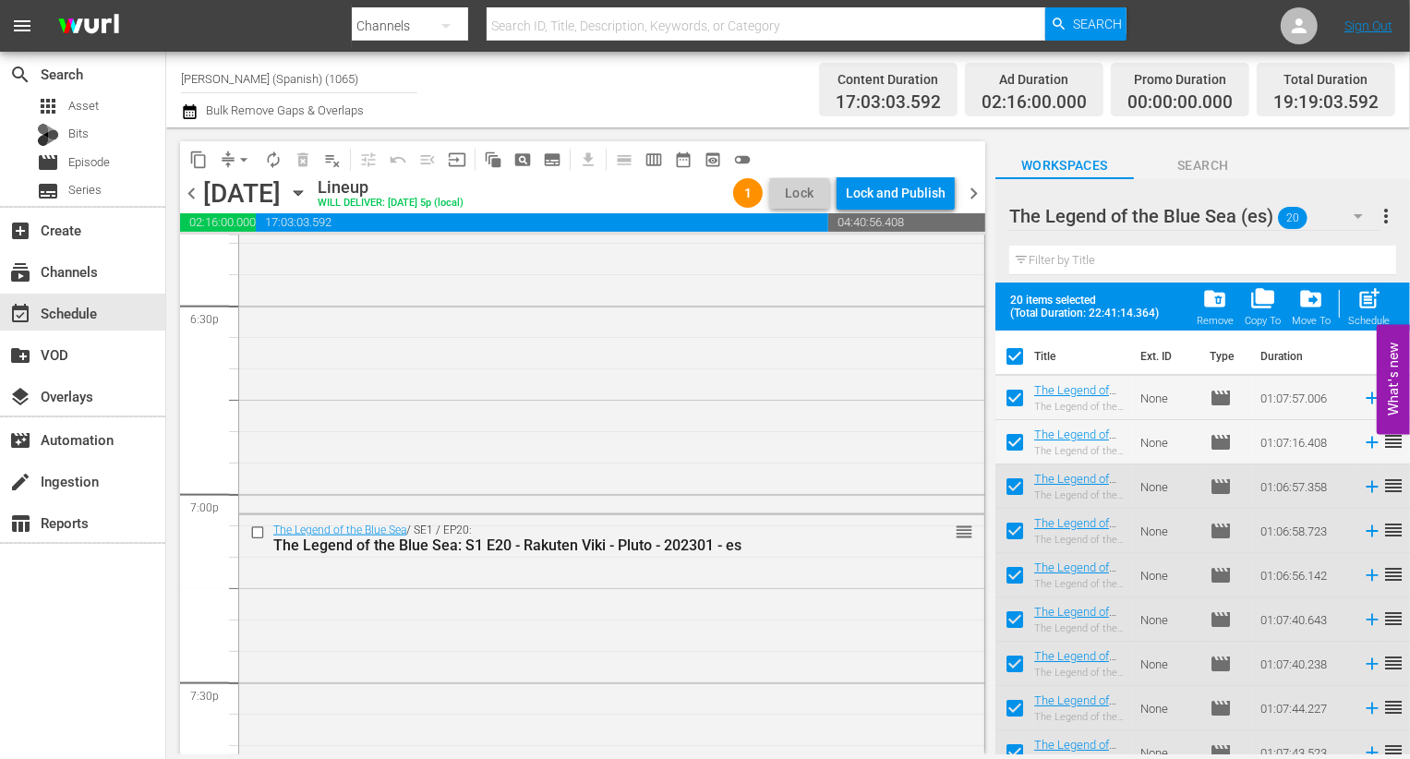
click at [707, 296] on span "post_add" at bounding box center [1369, 298] width 25 height 25
checkbox input "false"
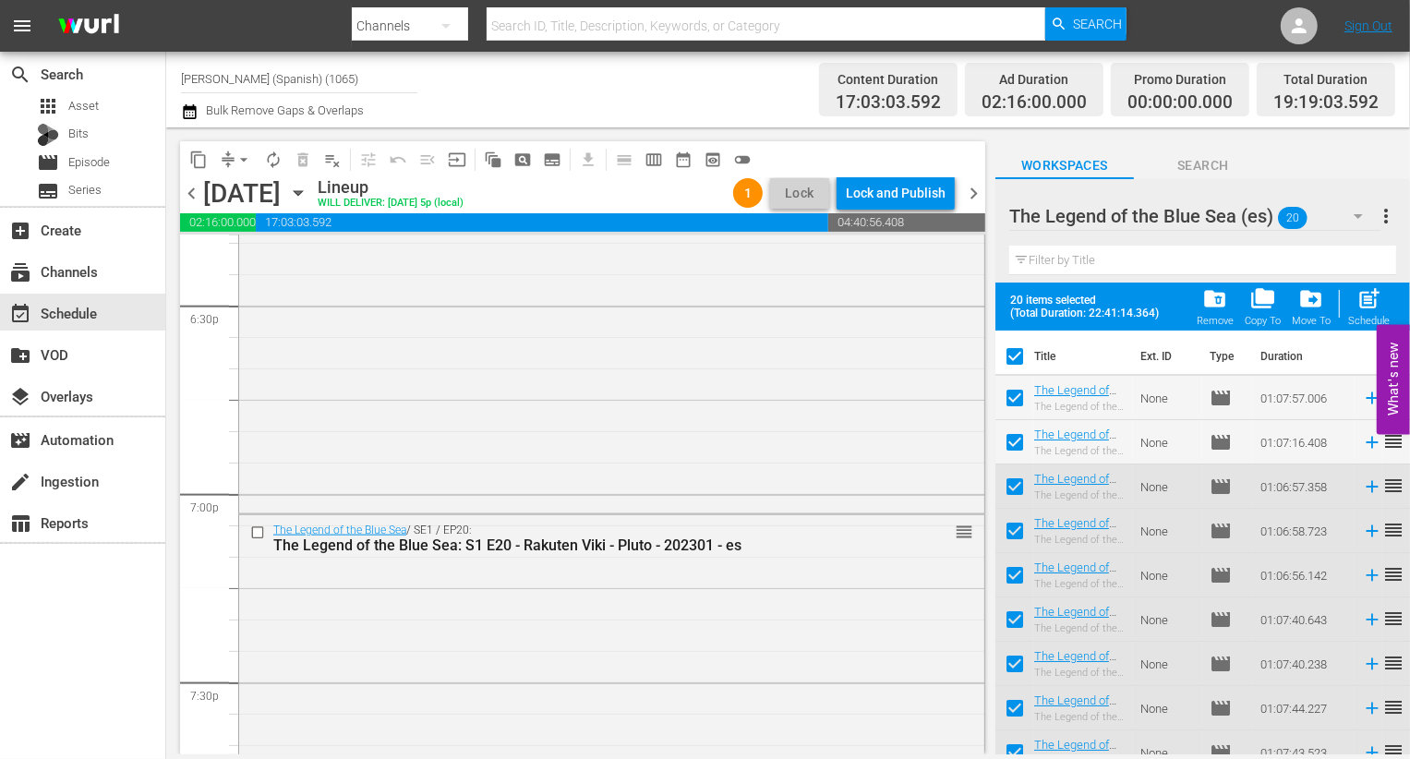
checkbox input "false"
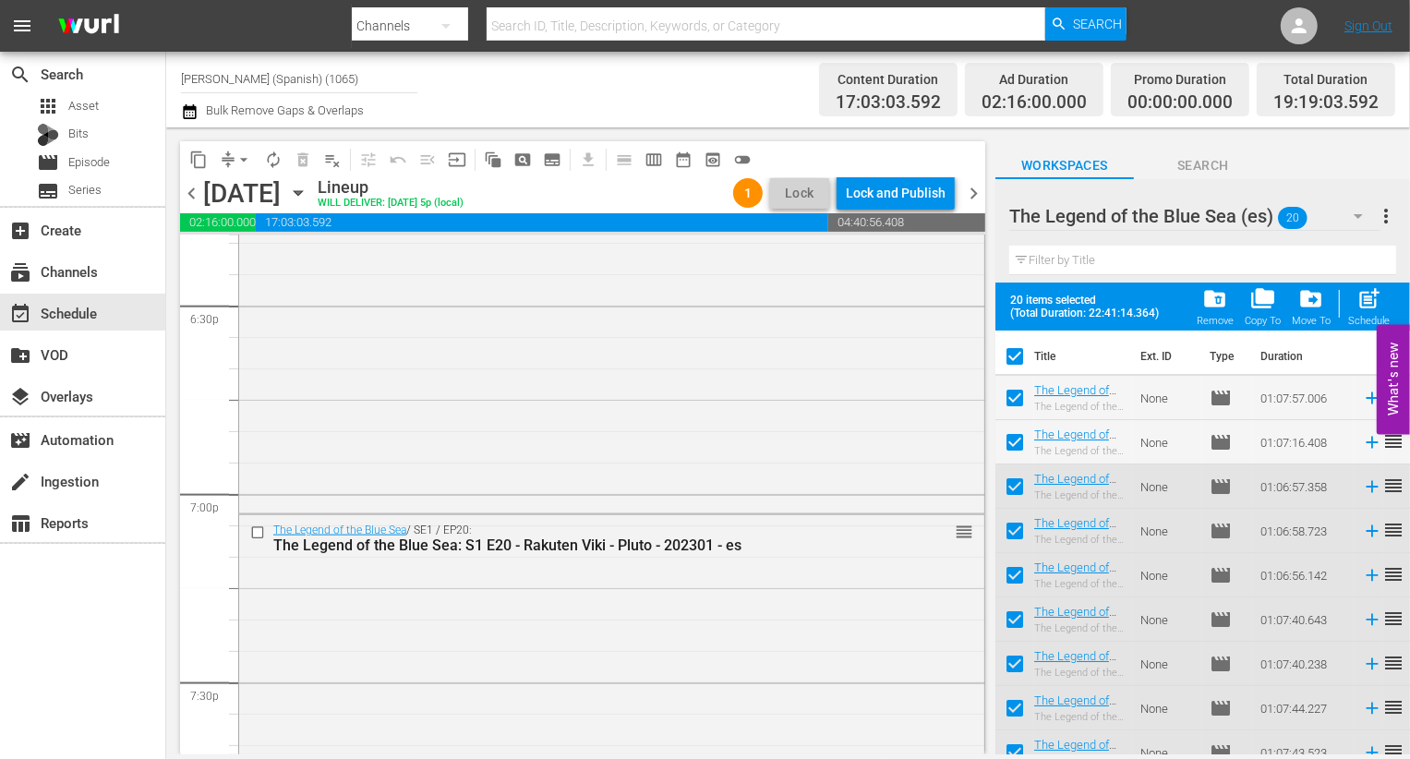
checkbox input "false"
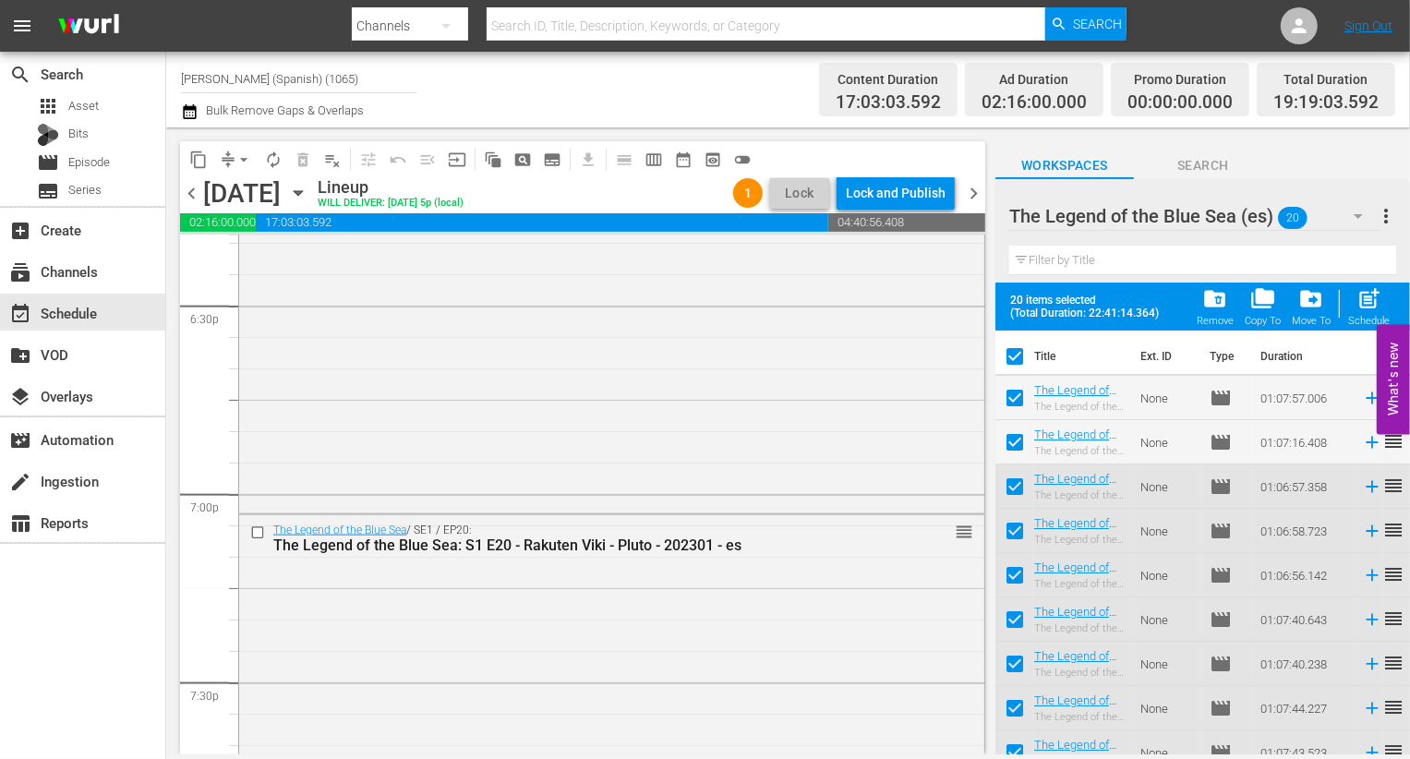
checkbox input "false"
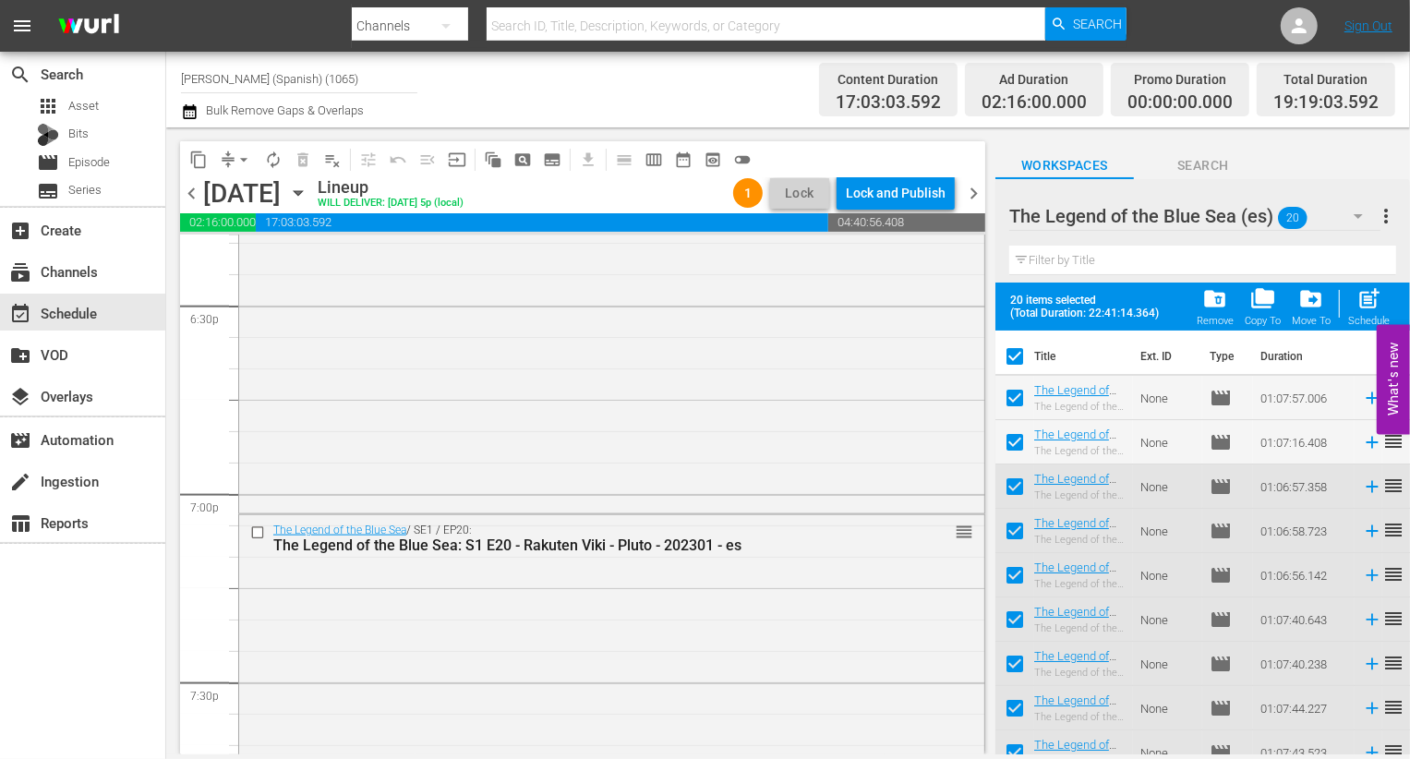
checkbox input "false"
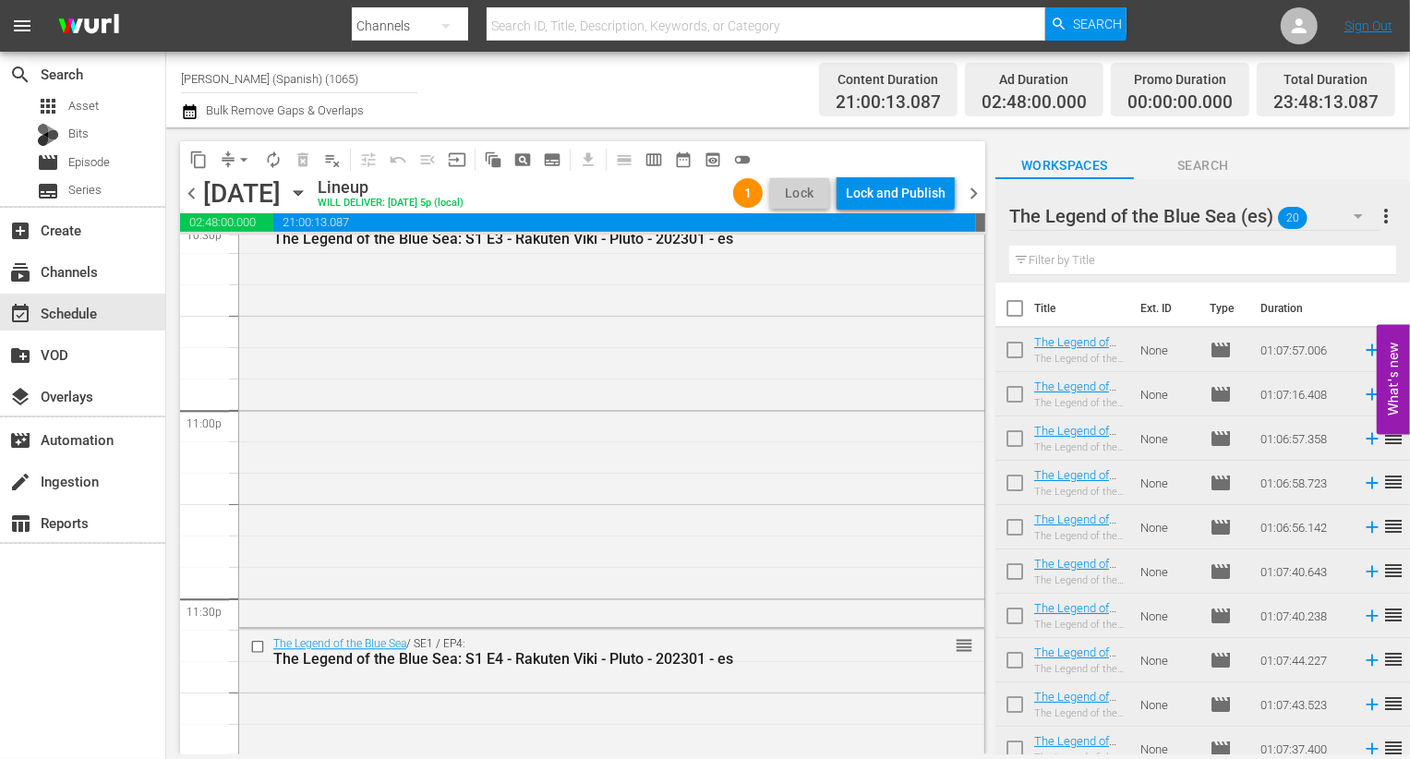
scroll to position [8785, 0]
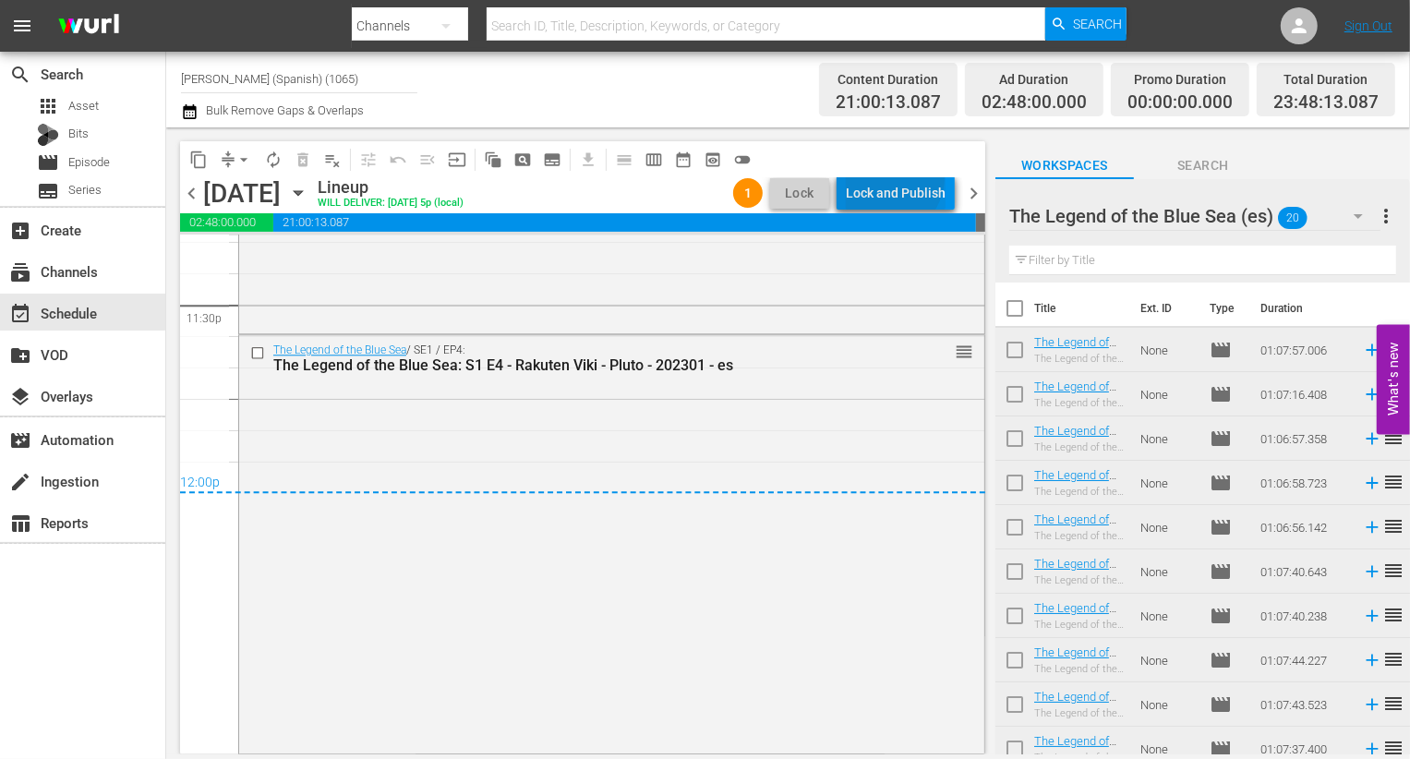
click at [707, 177] on div "Lock and Publish" at bounding box center [896, 192] width 100 height 33
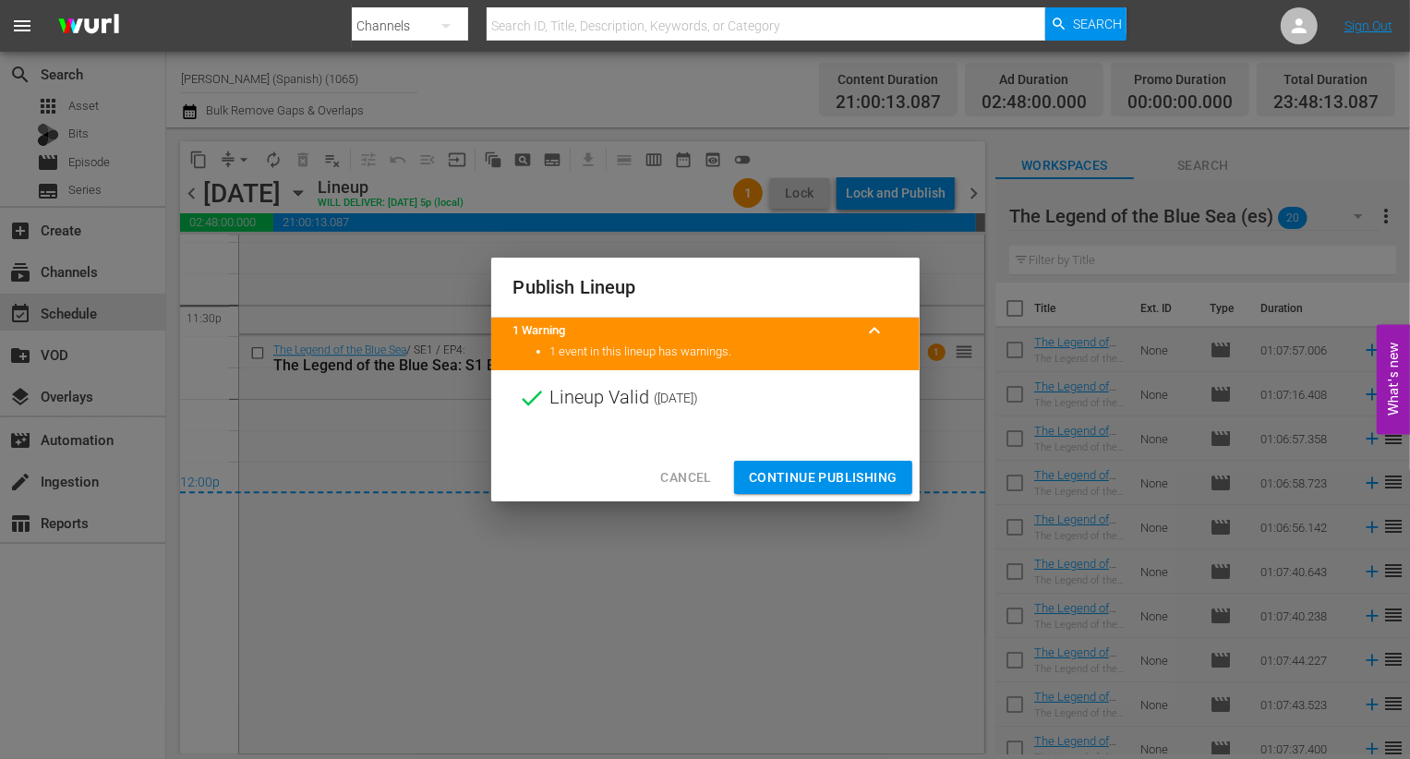
click at [707, 471] on span "Continue Publishing" at bounding box center [823, 477] width 149 height 23
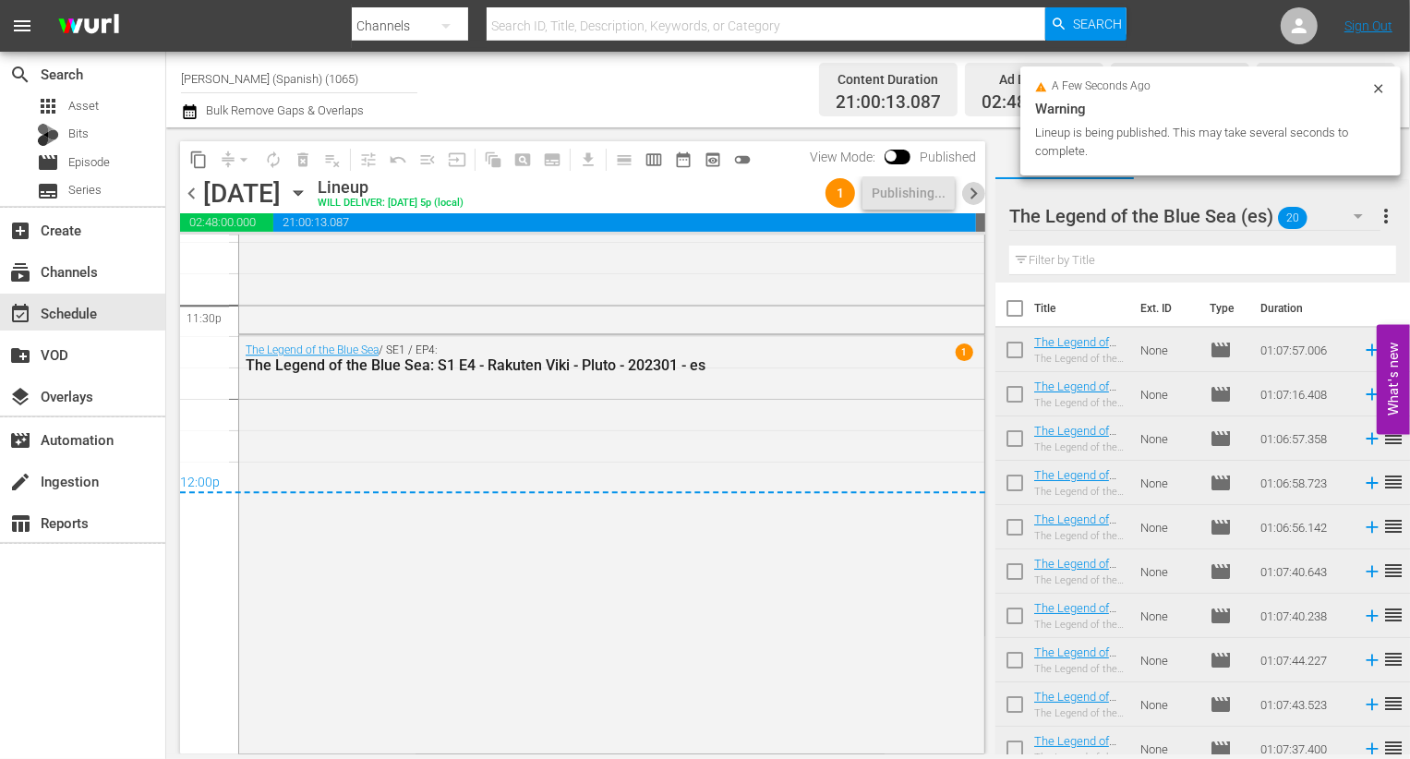
click at [707, 196] on span "chevron_right" at bounding box center [973, 193] width 23 height 23
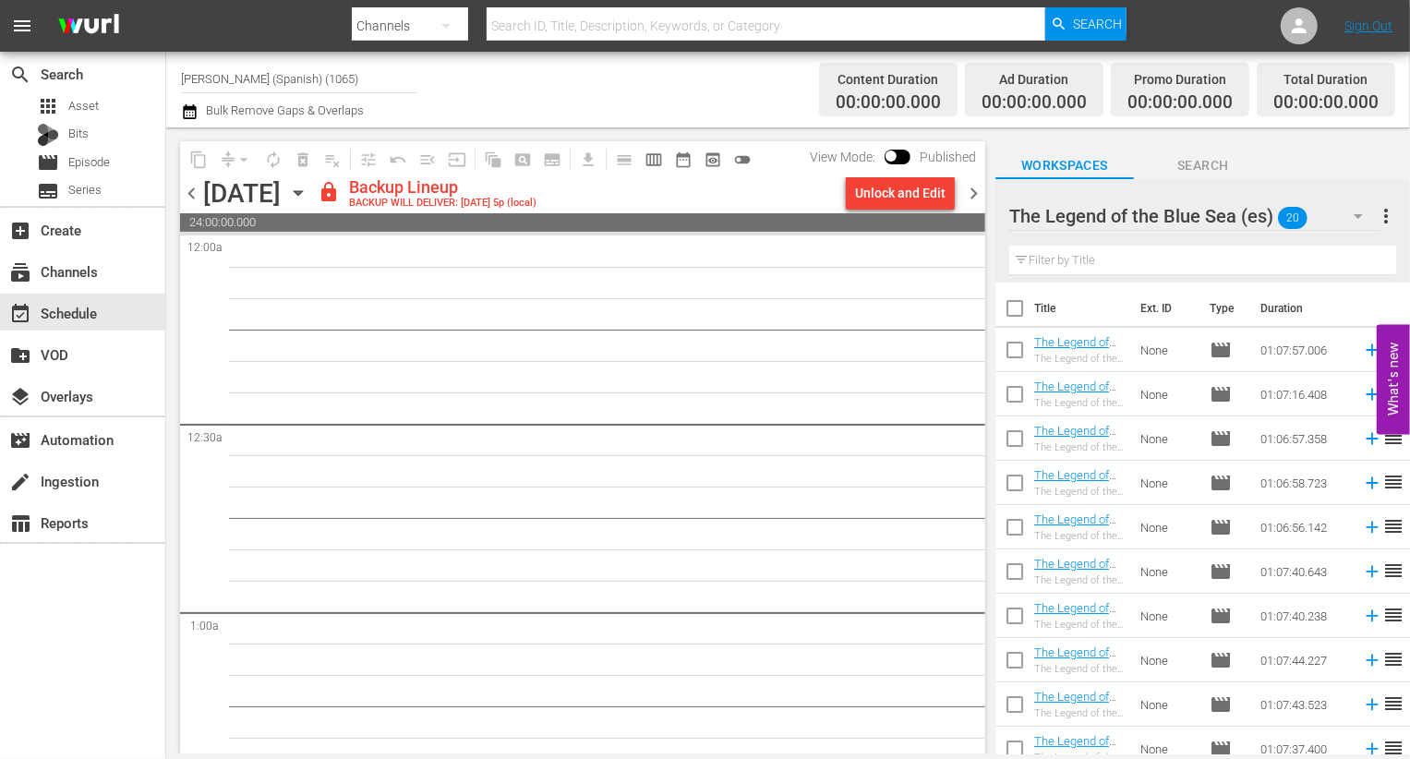
click at [707, 175] on div "content_copy compress arrow_drop_down autorenew_outlined delete_forever_outline…" at bounding box center [582, 159] width 805 height 36
click at [707, 191] on div "Unlock and Edit" at bounding box center [900, 192] width 91 height 33
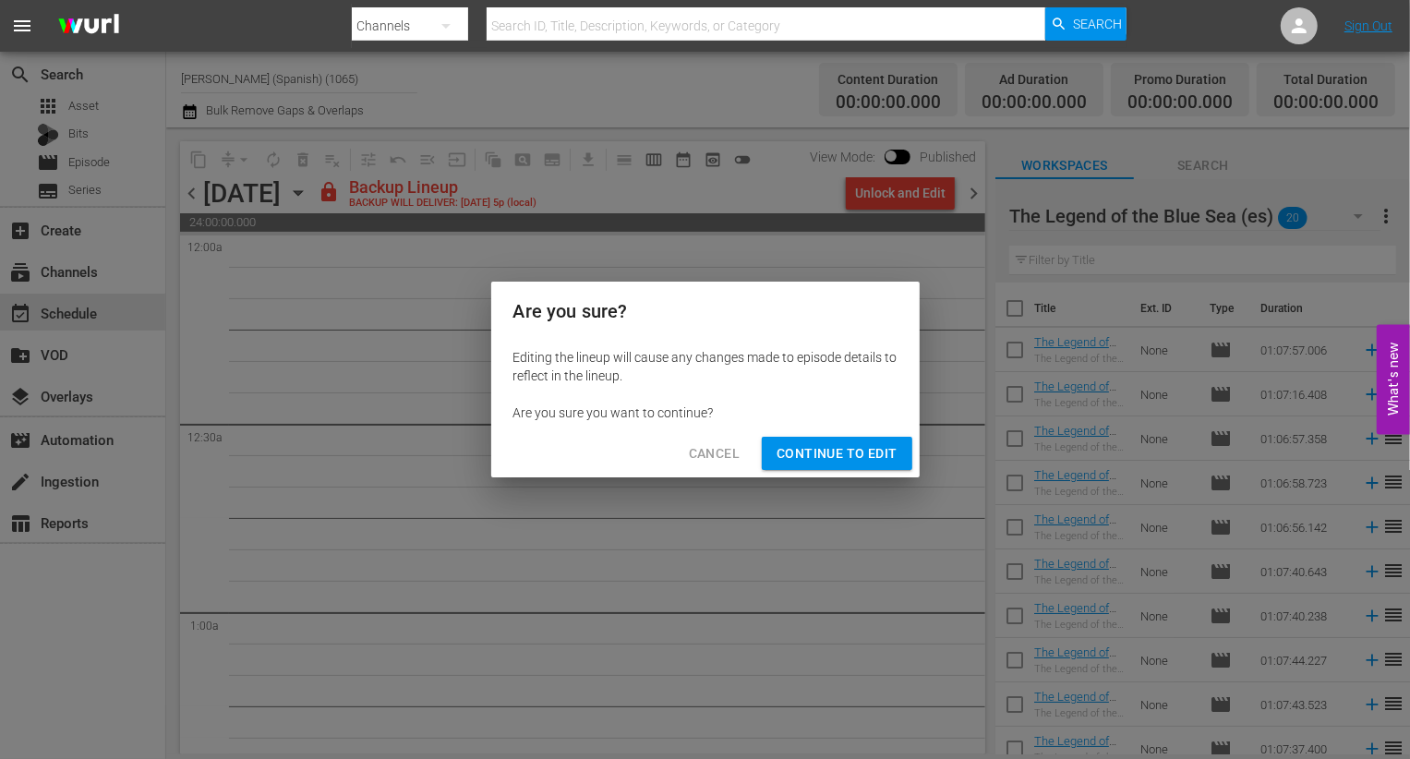
click at [707, 473] on div "Cancel Continue to Edit" at bounding box center [705, 453] width 429 height 49
click at [707, 456] on span "Continue to Edit" at bounding box center [837, 453] width 120 height 23
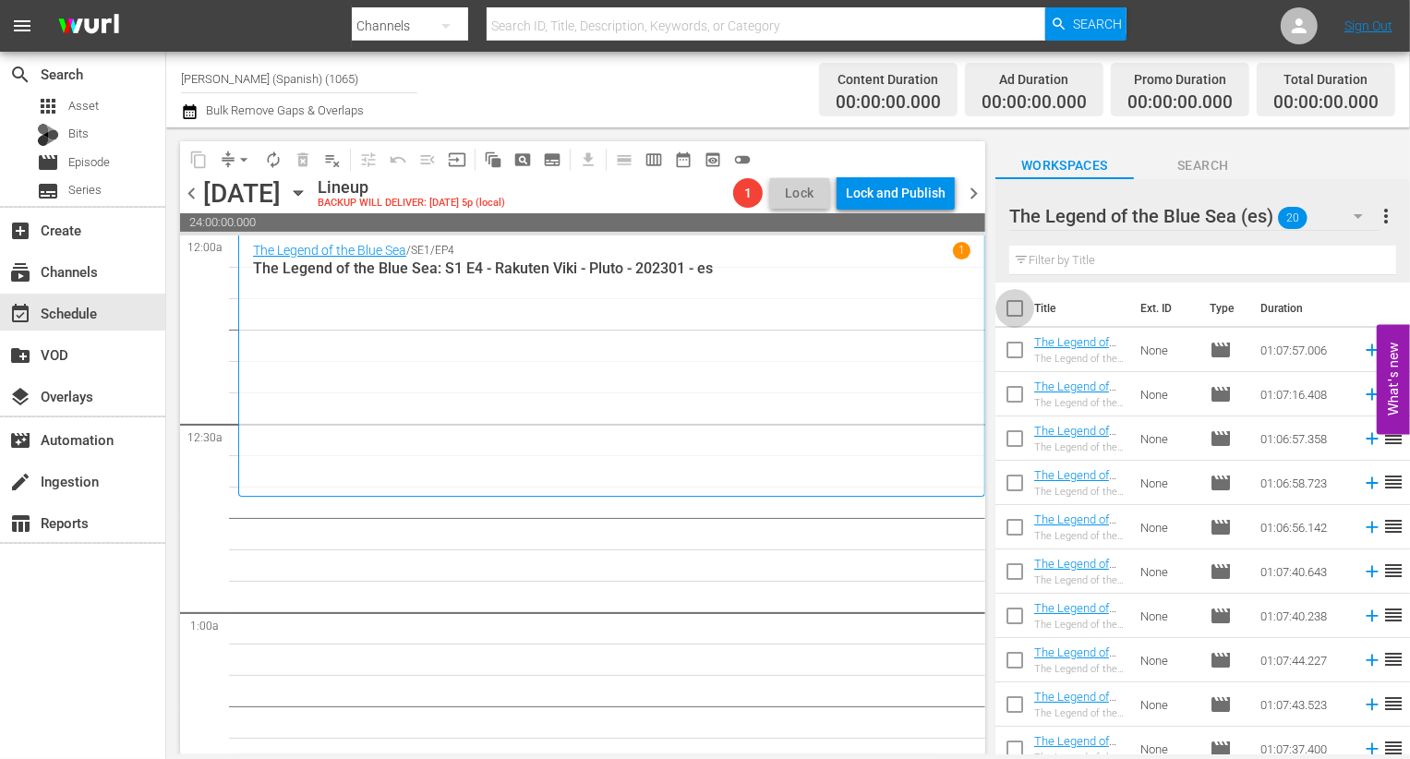
click at [707, 319] on input "checkbox" at bounding box center [1015, 312] width 39 height 39
checkbox input "true"
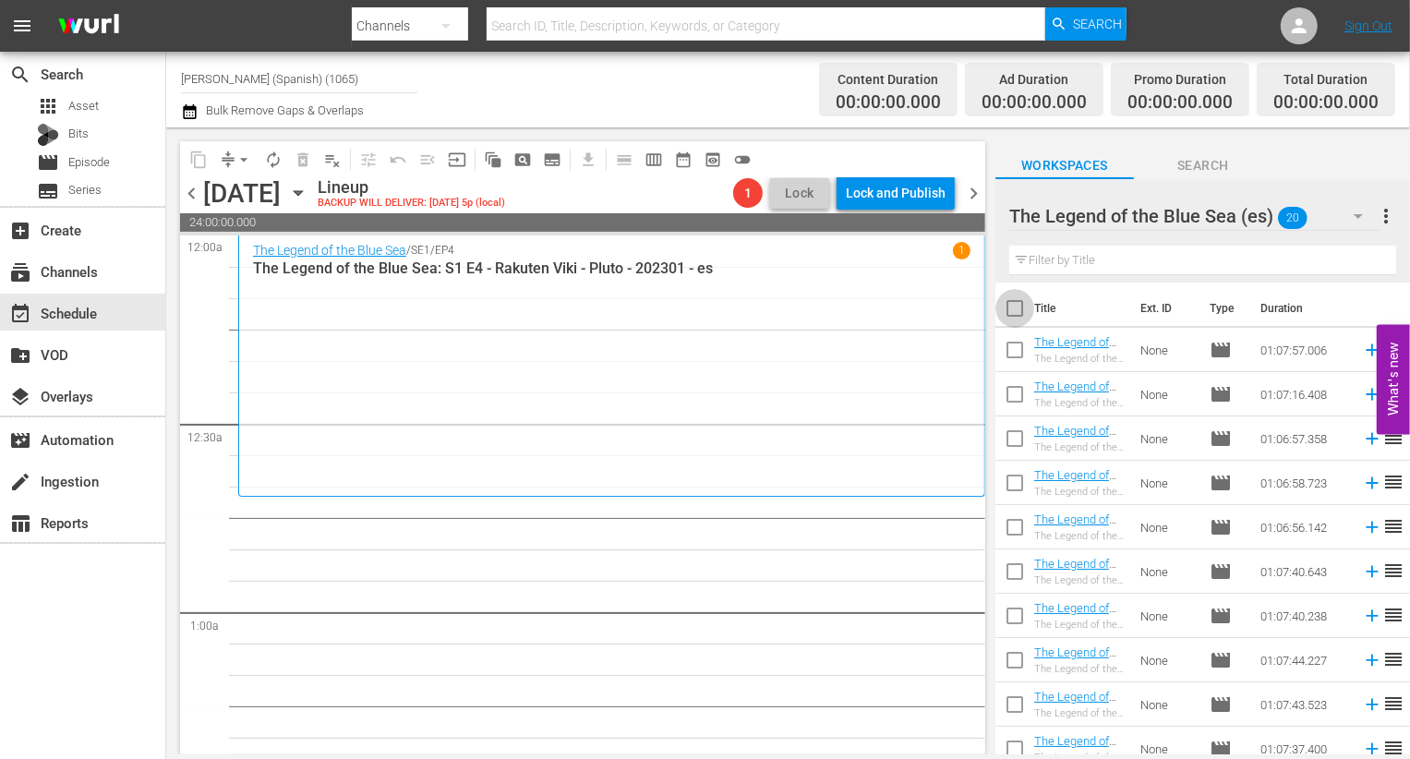
checkbox input "true"
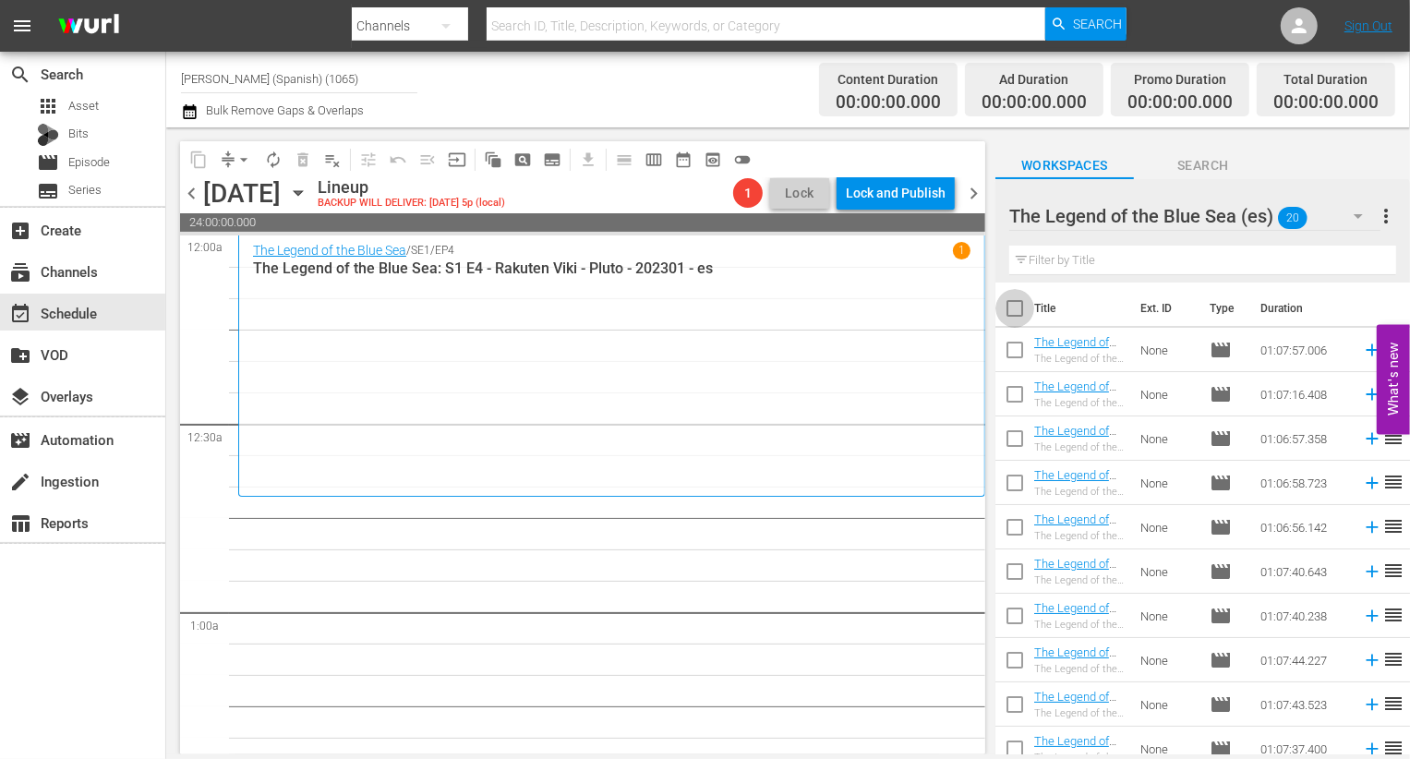
checkbox input "true"
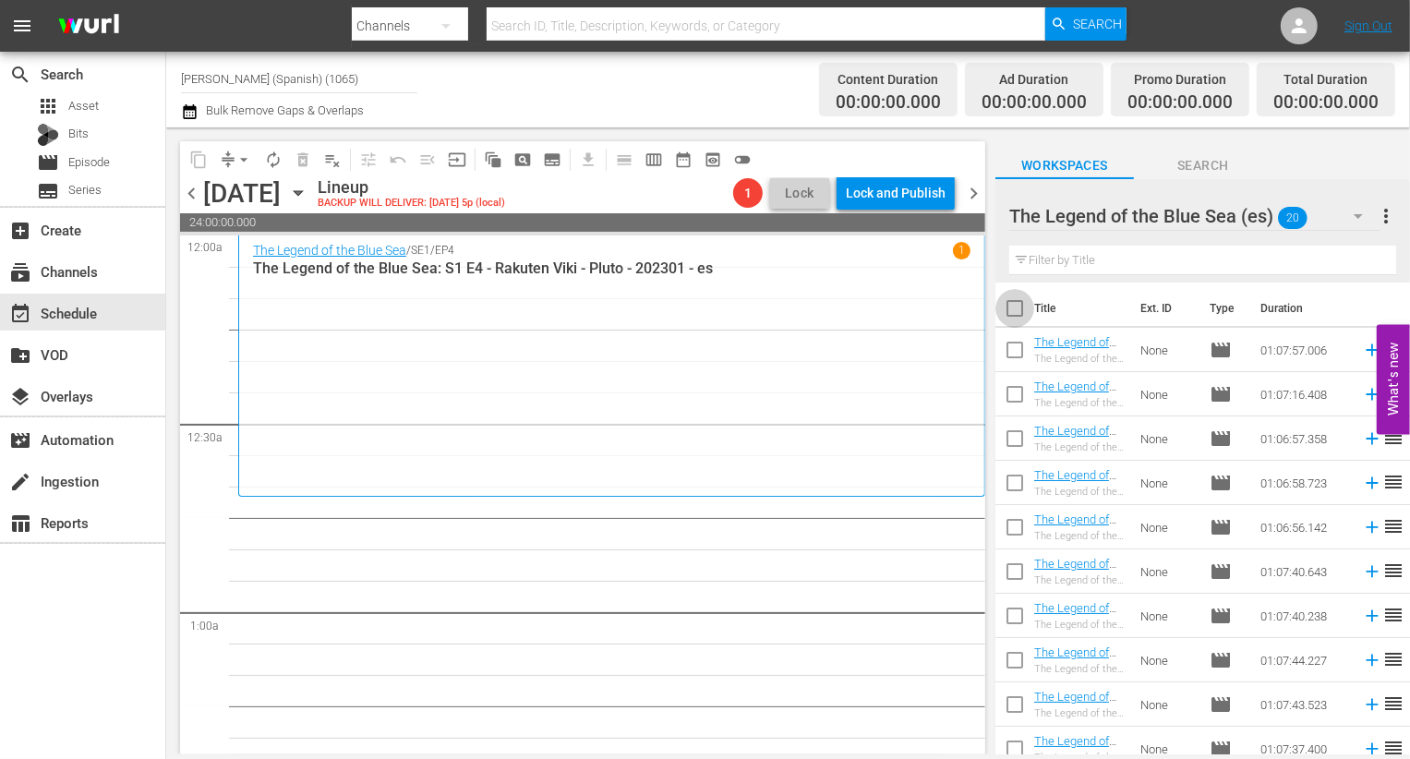
checkbox input "true"
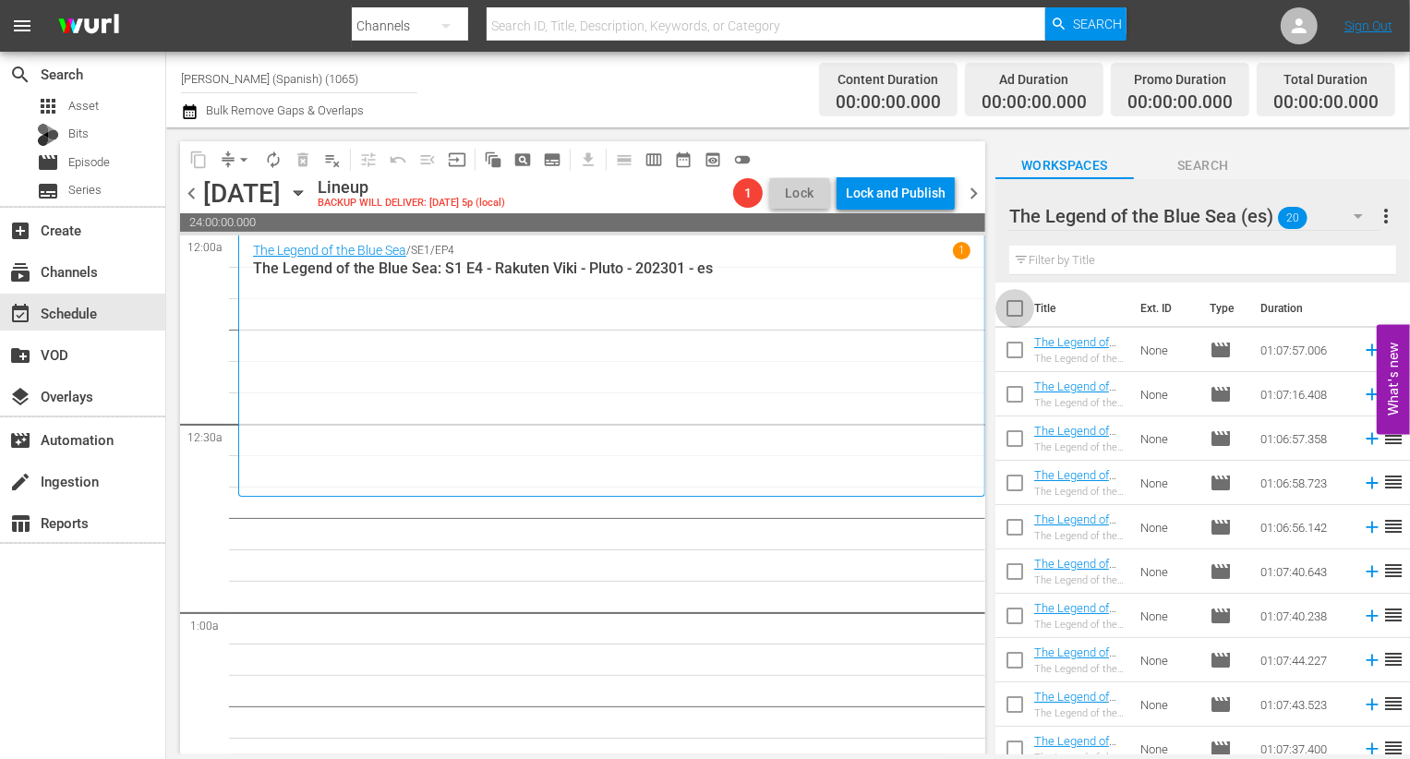
checkbox input "true"
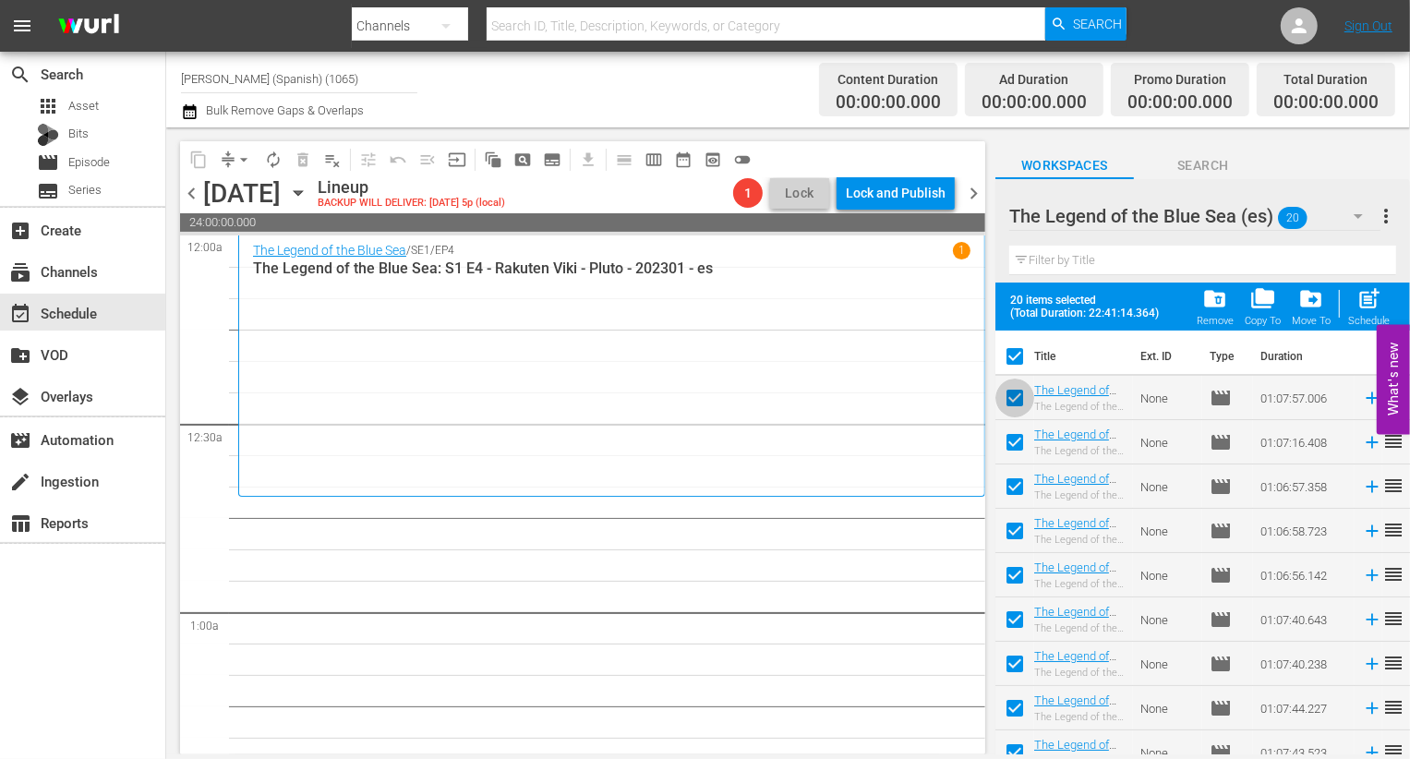
click at [707, 389] on input "checkbox" at bounding box center [1015, 401] width 39 height 39
checkbox input "false"
click at [707, 457] on input "checkbox" at bounding box center [1015, 446] width 39 height 39
checkbox input "false"
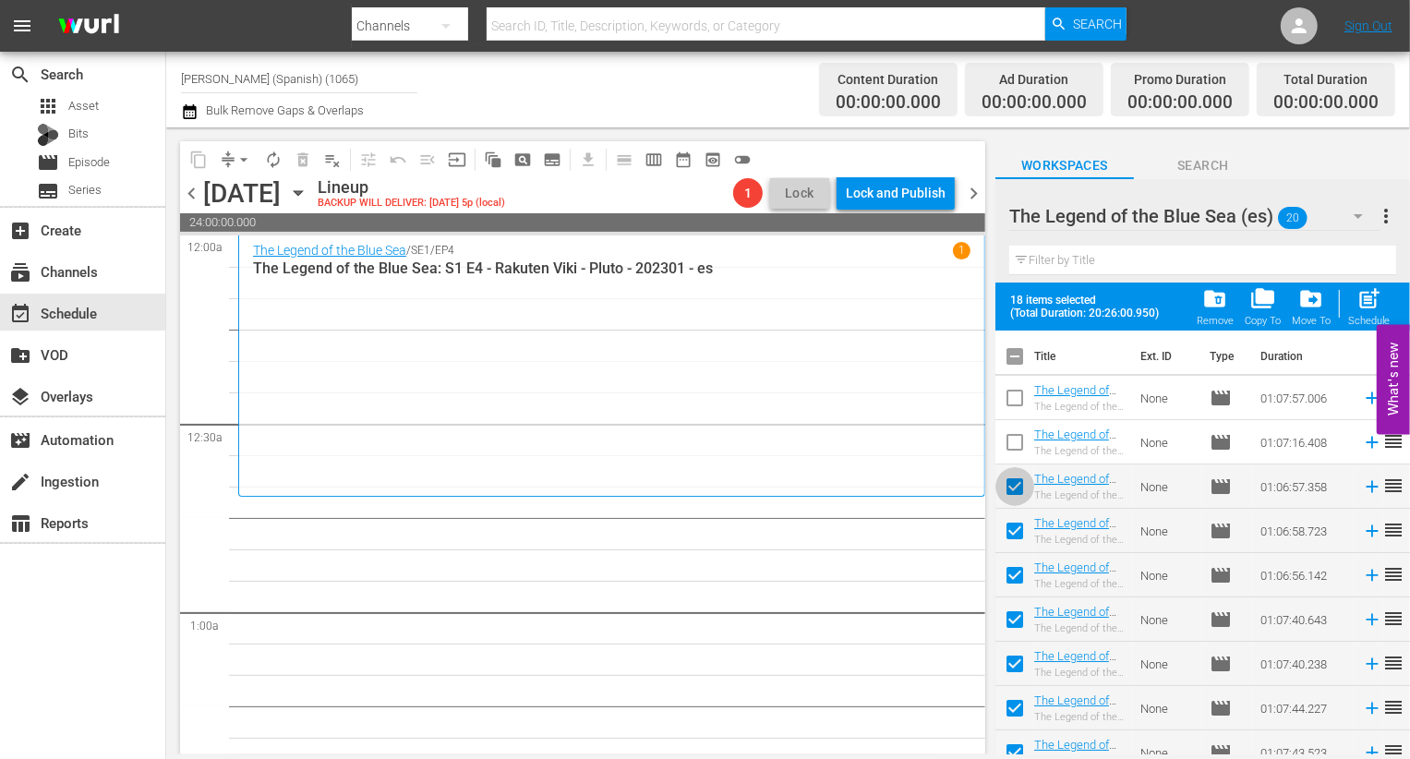
click at [707, 507] on input "checkbox" at bounding box center [1015, 490] width 39 height 39
checkbox input "false"
click at [707, 560] on input "checkbox" at bounding box center [1015, 579] width 39 height 39
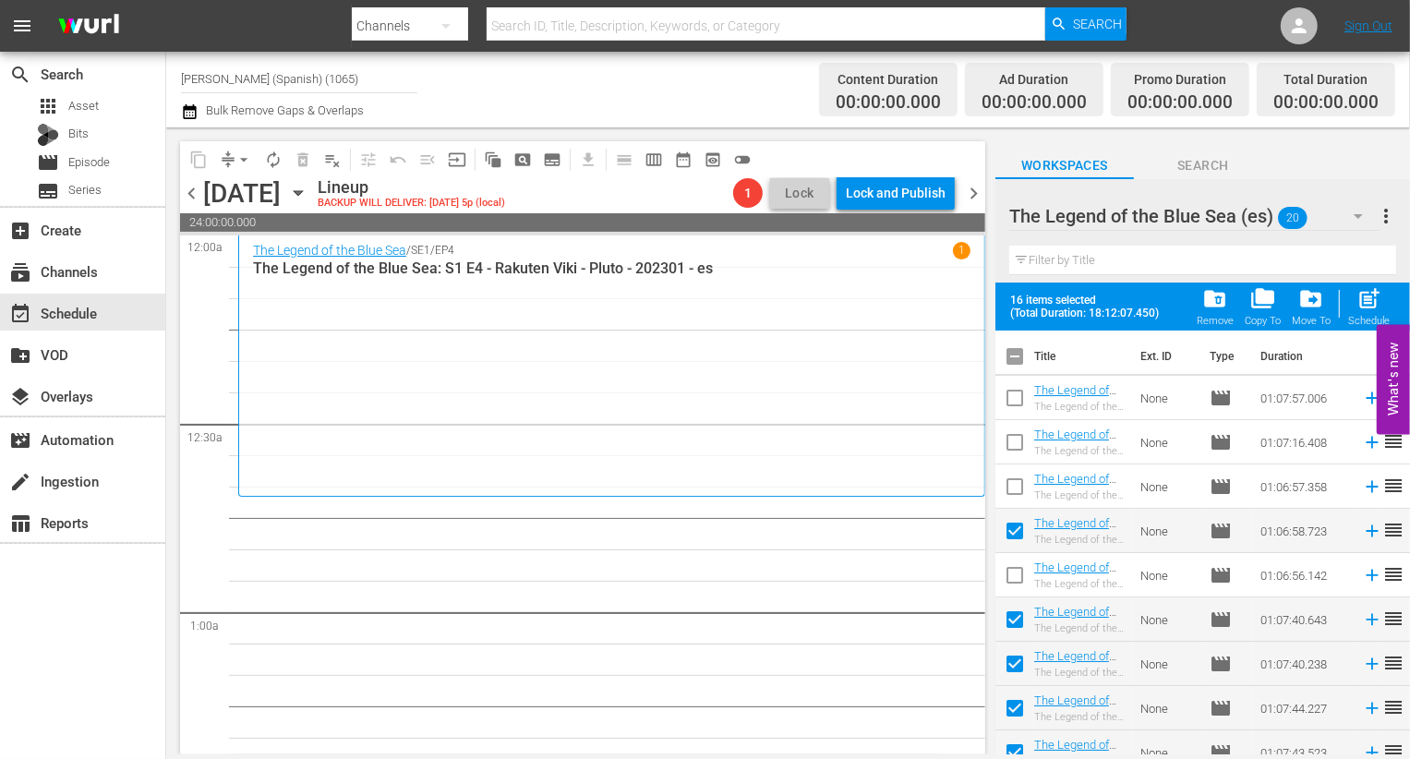
click at [707, 561] on input "checkbox" at bounding box center [1015, 579] width 39 height 39
checkbox input "true"
click at [707, 534] on input "checkbox" at bounding box center [1015, 534] width 39 height 39
checkbox input "false"
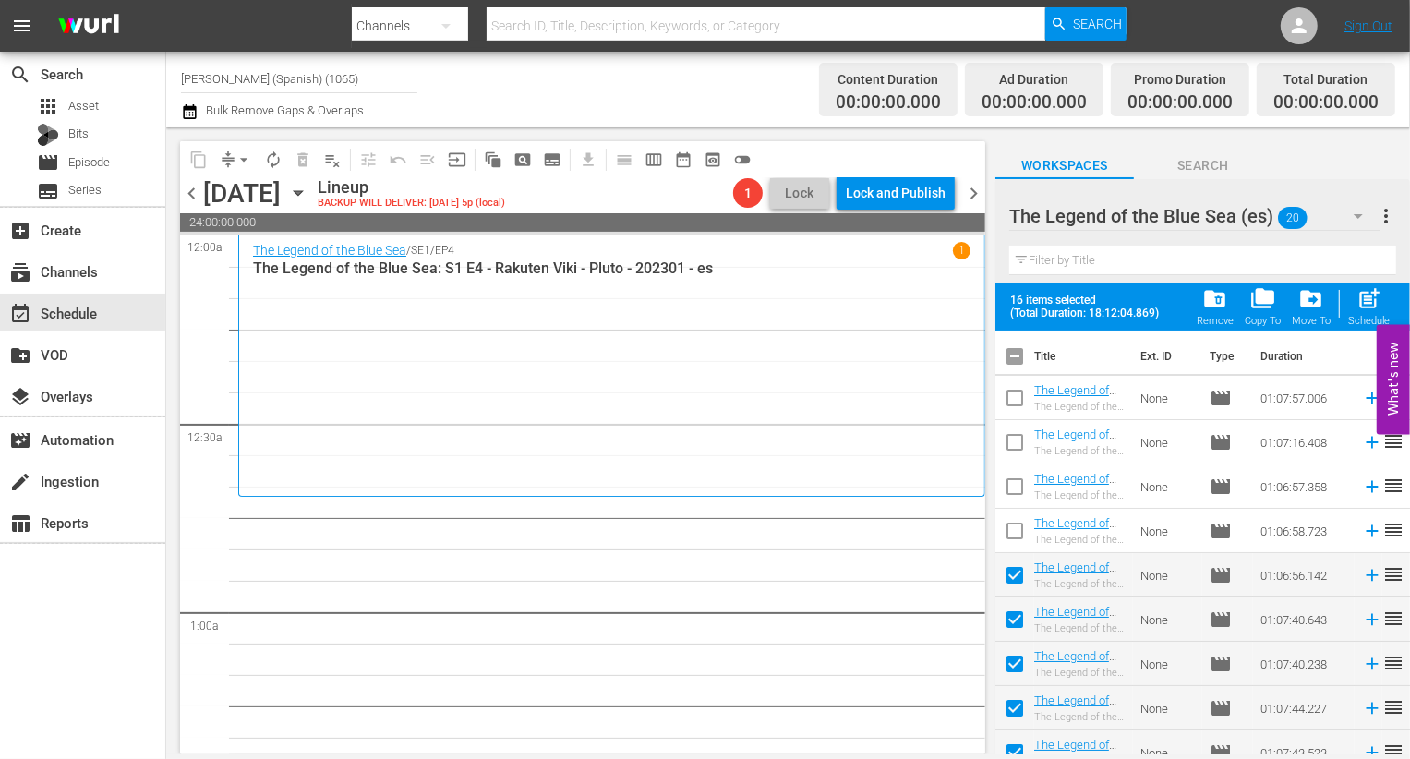
click at [707, 311] on span "post_add" at bounding box center [1369, 298] width 25 height 25
checkbox input "false"
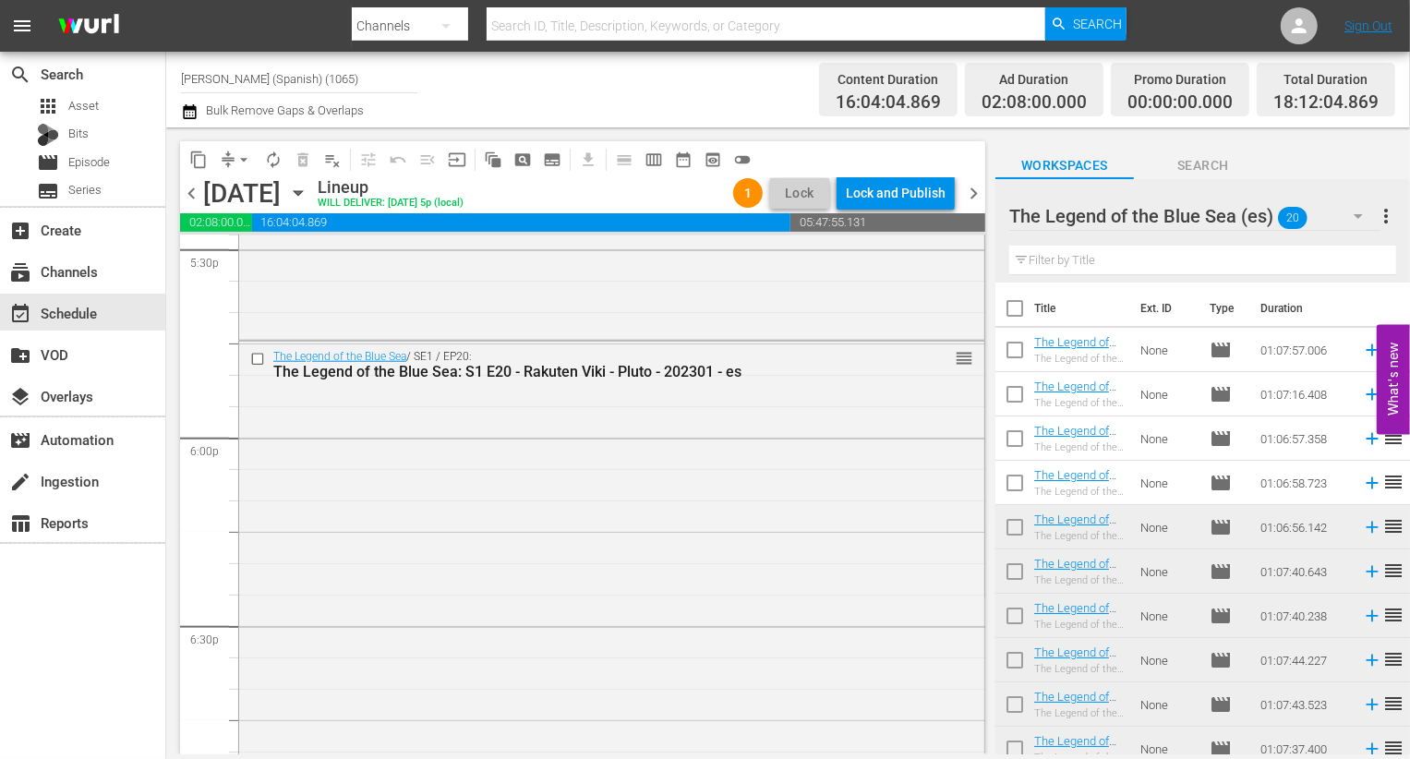
scroll to position [6761, 0]
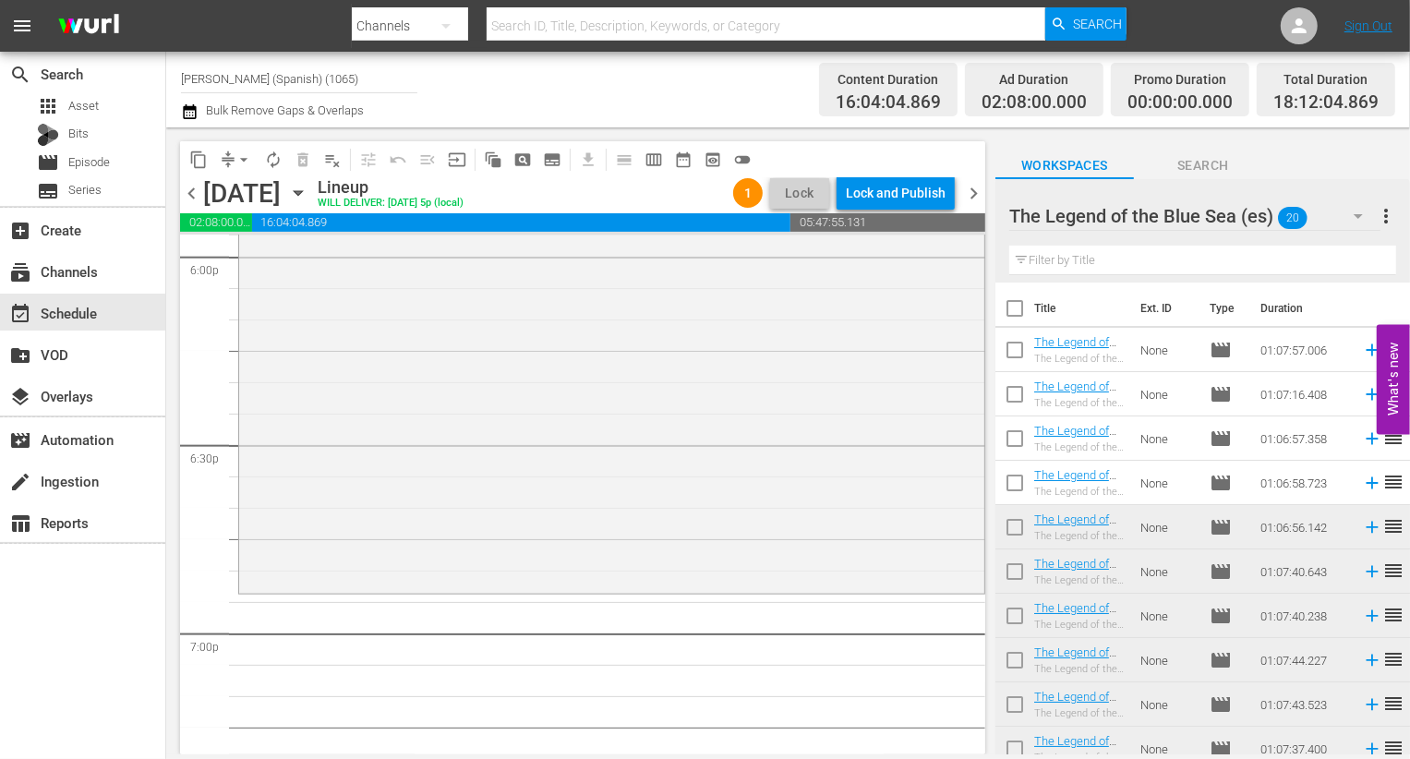
click at [707, 213] on div at bounding box center [1145, 217] width 272 height 46
click at [707, 172] on div "Workspaces Search" at bounding box center [1203, 160] width 415 height 37
click at [707, 219] on div "The Legend of the Blue Sea (es) 20" at bounding box center [1194, 216] width 371 height 52
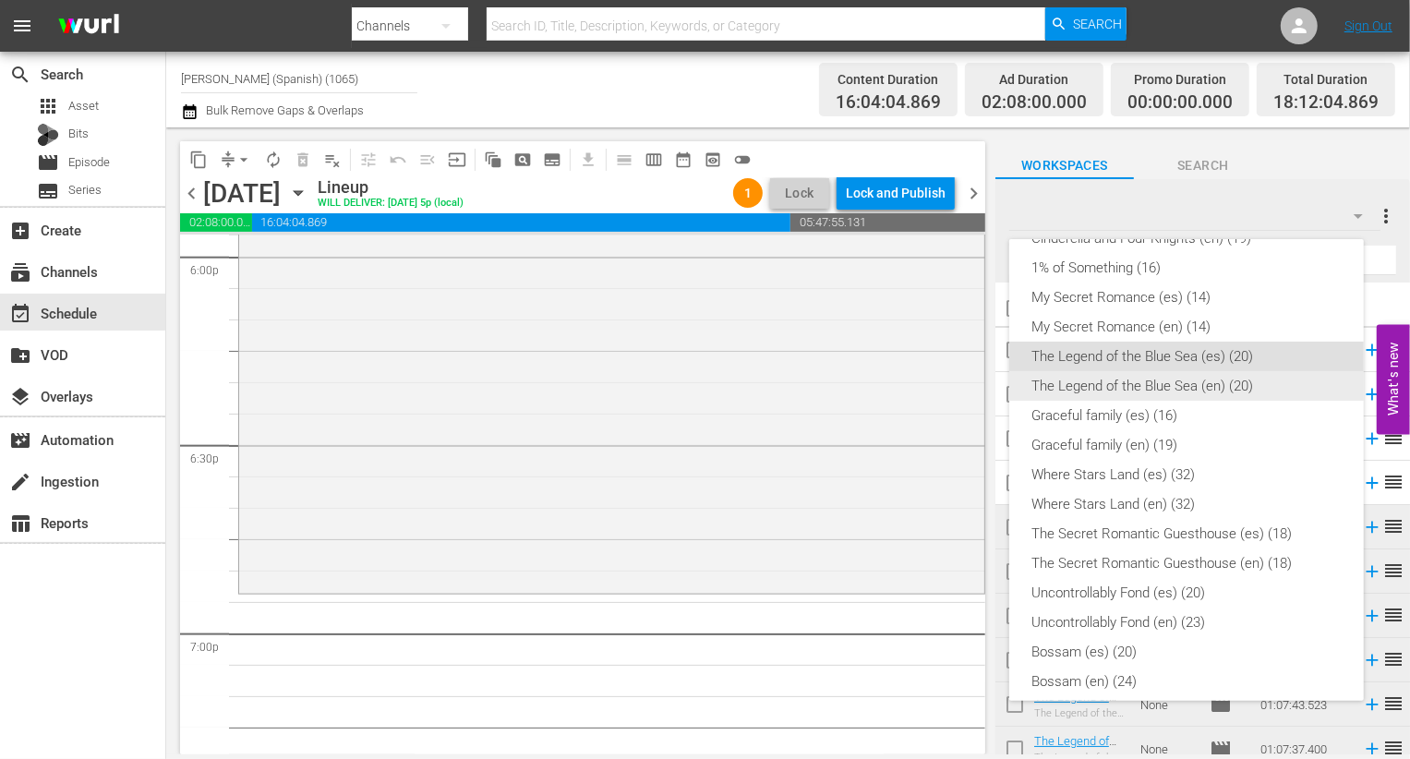
scroll to position [454, 0]
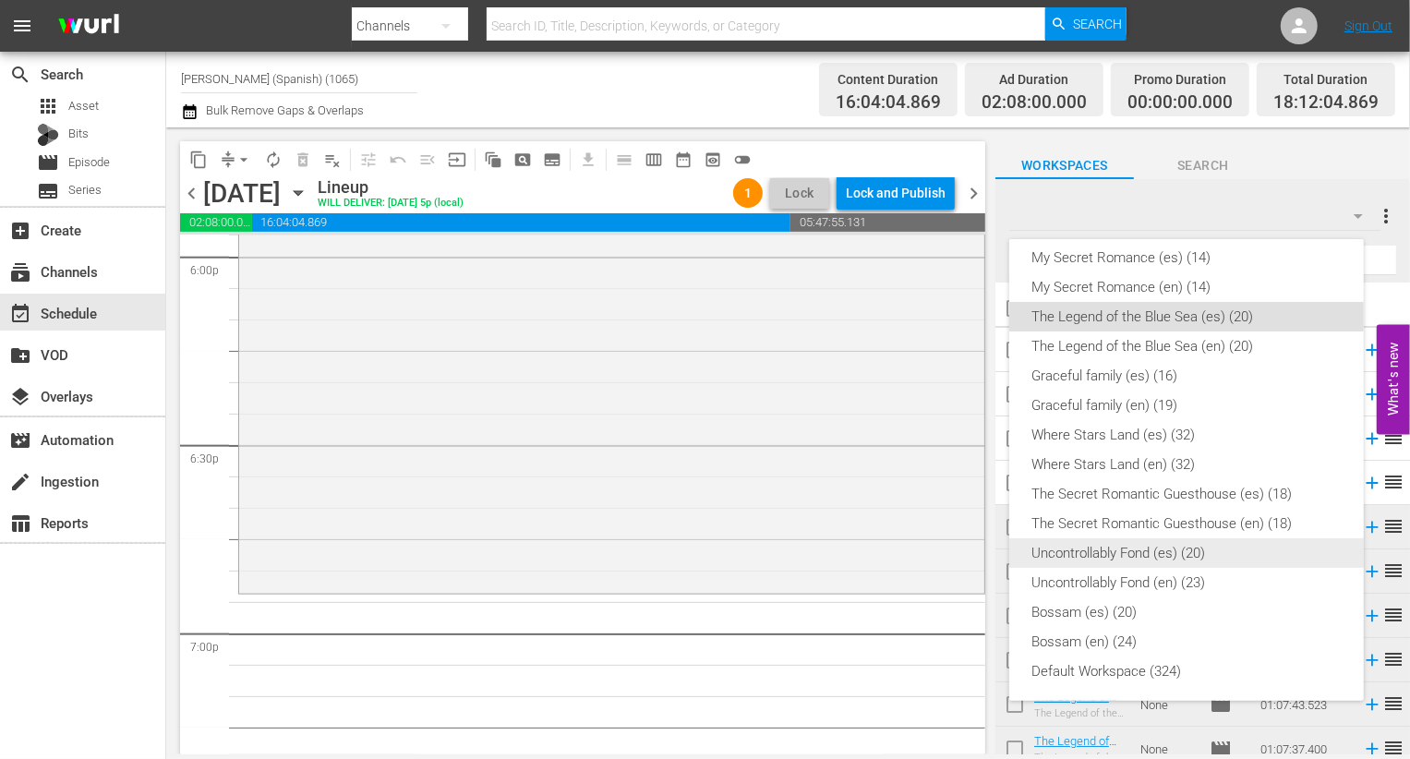
click at [707, 549] on div "Uncontrollably Fond (es) (20)" at bounding box center [1187, 553] width 310 height 30
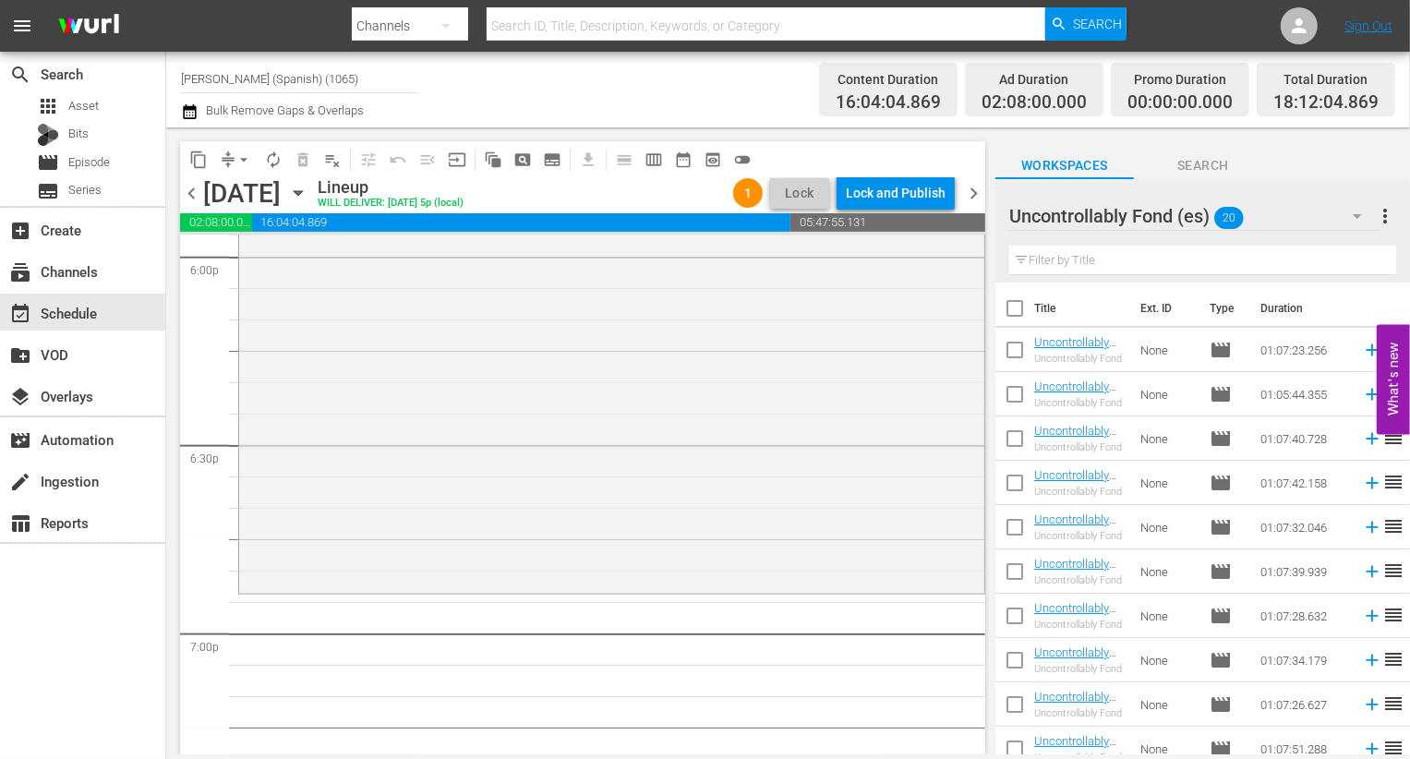
click at [707, 318] on input "checkbox" at bounding box center [1015, 312] width 39 height 39
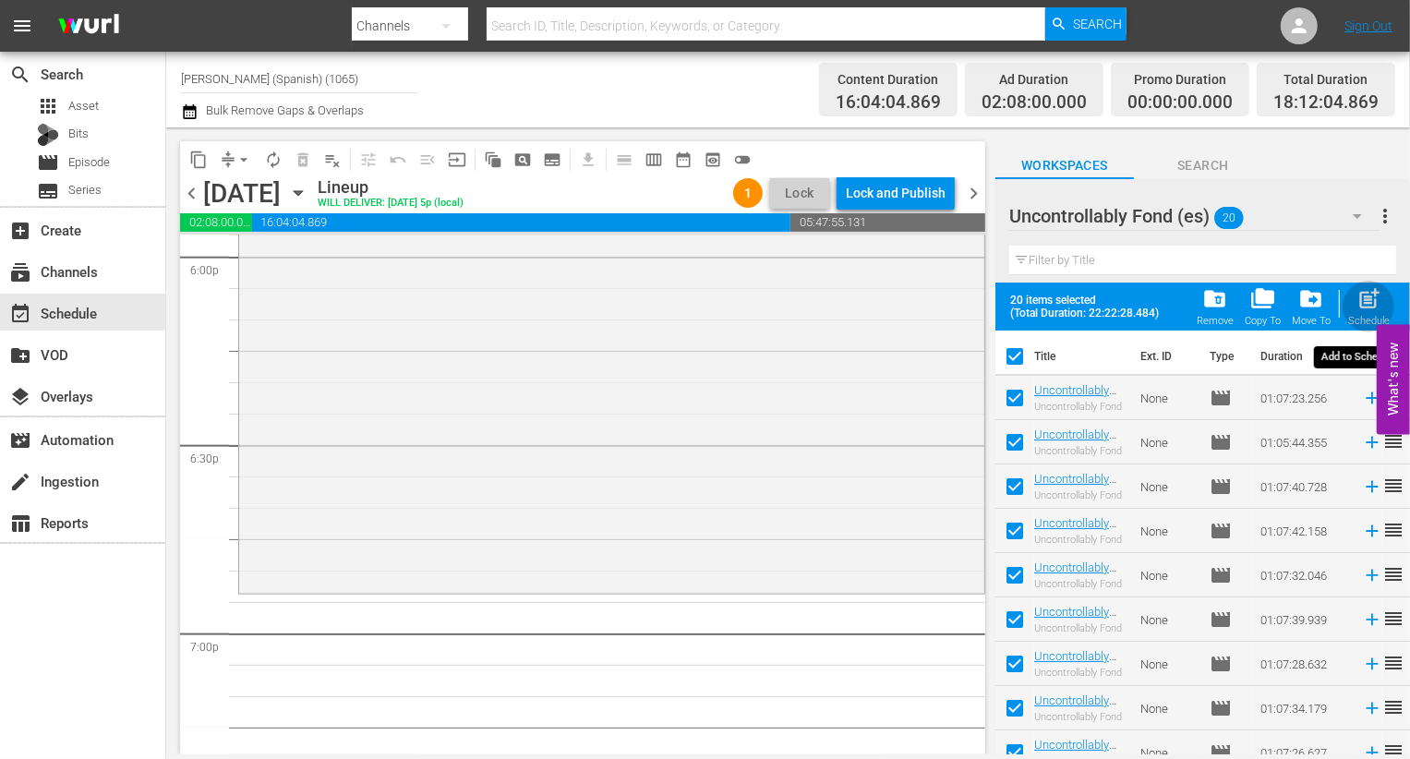
click at [707, 292] on span "post_add" at bounding box center [1369, 298] width 25 height 25
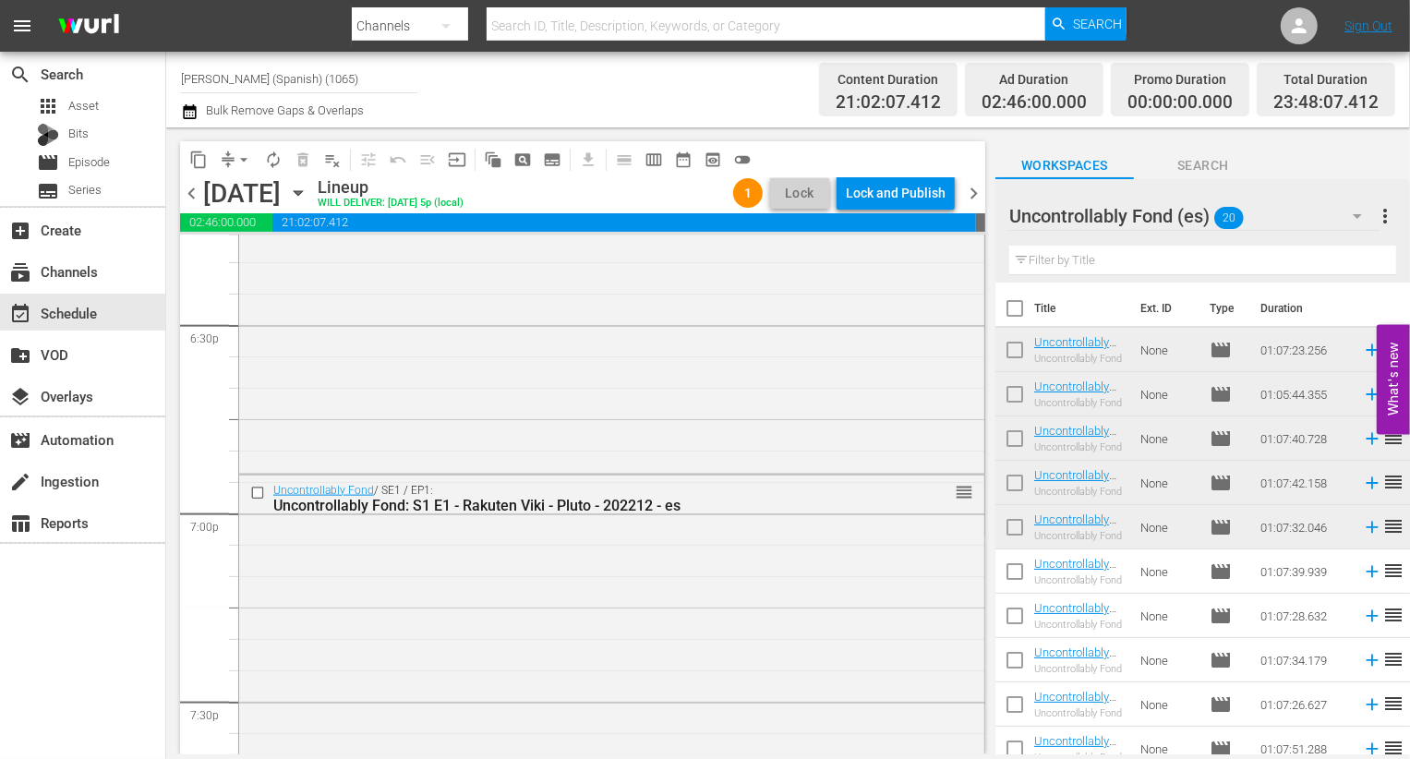
scroll to position [6782, 0]
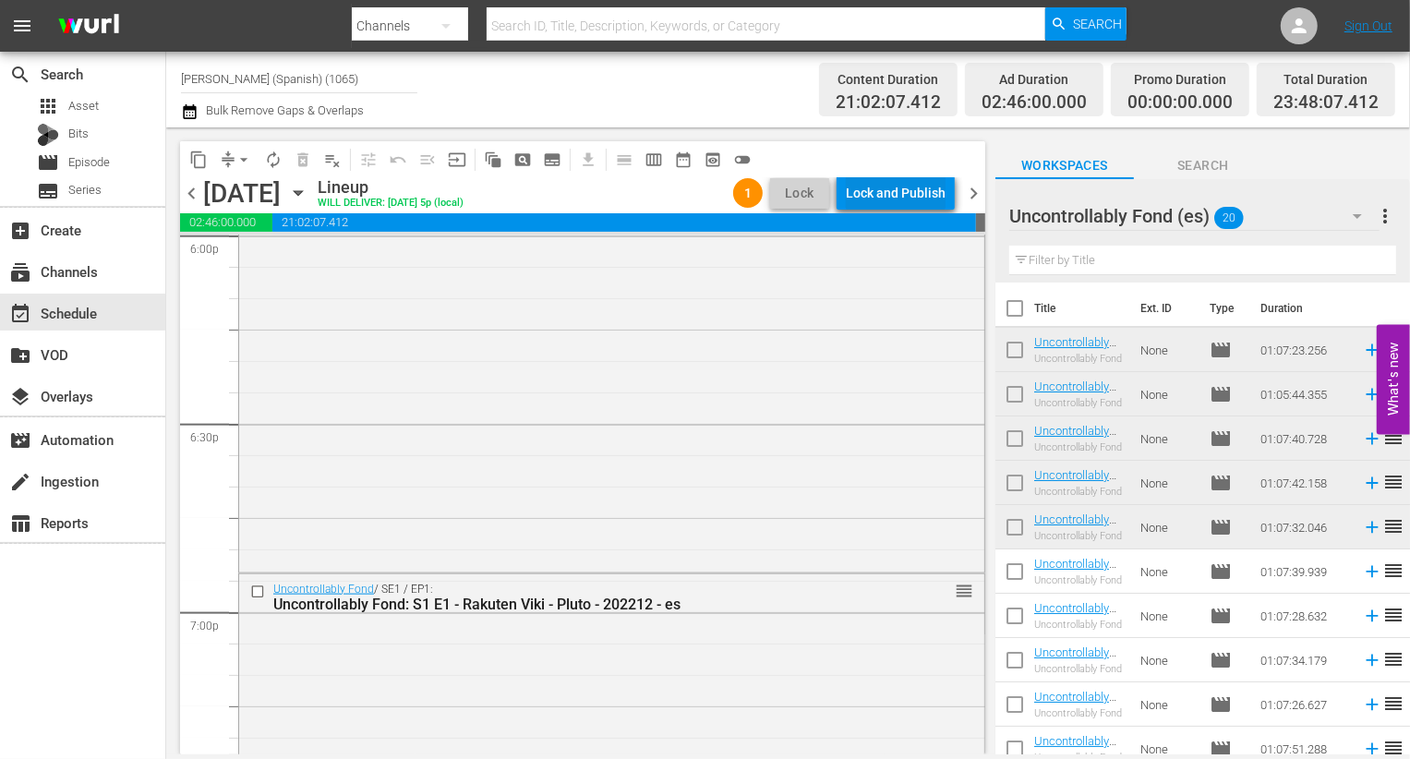
click at [707, 199] on div "Lock and Publish" at bounding box center [896, 192] width 100 height 33
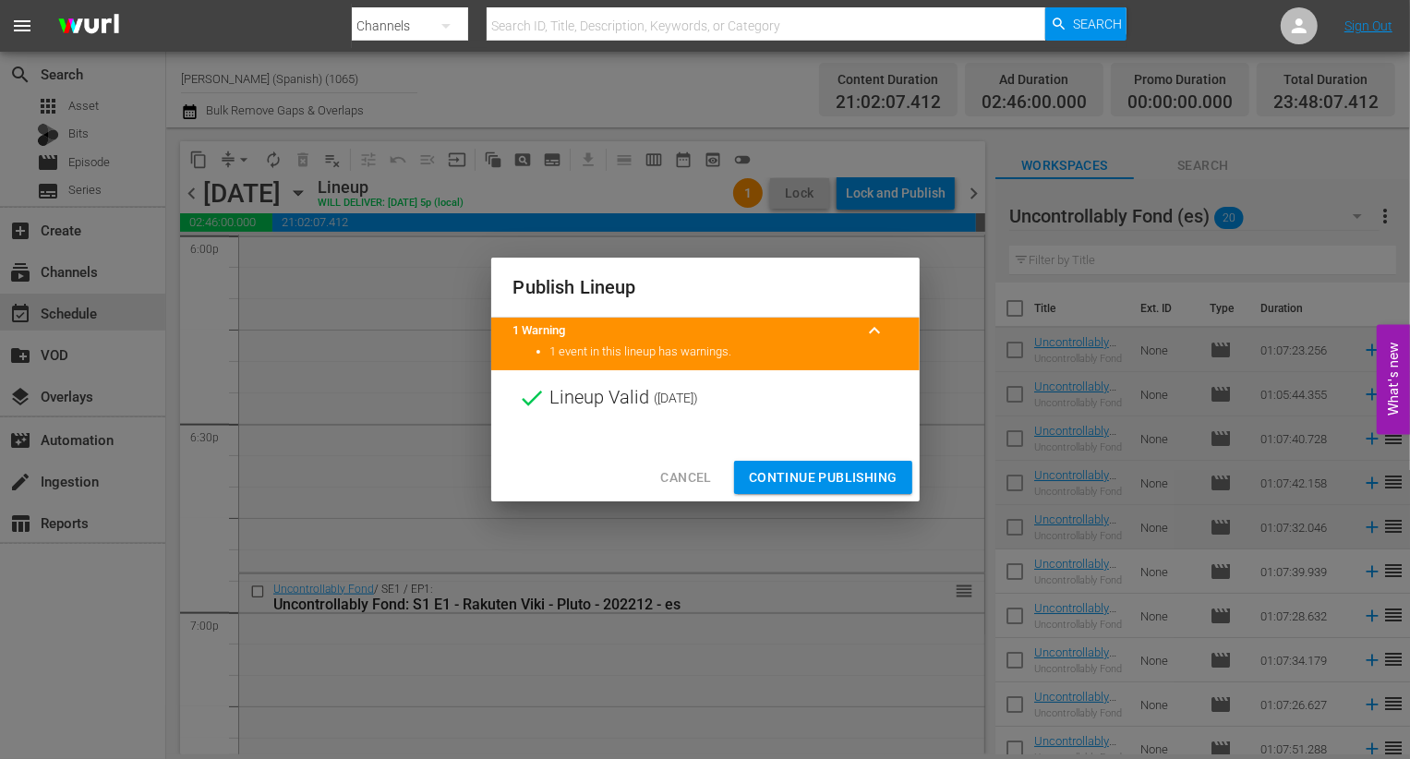
click at [707, 477] on span "Continue Publishing" at bounding box center [823, 477] width 149 height 23
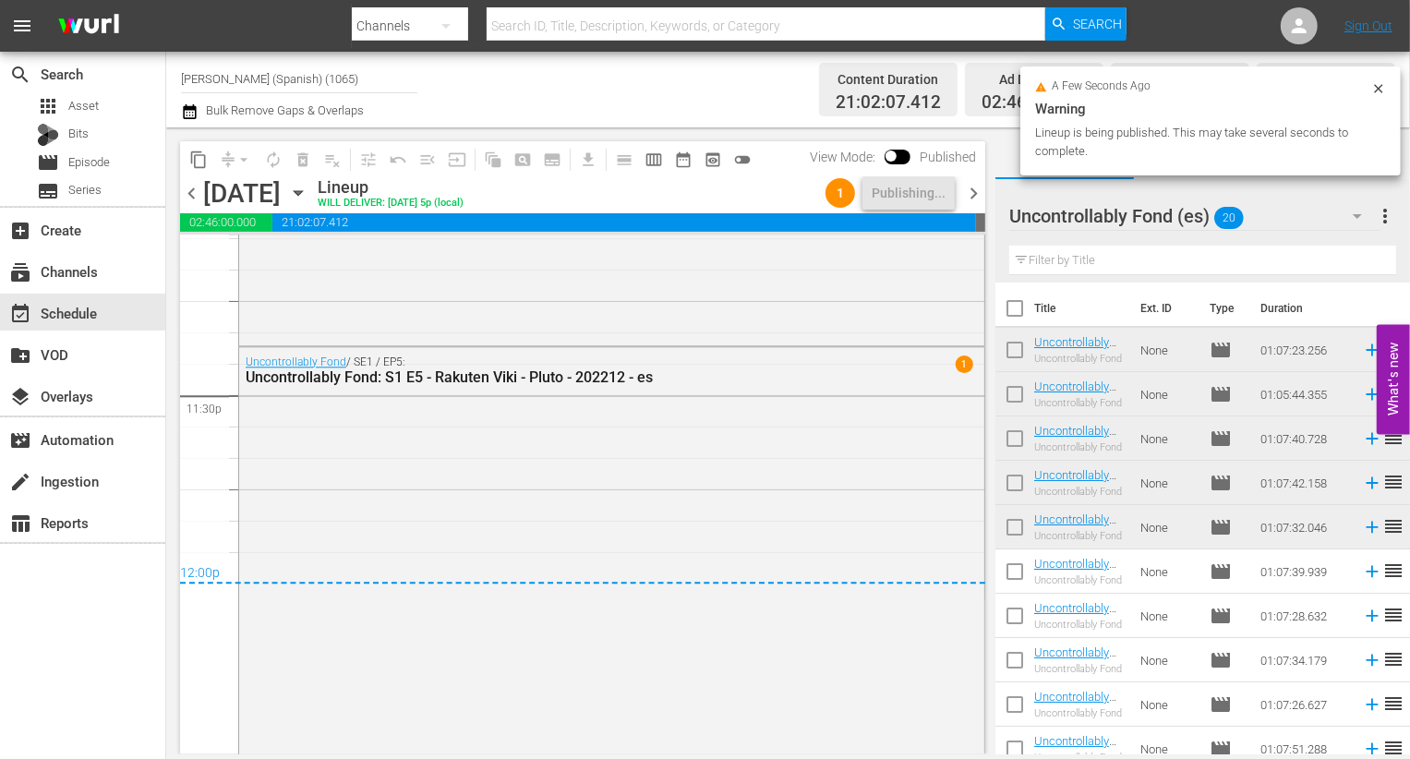
scroll to position [8710, 0]
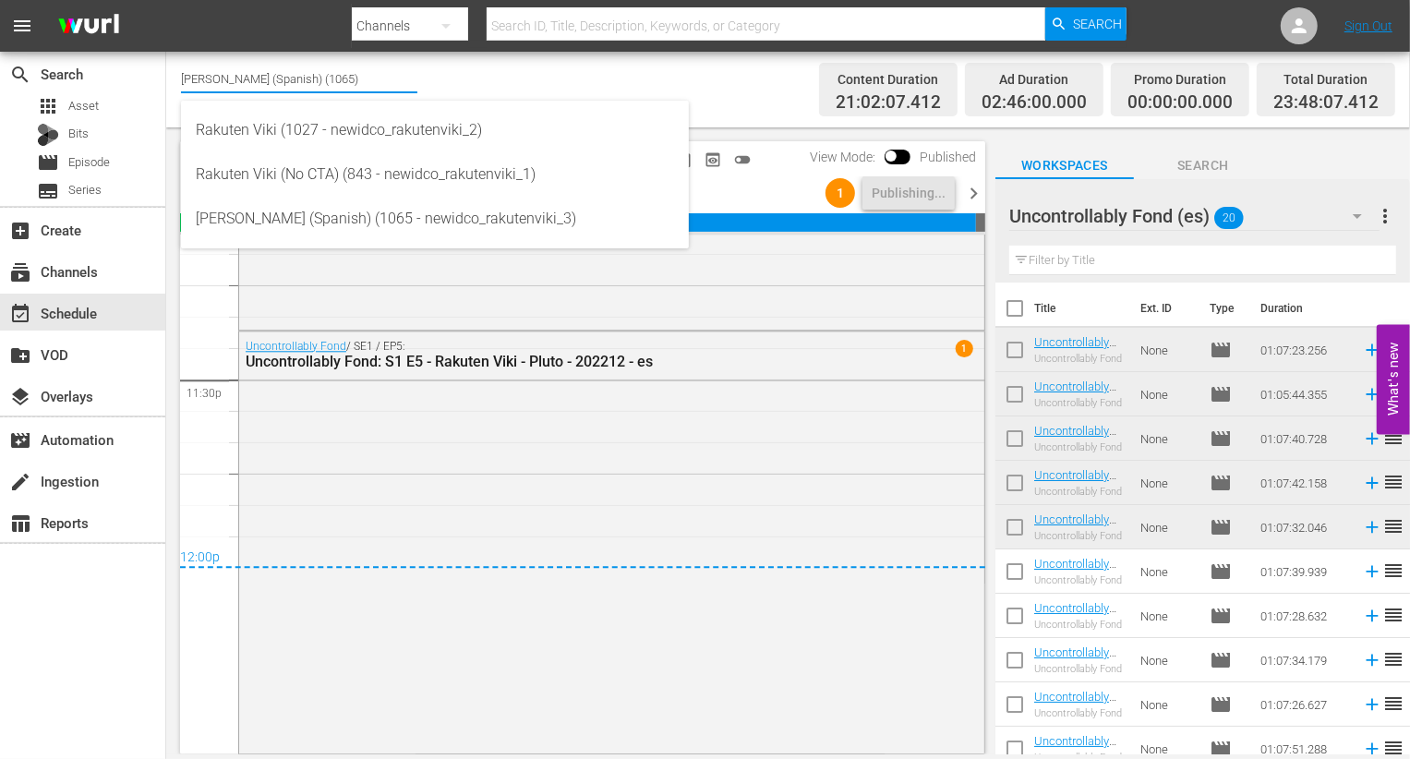
click at [353, 71] on input "[PERSON_NAME] (Spanish) (1065)" at bounding box center [299, 78] width 236 height 44
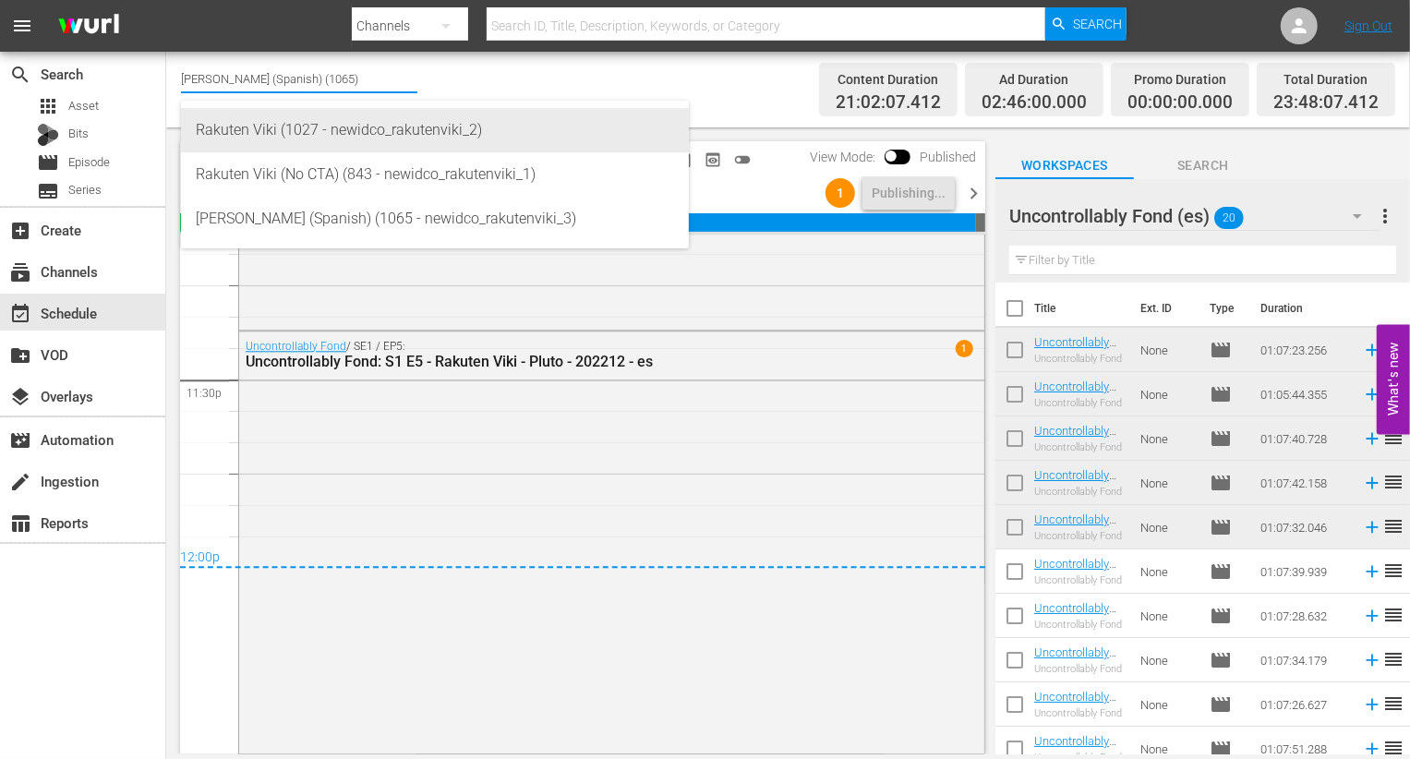
click at [315, 130] on div "Rakuten Viki (1027 - newidco_rakutenviki_2)" at bounding box center [435, 130] width 478 height 44
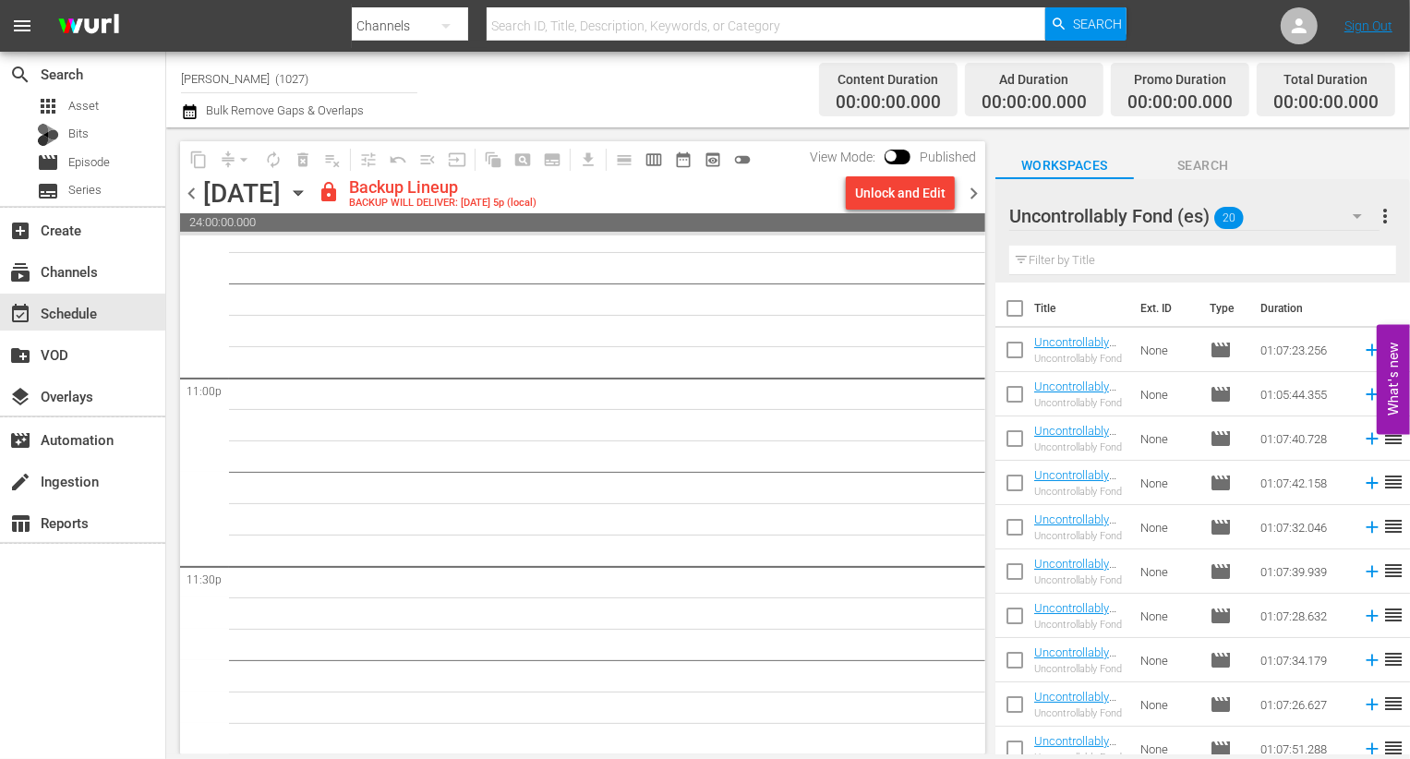
scroll to position [8523, 0]
click at [193, 187] on span "chevron_left" at bounding box center [191, 193] width 23 height 23
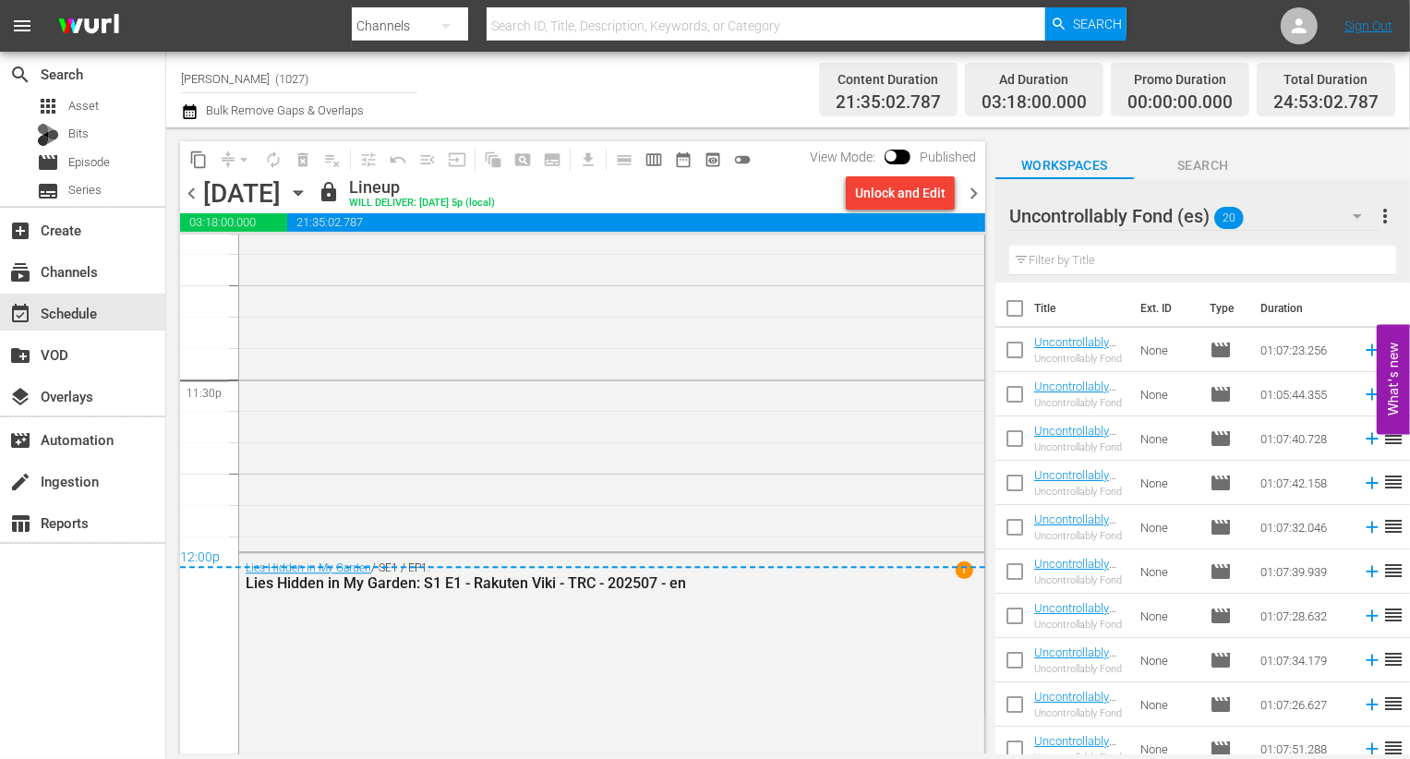
scroll to position [8878, 0]
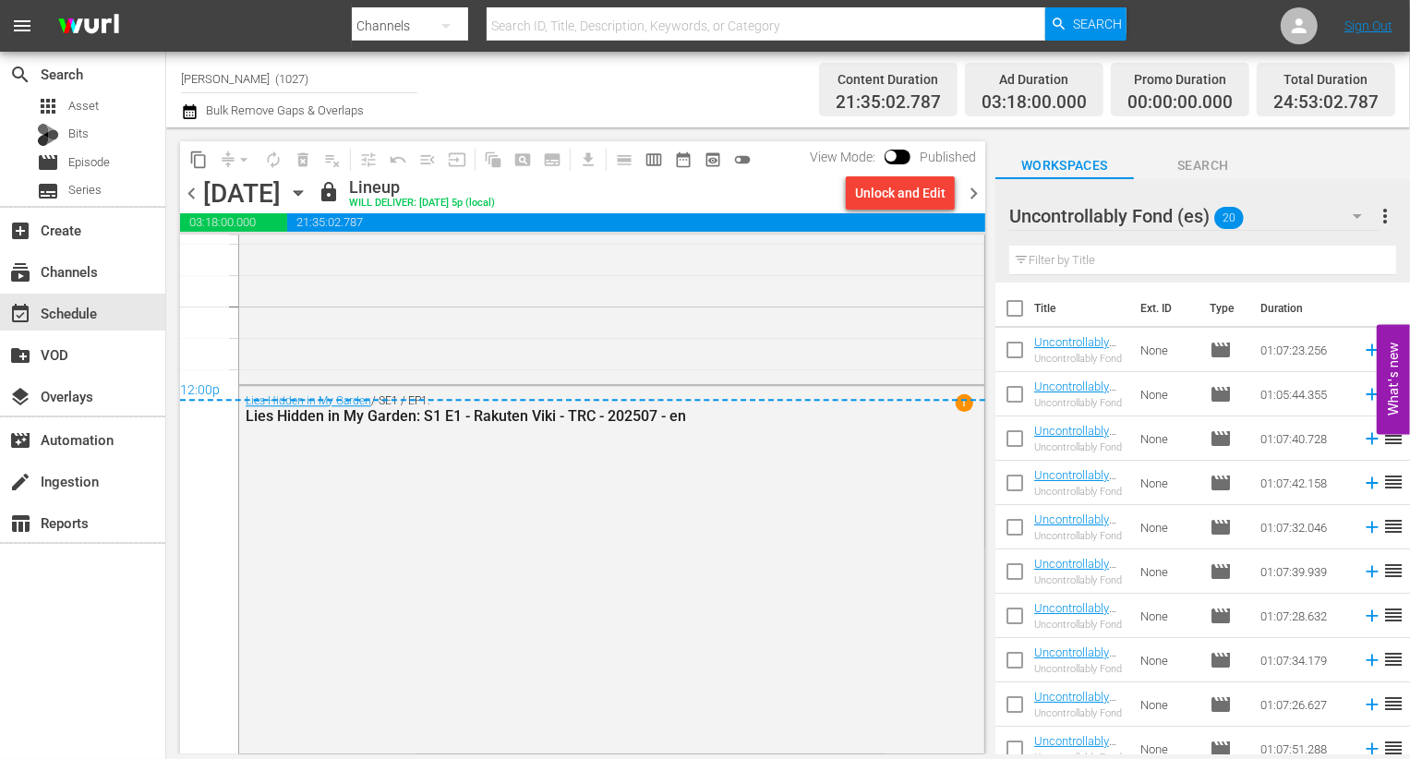
click at [707, 187] on span "chevron_right" at bounding box center [973, 193] width 23 height 23
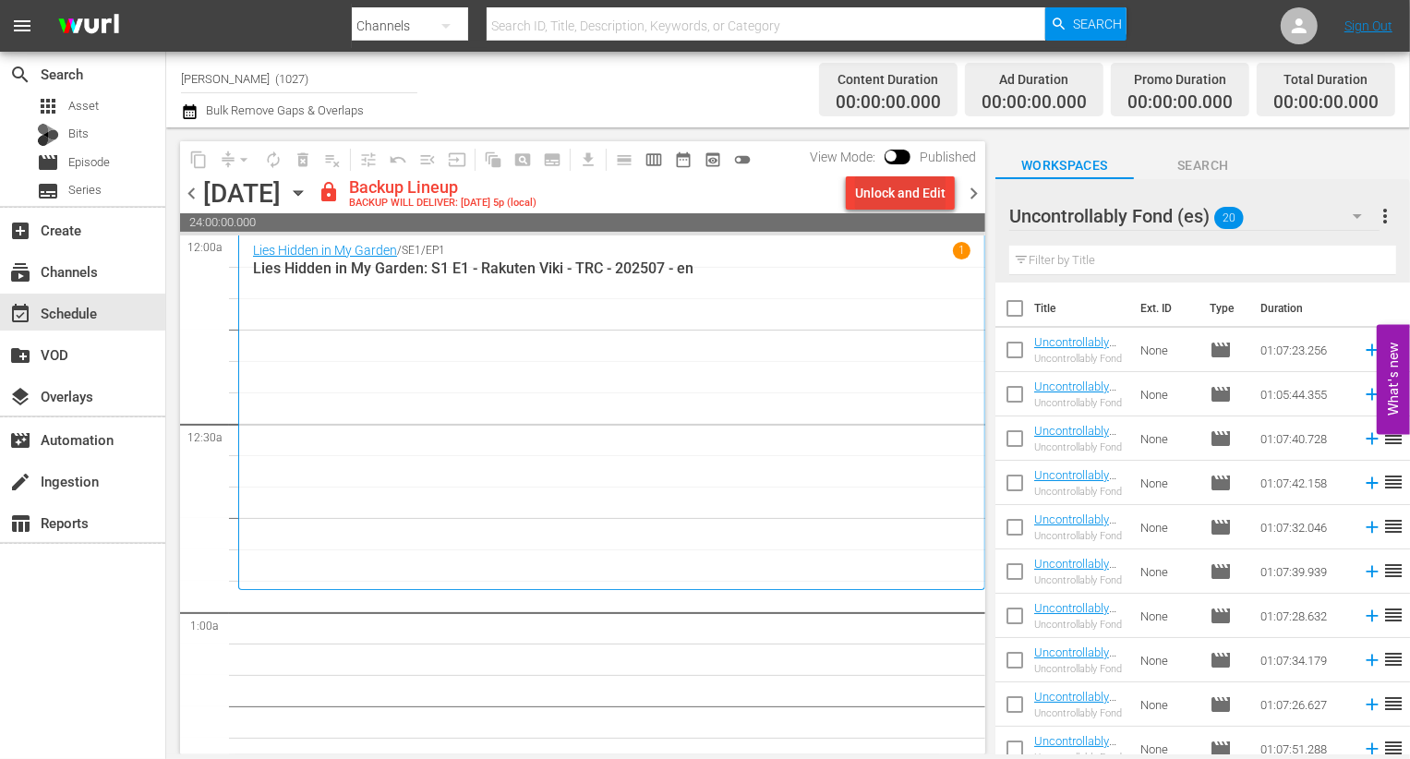
click at [707, 197] on div "Unlock and Edit" at bounding box center [900, 192] width 91 height 33
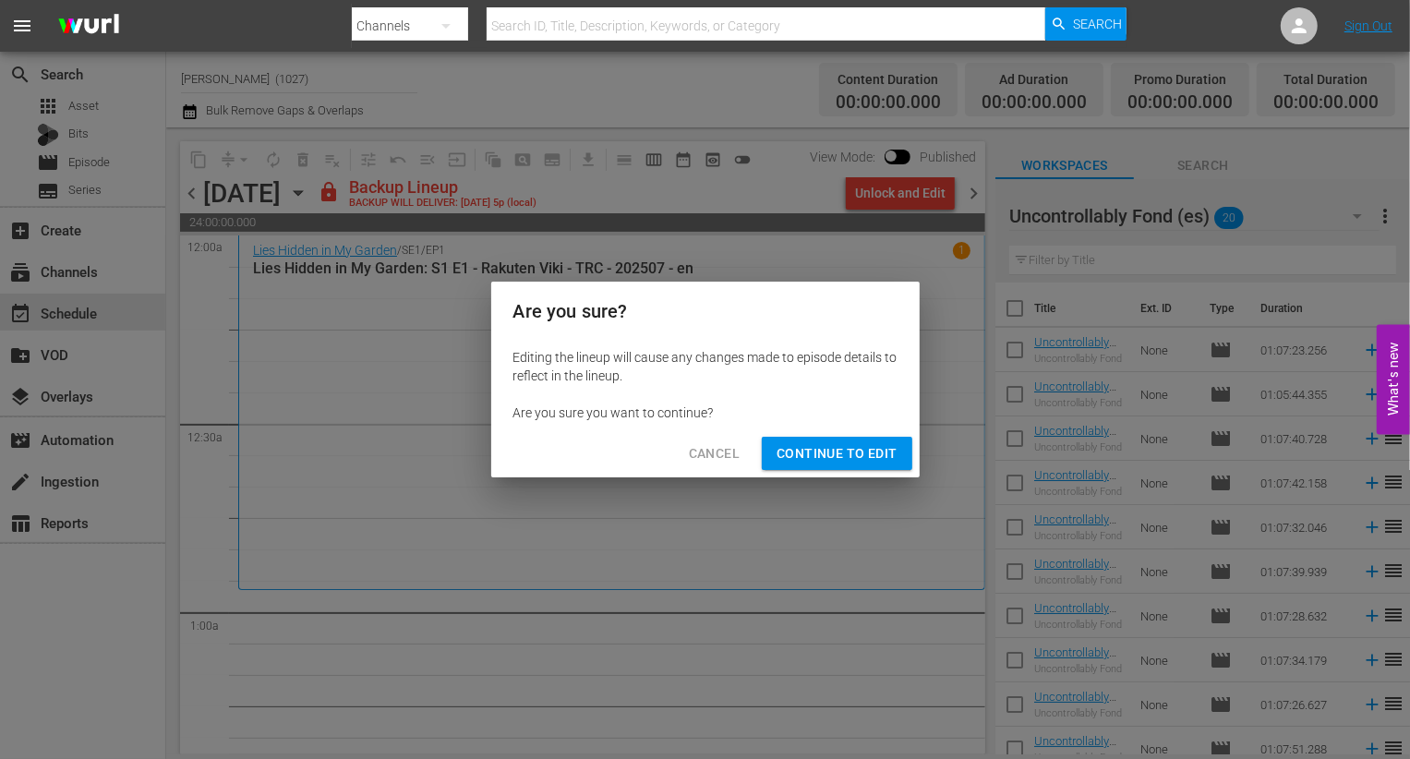
click at [707, 442] on span "Continue to Edit" at bounding box center [837, 453] width 120 height 23
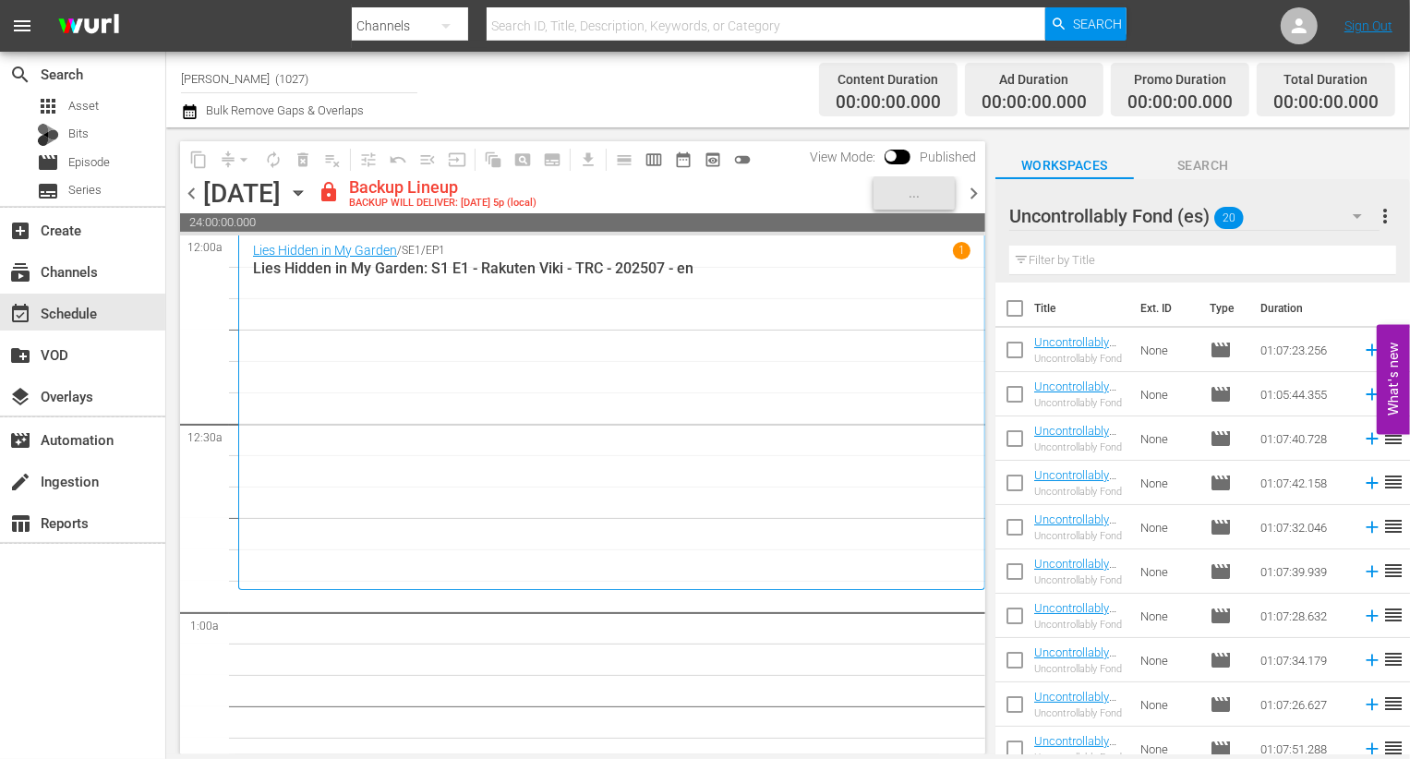
click at [707, 193] on div "Uncontrollably Fond (es) 20" at bounding box center [1194, 216] width 370 height 52
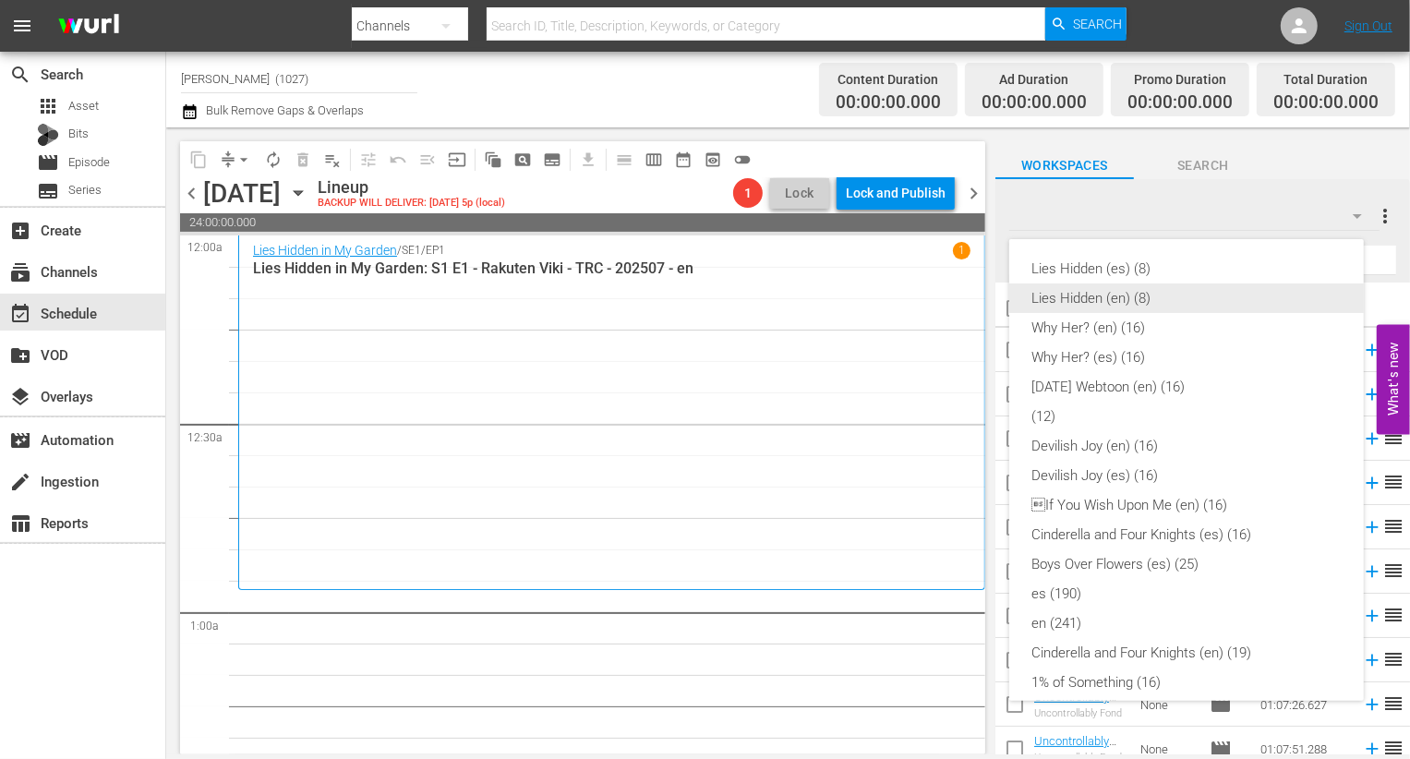
click at [707, 288] on div "Lies Hidden (en) (8)" at bounding box center [1187, 299] width 310 height 30
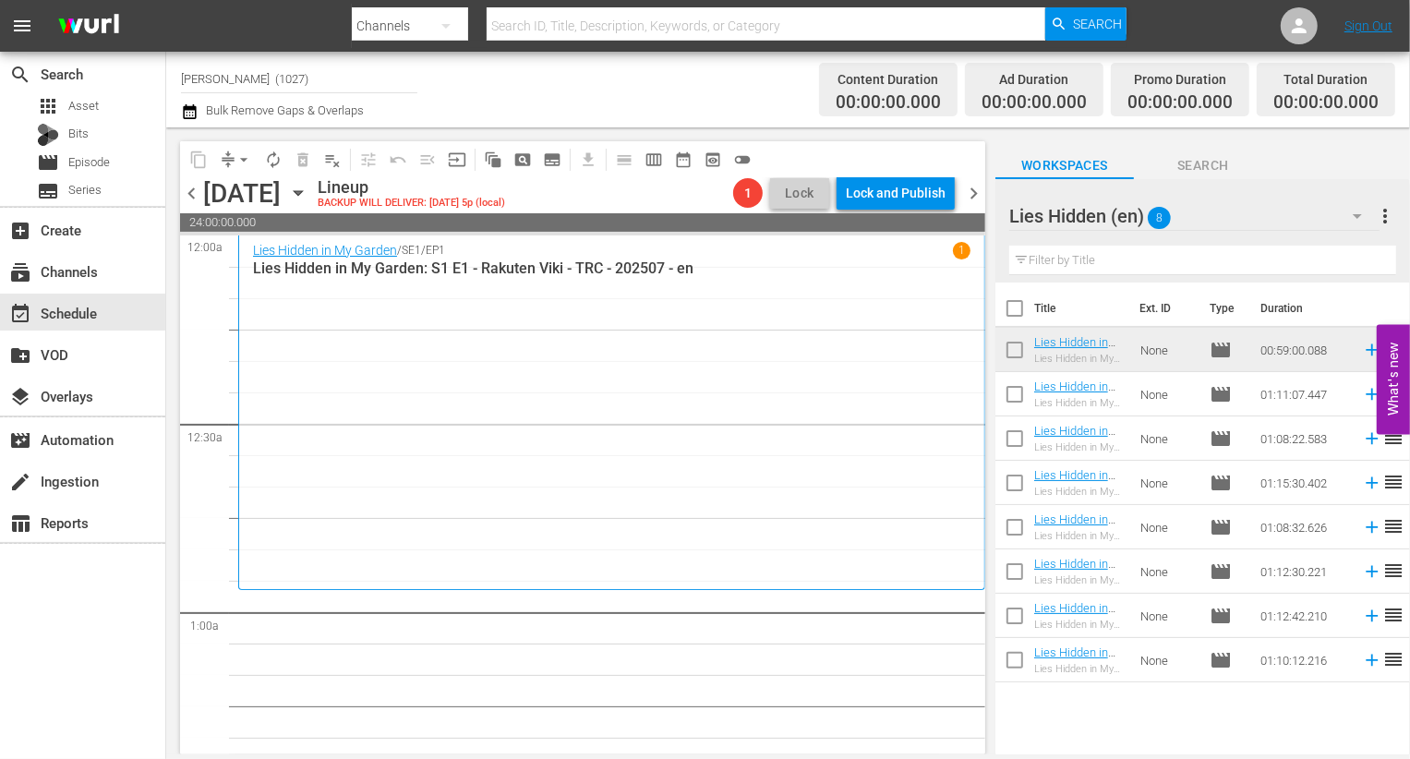
click at [707, 392] on input "checkbox" at bounding box center [1015, 398] width 39 height 39
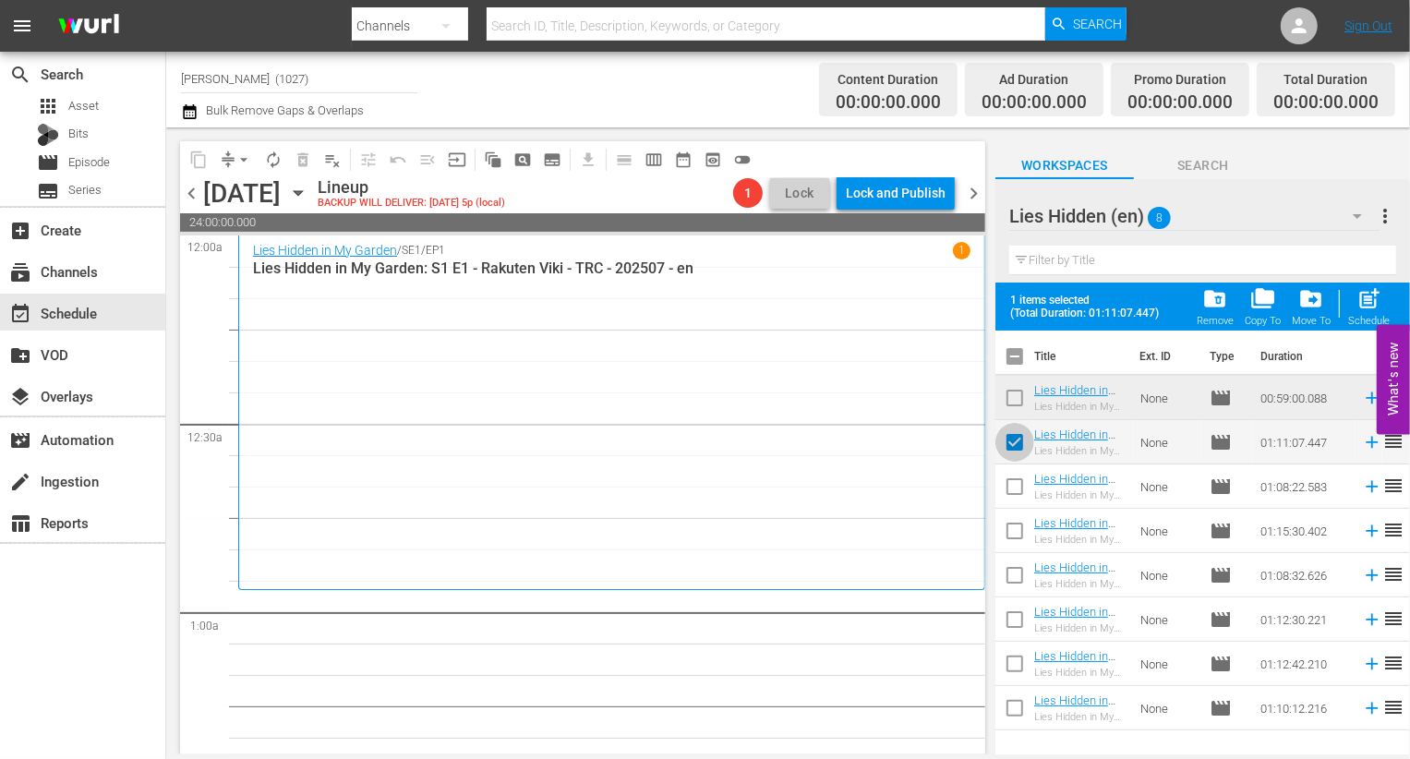
click at [707, 445] on input "checkbox" at bounding box center [1015, 446] width 39 height 39
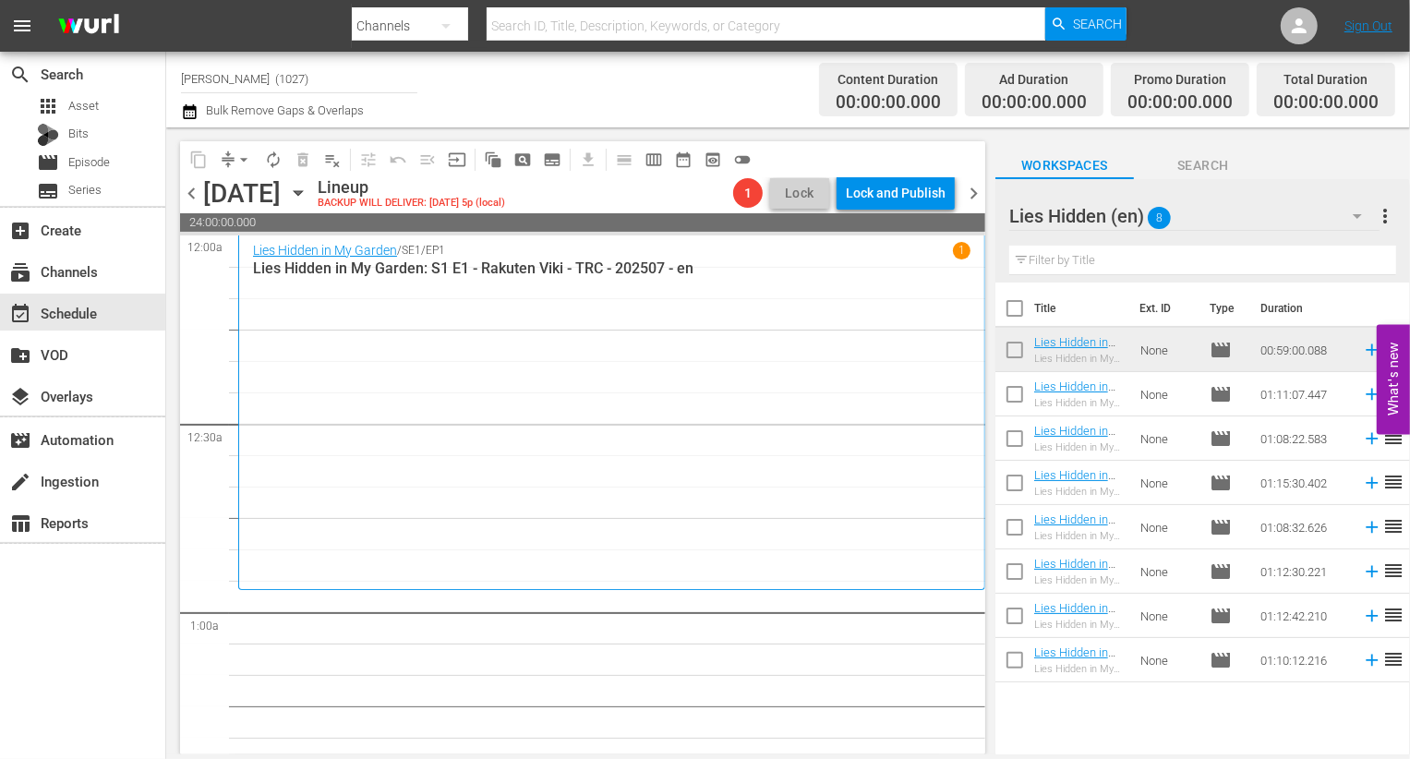
click at [707, 483] on input "checkbox" at bounding box center [1015, 486] width 39 height 39
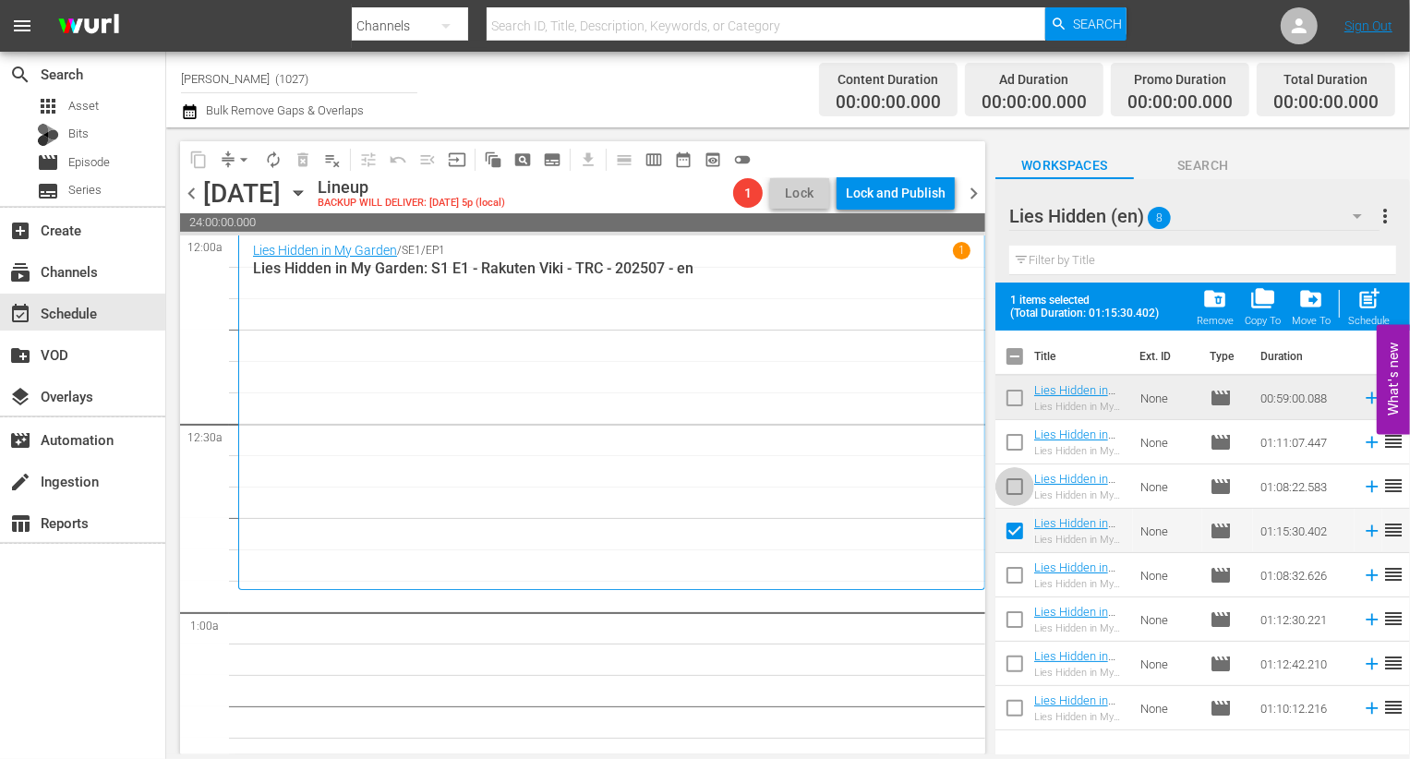
click at [707, 475] on input "checkbox" at bounding box center [1015, 490] width 39 height 39
click at [707, 453] on input "checkbox" at bounding box center [1015, 446] width 39 height 39
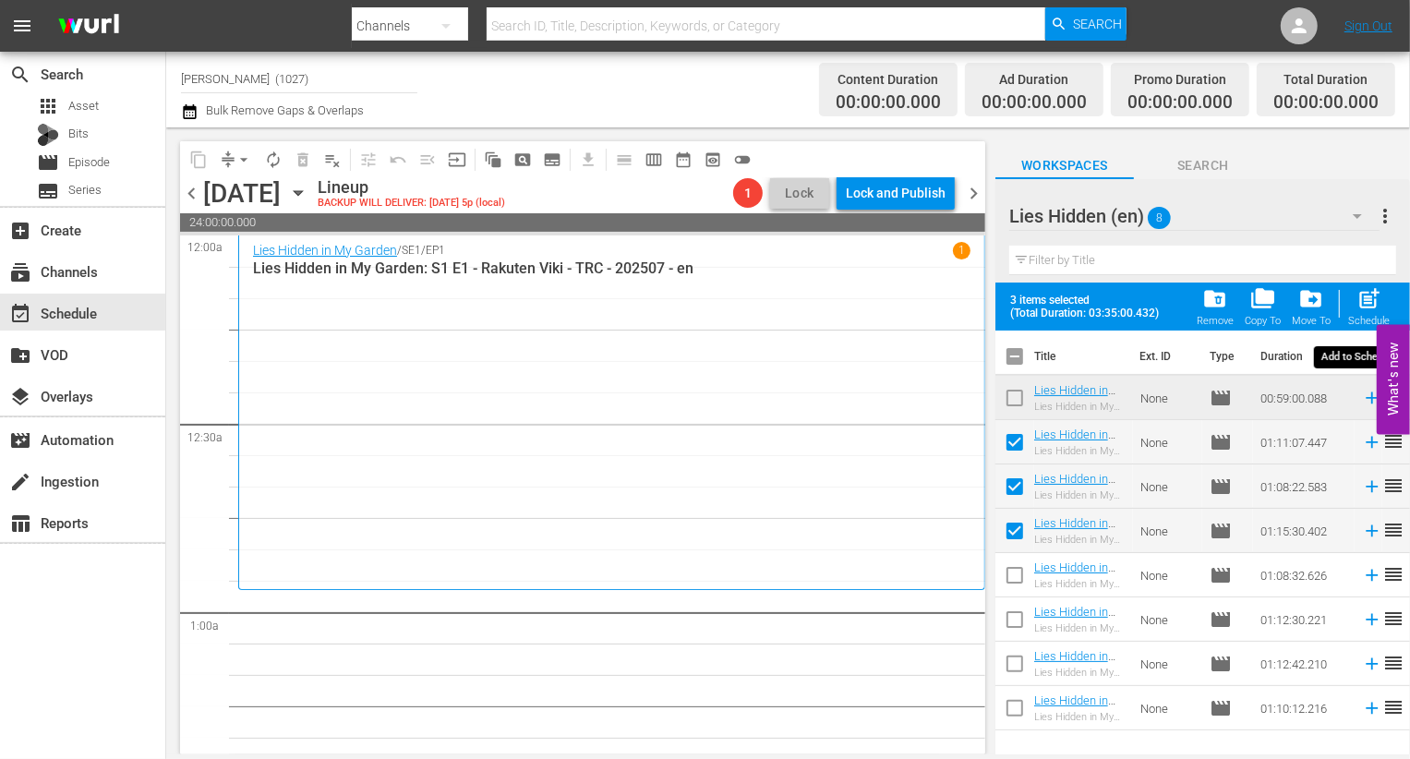
click at [707, 298] on span "post_add" at bounding box center [1369, 298] width 25 height 25
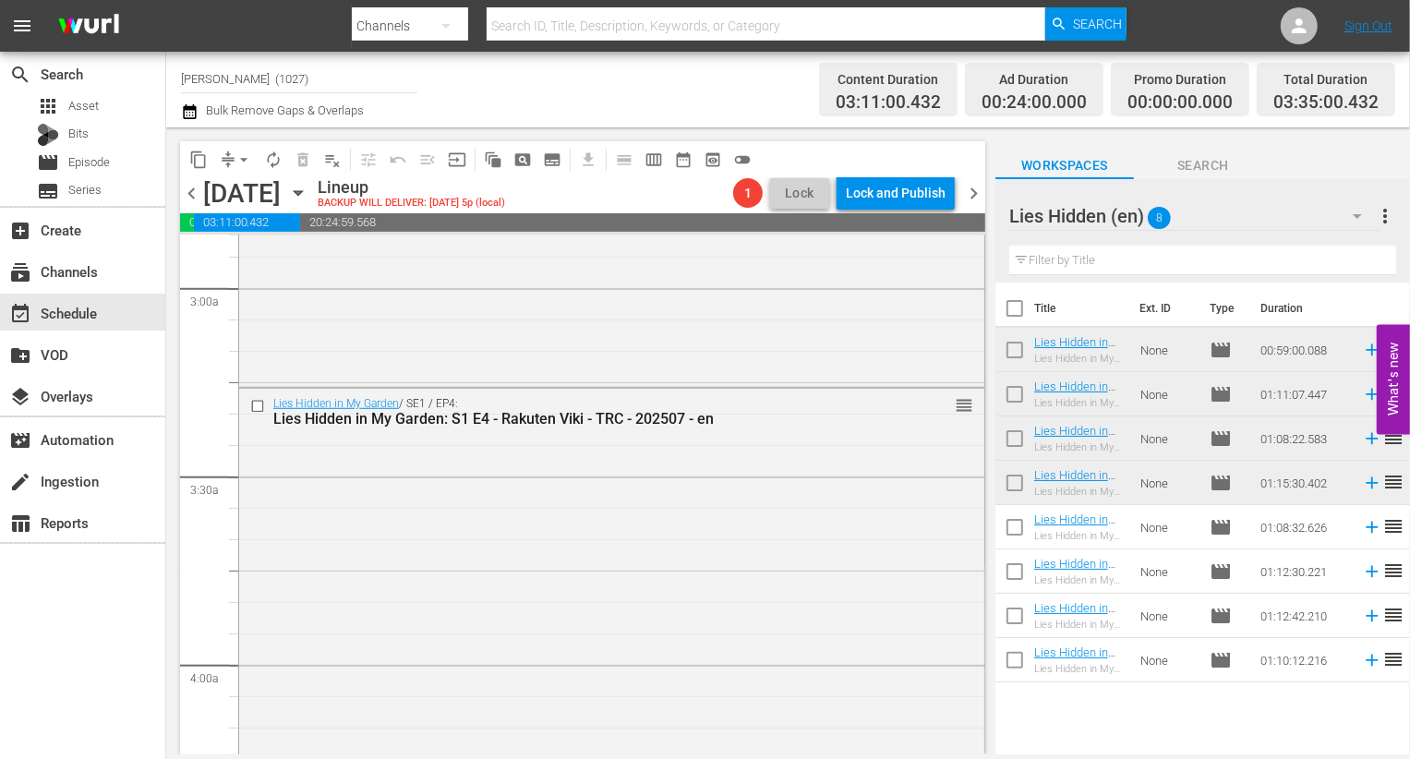
scroll to position [1177, 0]
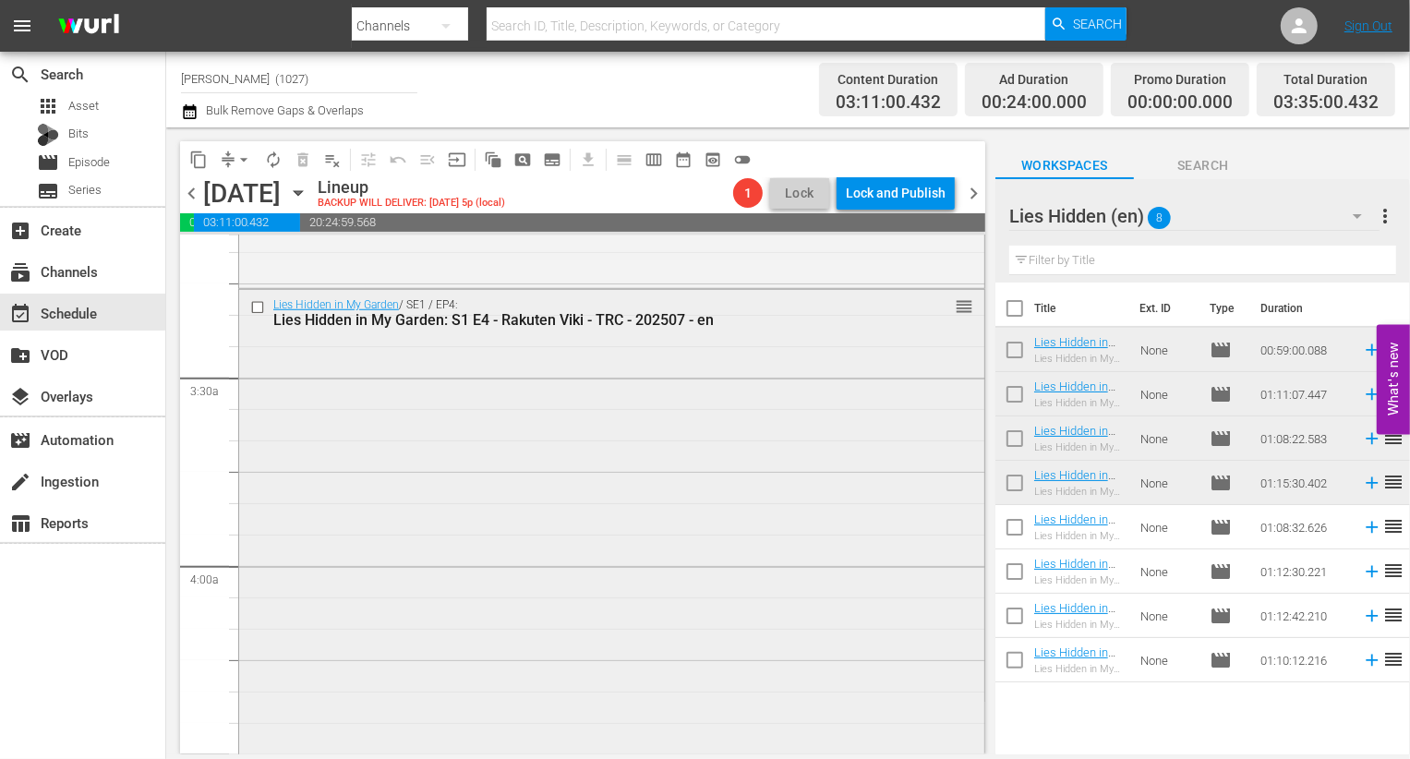
click at [543, 578] on div "Lies Hidden in My Garden / SE1 / EP4: Lies Hidden in My Garden: S1 E4 - Rakuten…" at bounding box center [611, 524] width 745 height 468
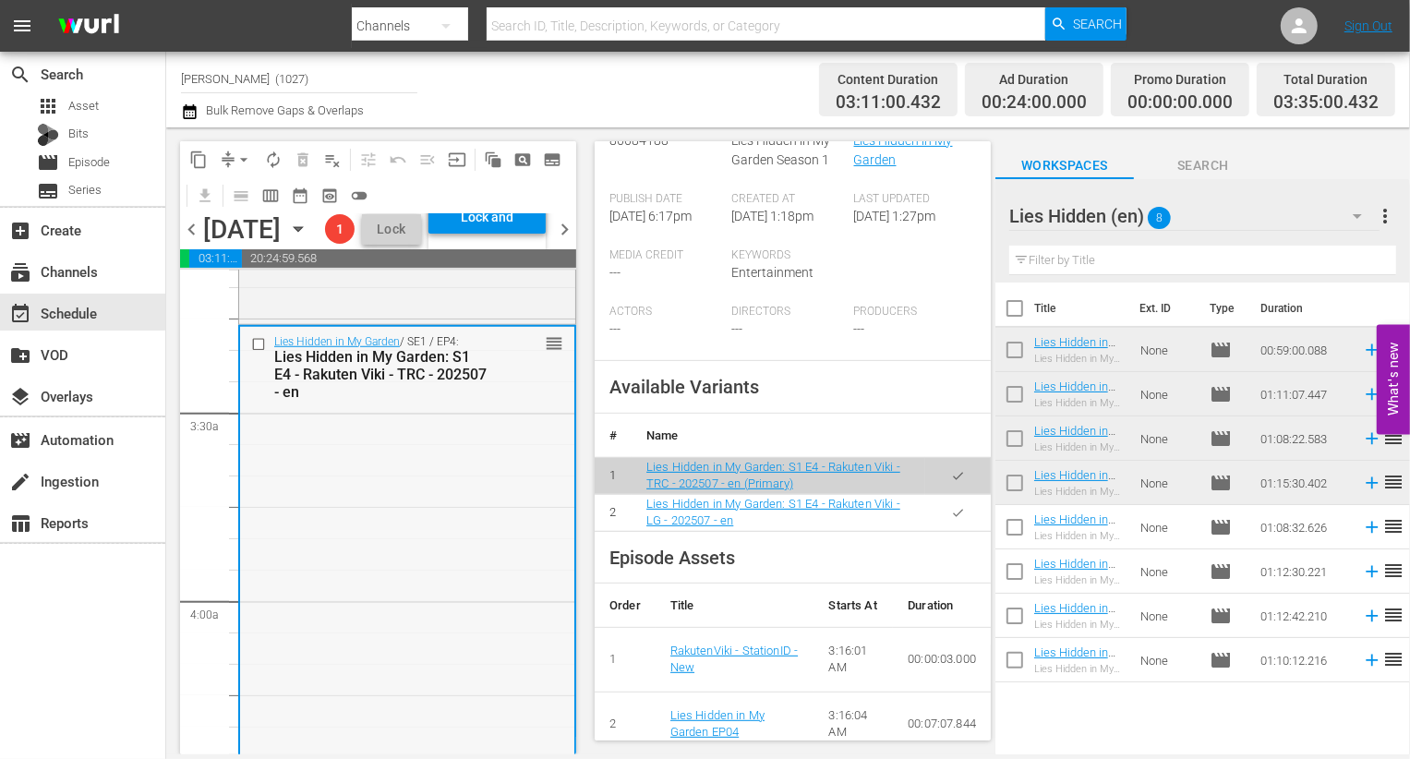
scroll to position [518, 0]
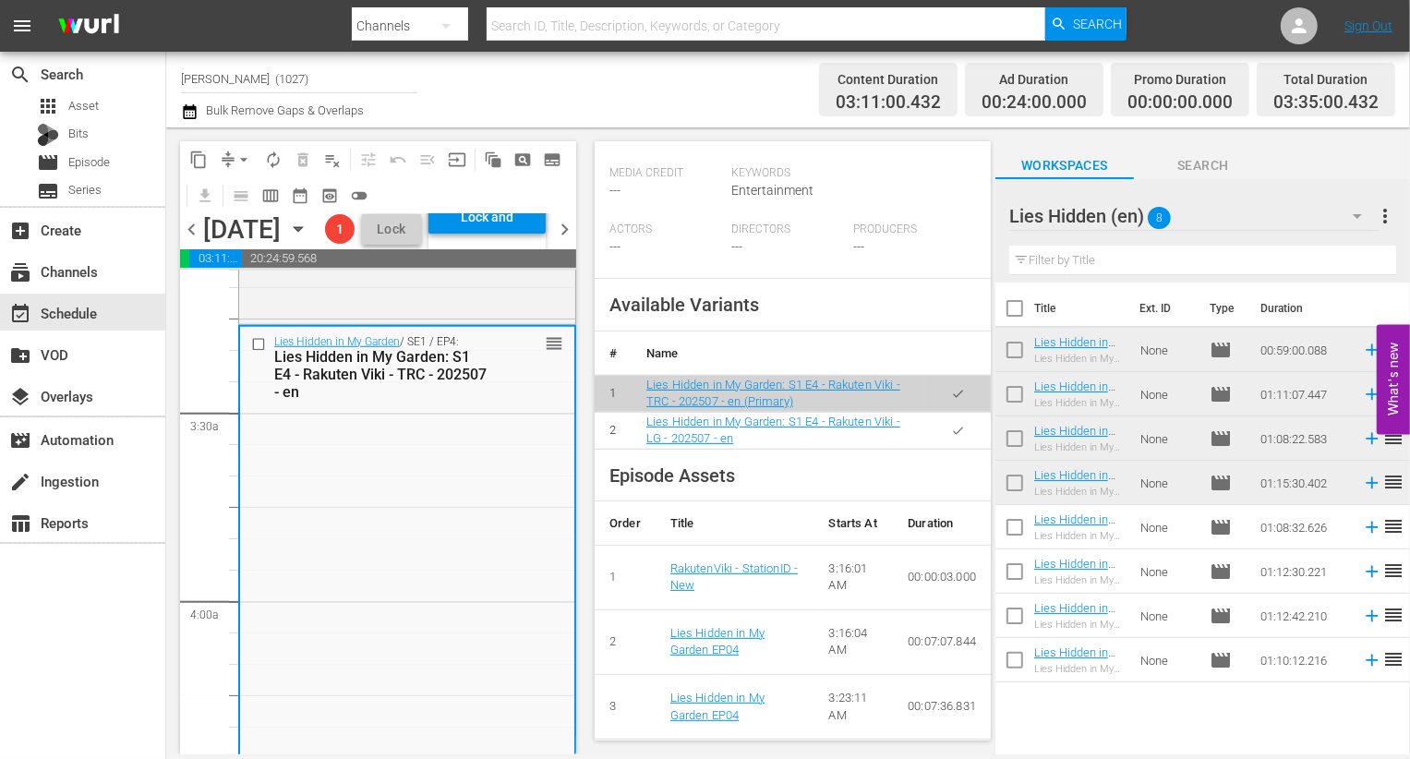
click at [707, 435] on button "button" at bounding box center [958, 431] width 36 height 36
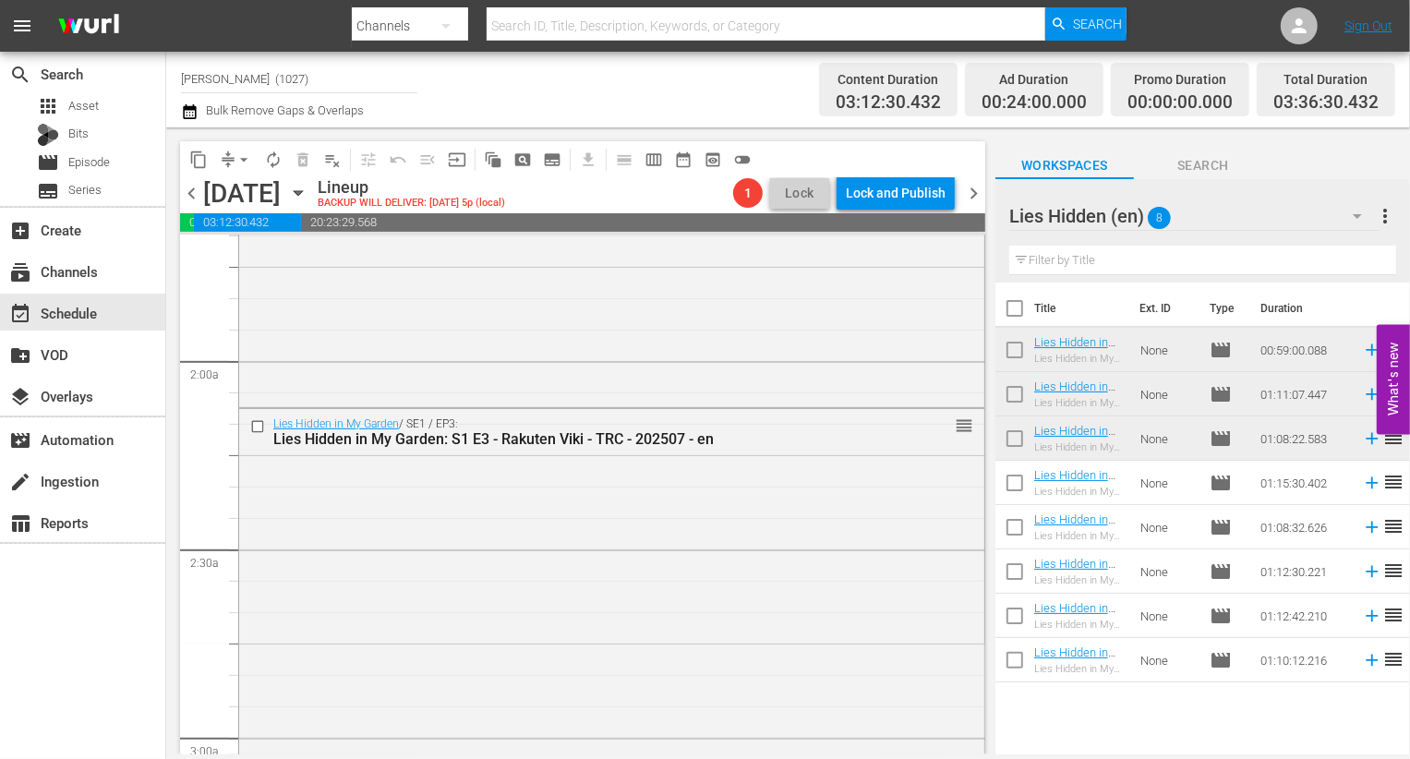
scroll to position [598, 0]
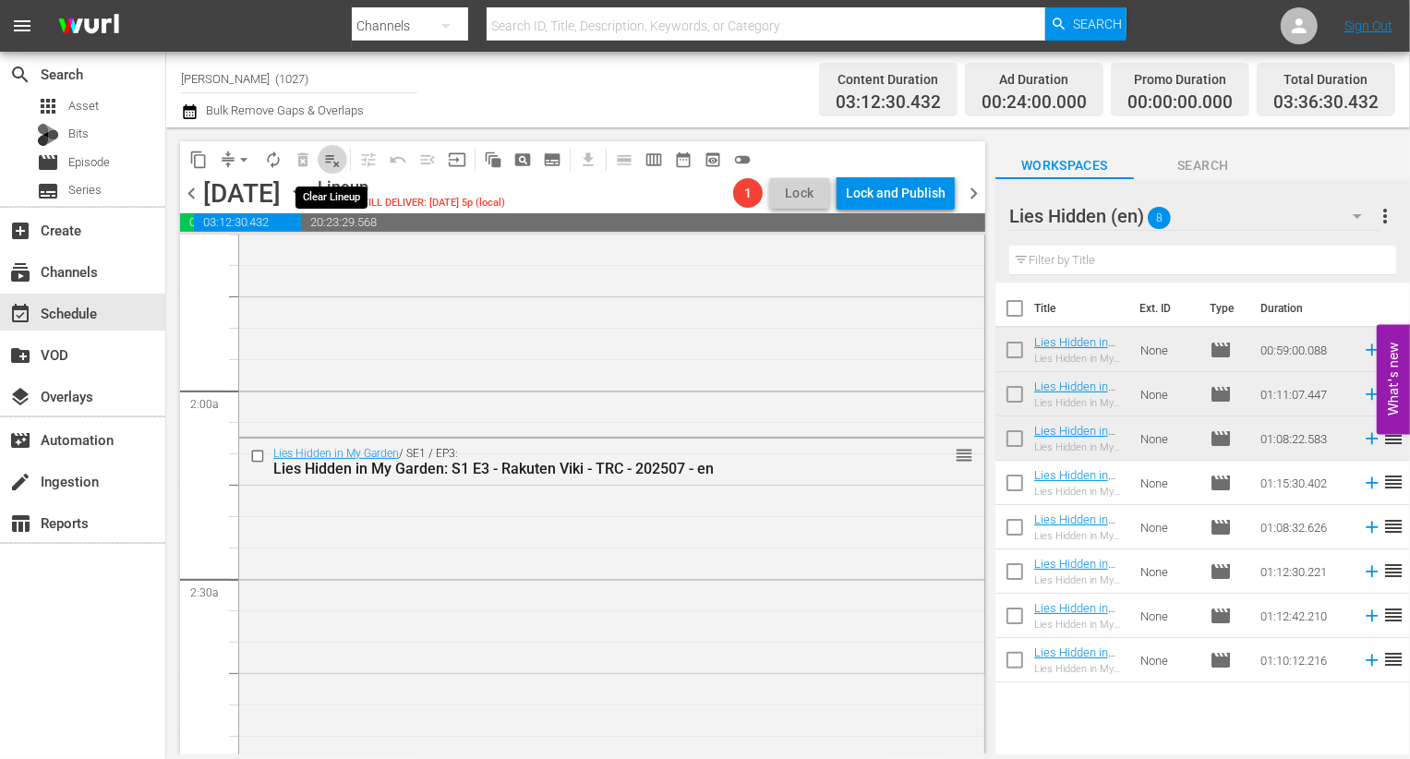
click at [337, 153] on span "playlist_remove_outlined" at bounding box center [332, 160] width 18 height 18
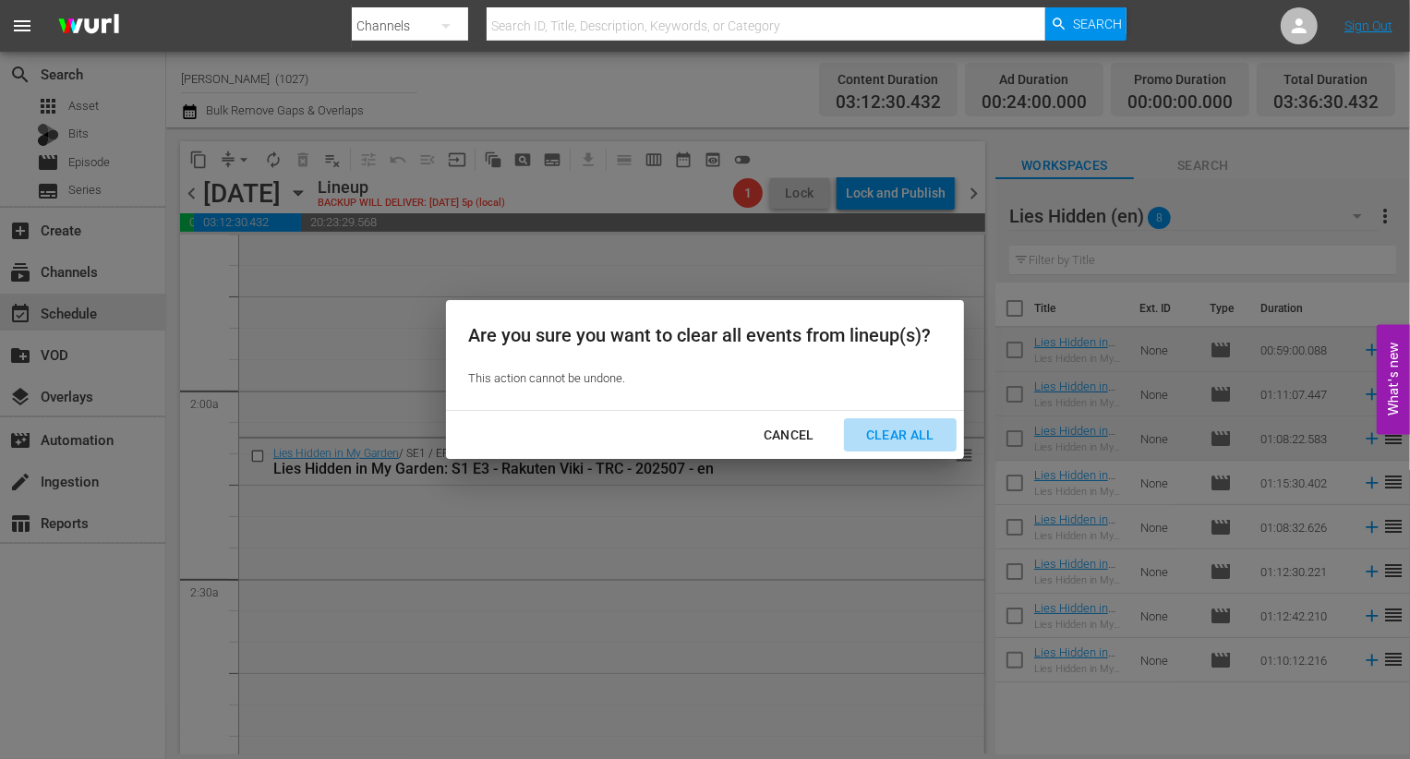
click at [707, 433] on div "Clear All" at bounding box center [900, 435] width 98 height 23
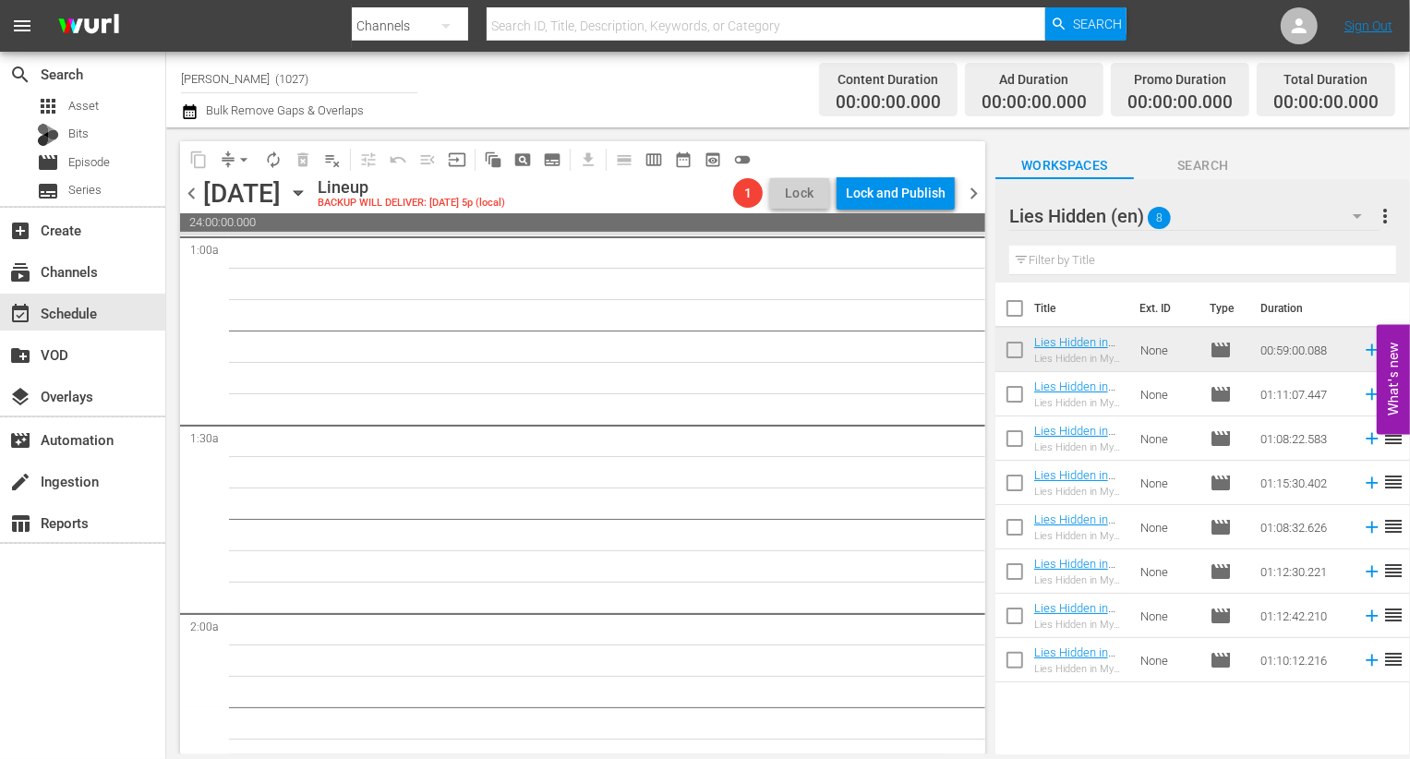
scroll to position [0, 0]
